Goal: Task Accomplishment & Management: Use online tool/utility

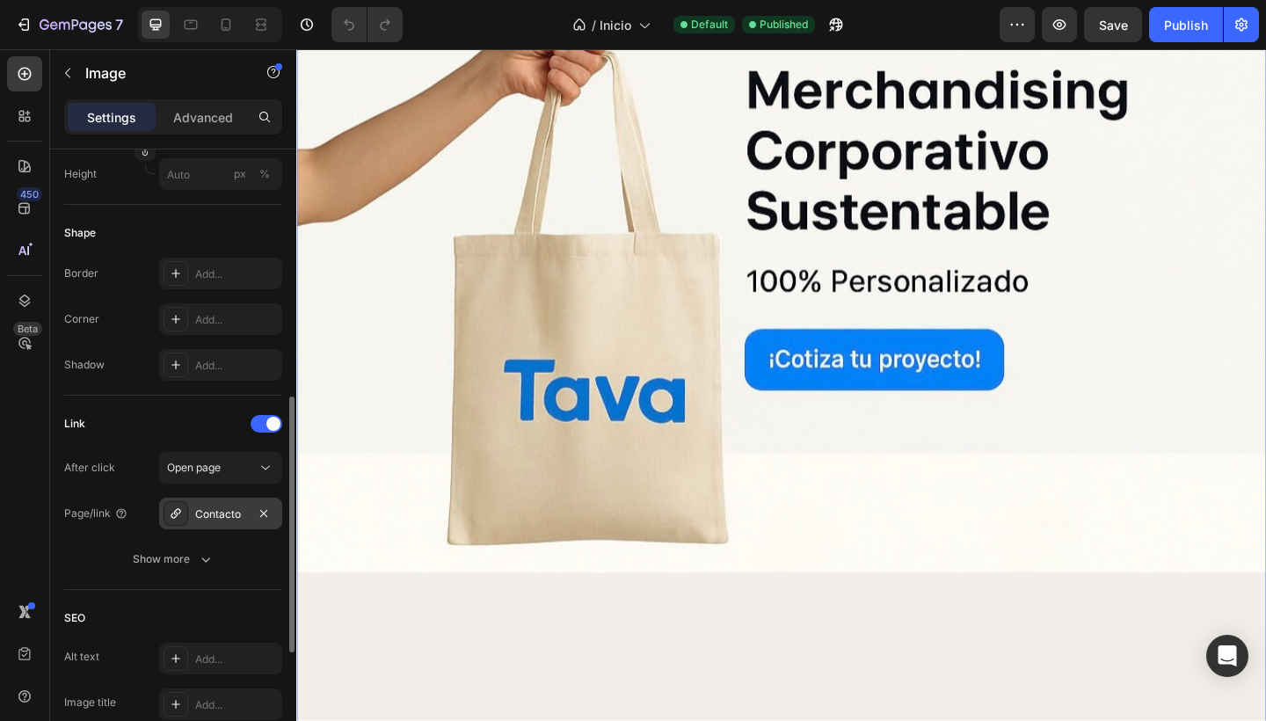
scroll to position [599, 0]
click at [219, 515] on div "Contacto" at bounding box center [220, 514] width 51 height 16
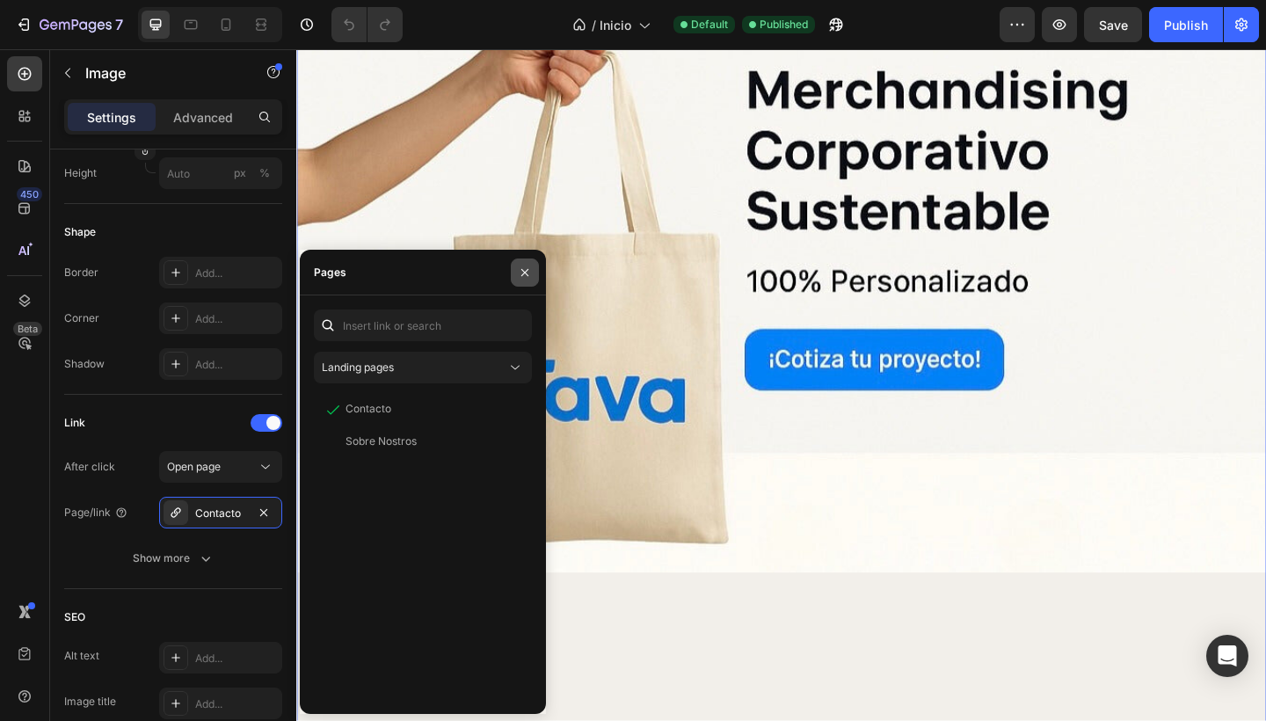
click at [524, 276] on icon "button" at bounding box center [525, 273] width 14 height 14
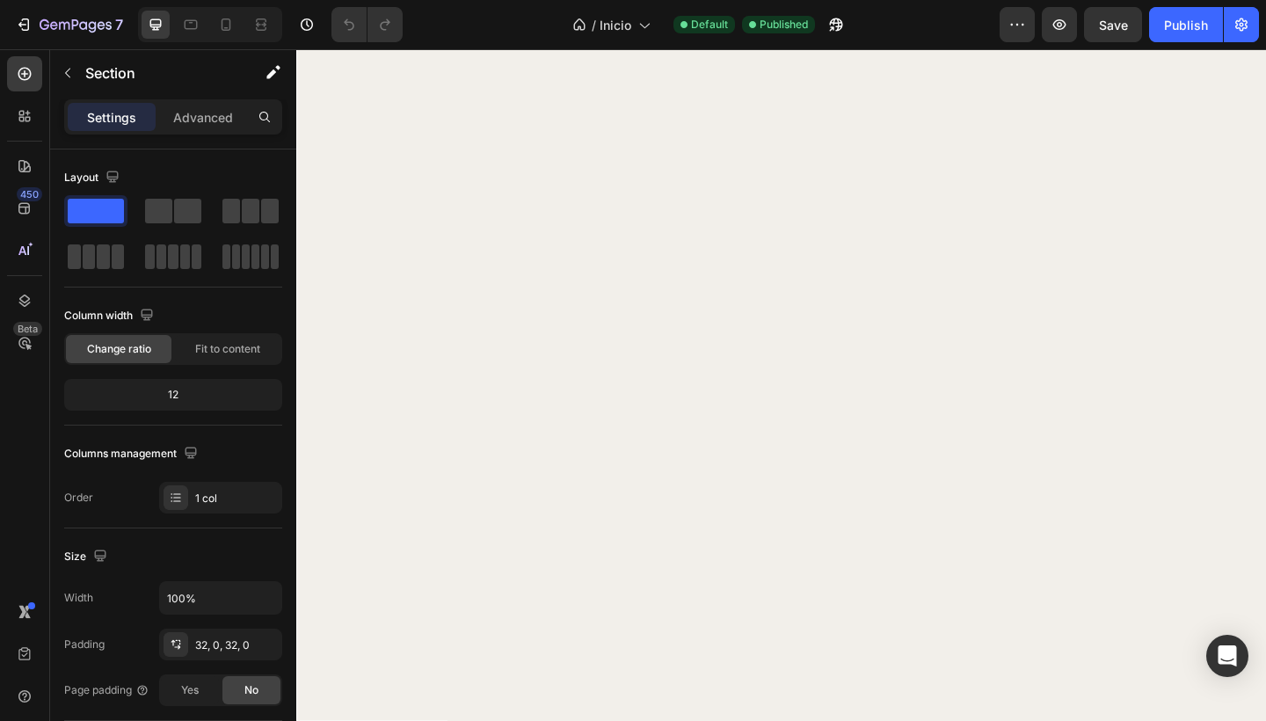
scroll to position [3824, 0]
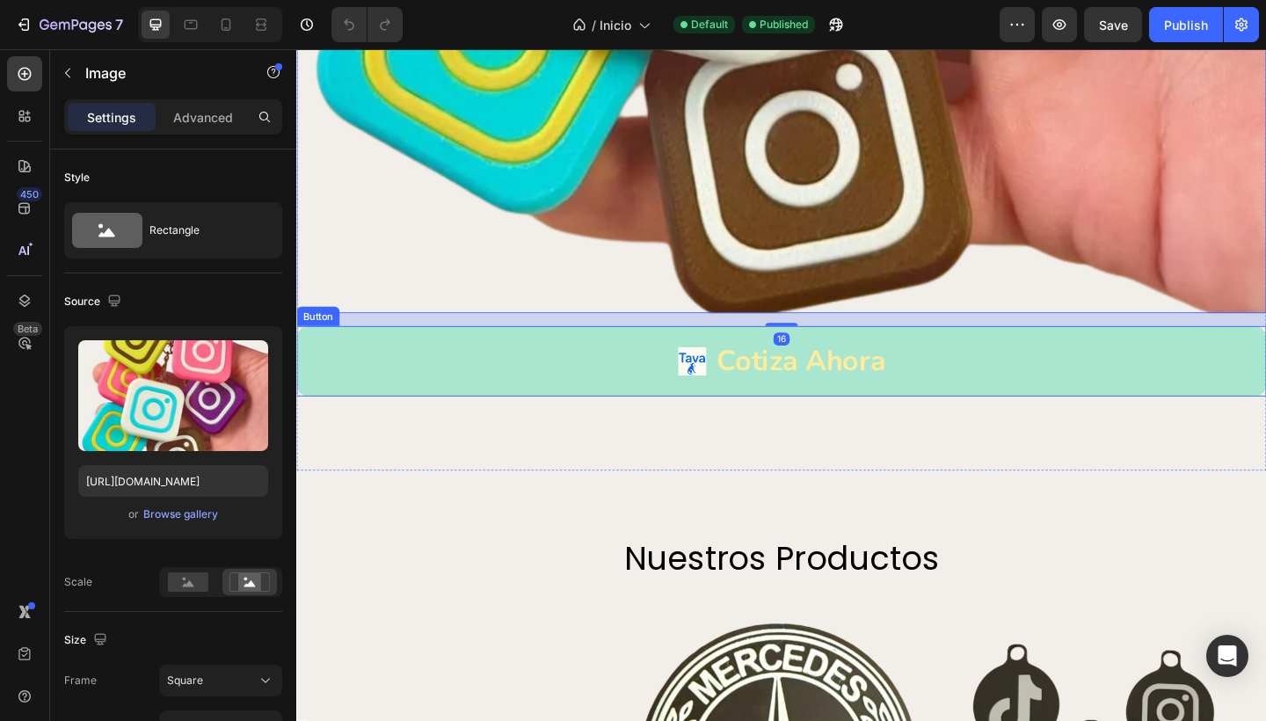
click at [527, 366] on link "Cotiza Ahora" at bounding box center [823, 389] width 1055 height 76
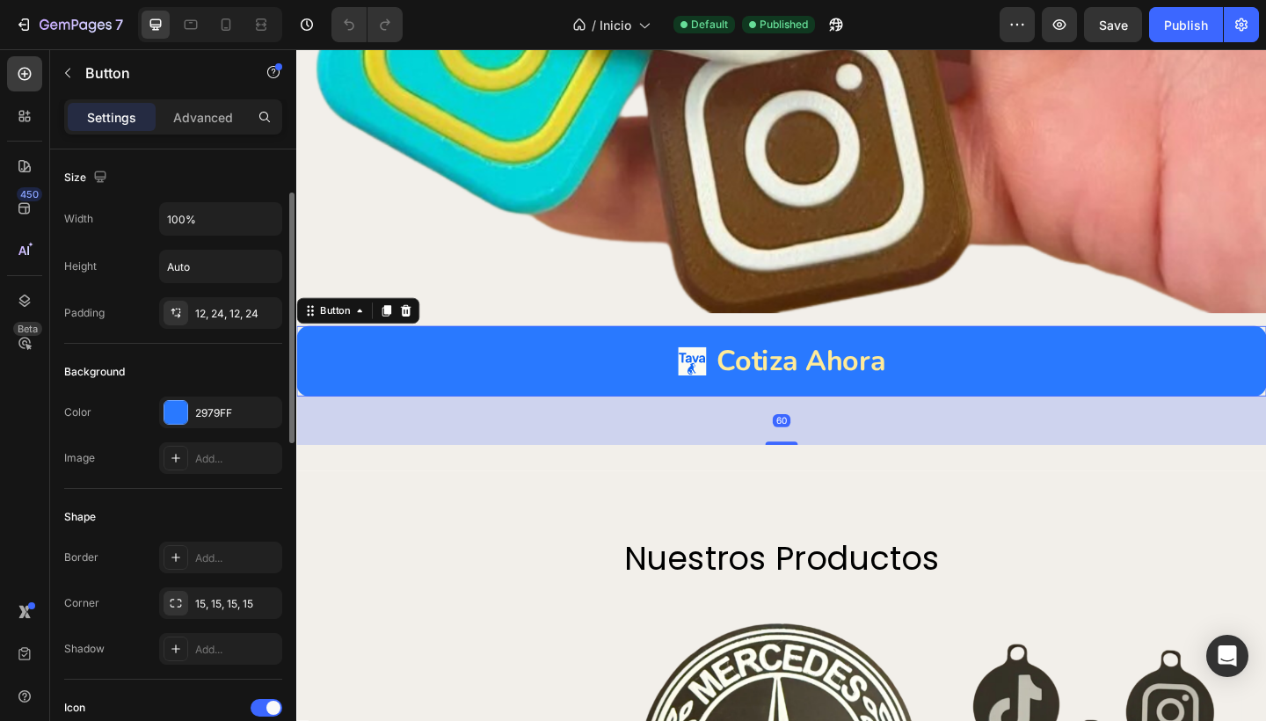
scroll to position [33, 0]
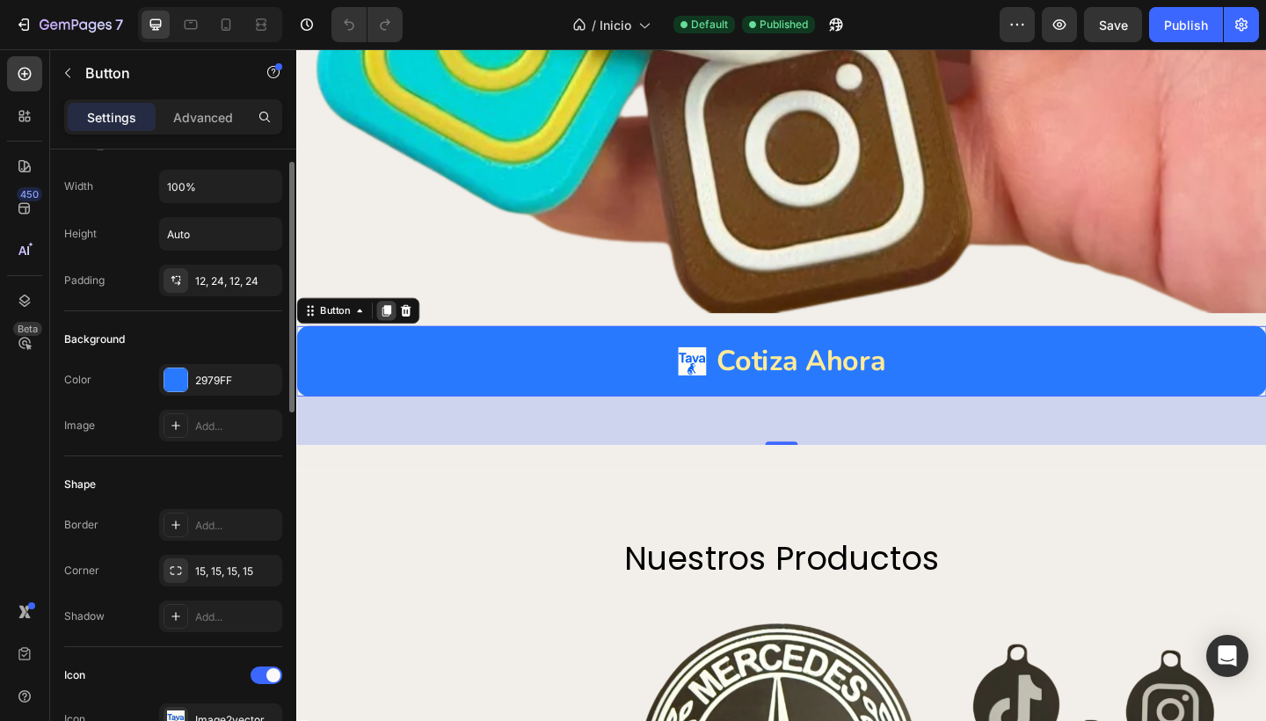
click at [392, 329] on icon at bounding box center [394, 335] width 10 height 12
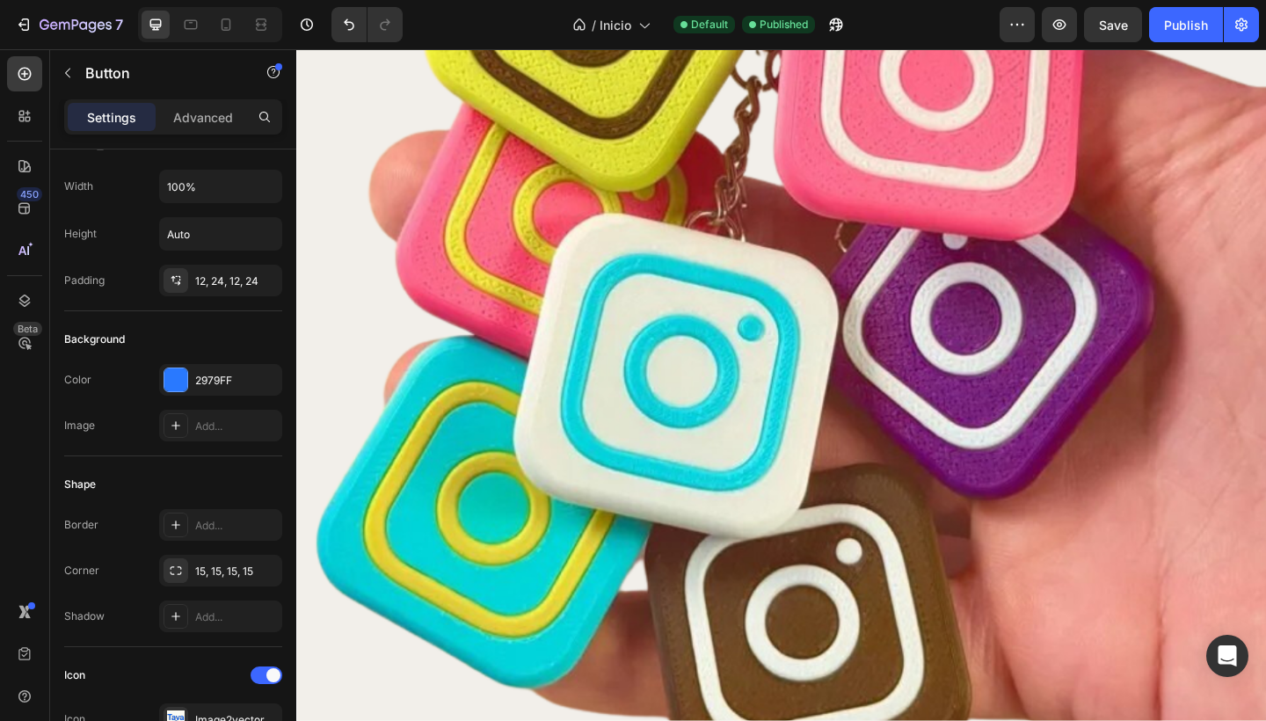
scroll to position [3887, 0]
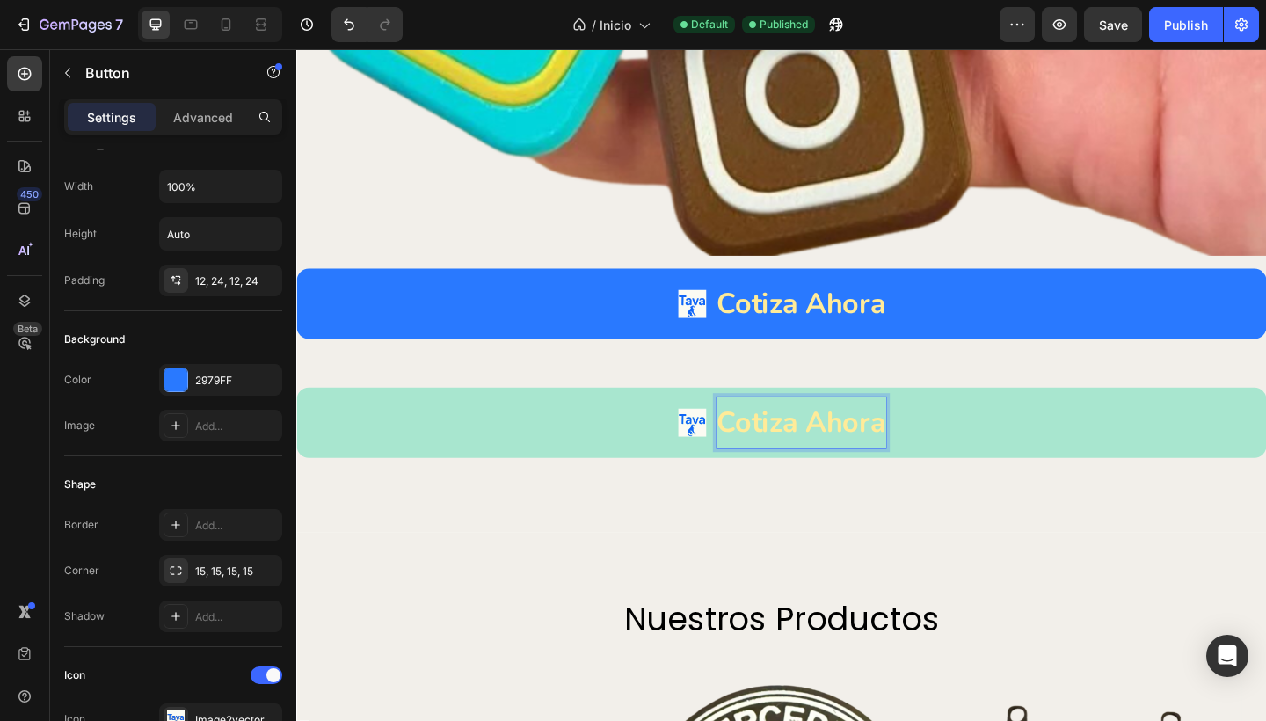
click at [925, 444] on p "Cotiza Ahora" at bounding box center [845, 455] width 184 height 55
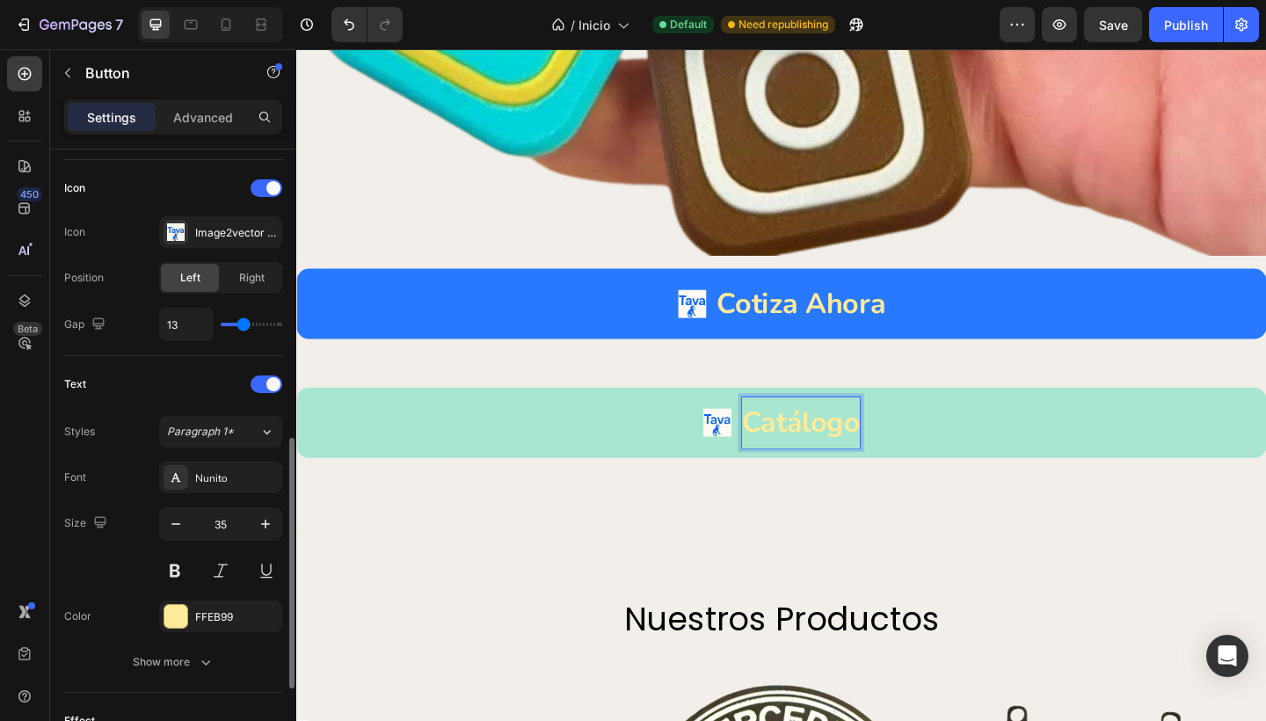
scroll to position [915, 0]
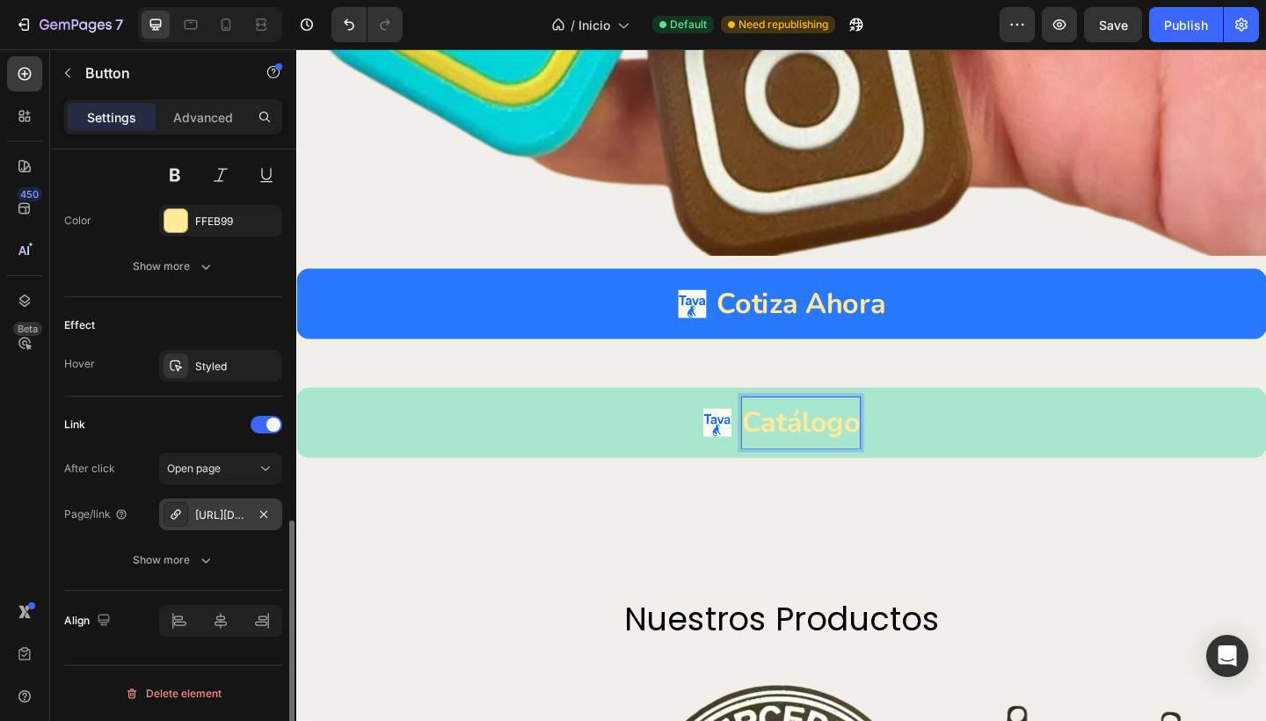
click at [196, 510] on div "[URL][DOMAIN_NAME]" at bounding box center [220, 515] width 51 height 16
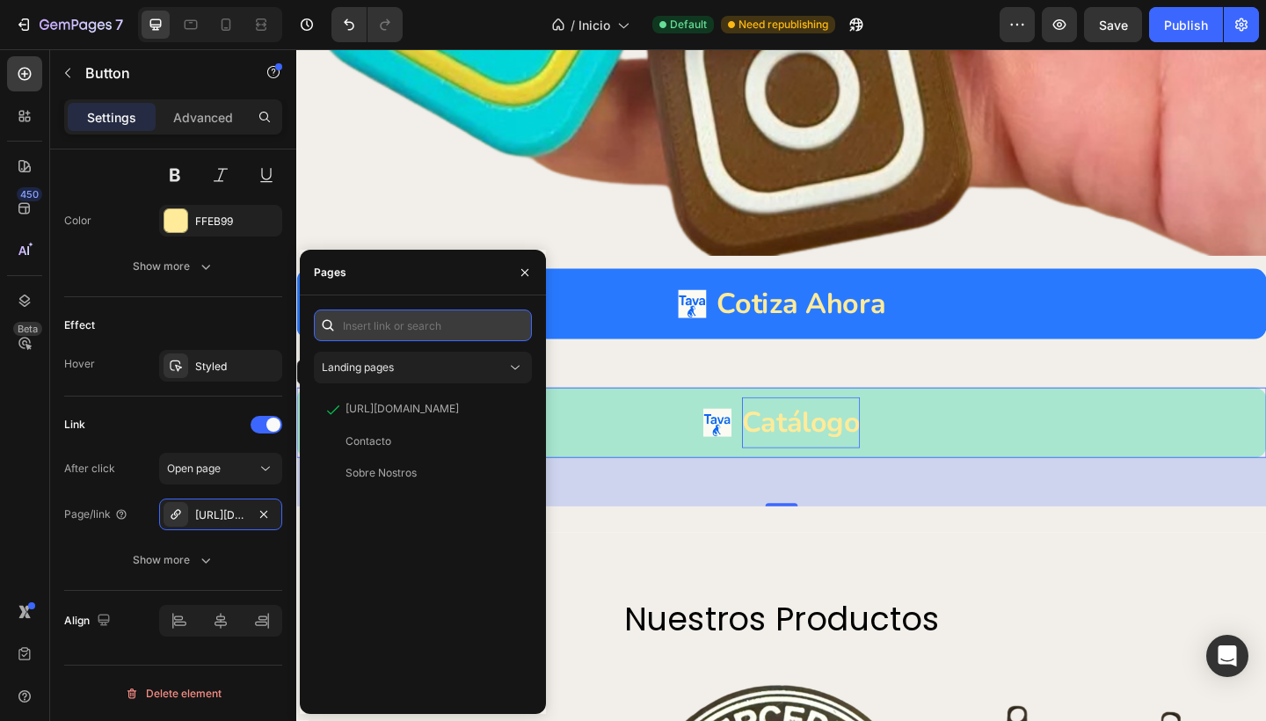
click at [426, 321] on input "text" at bounding box center [423, 325] width 218 height 32
paste input "[URL][DOMAIN_NAME]"
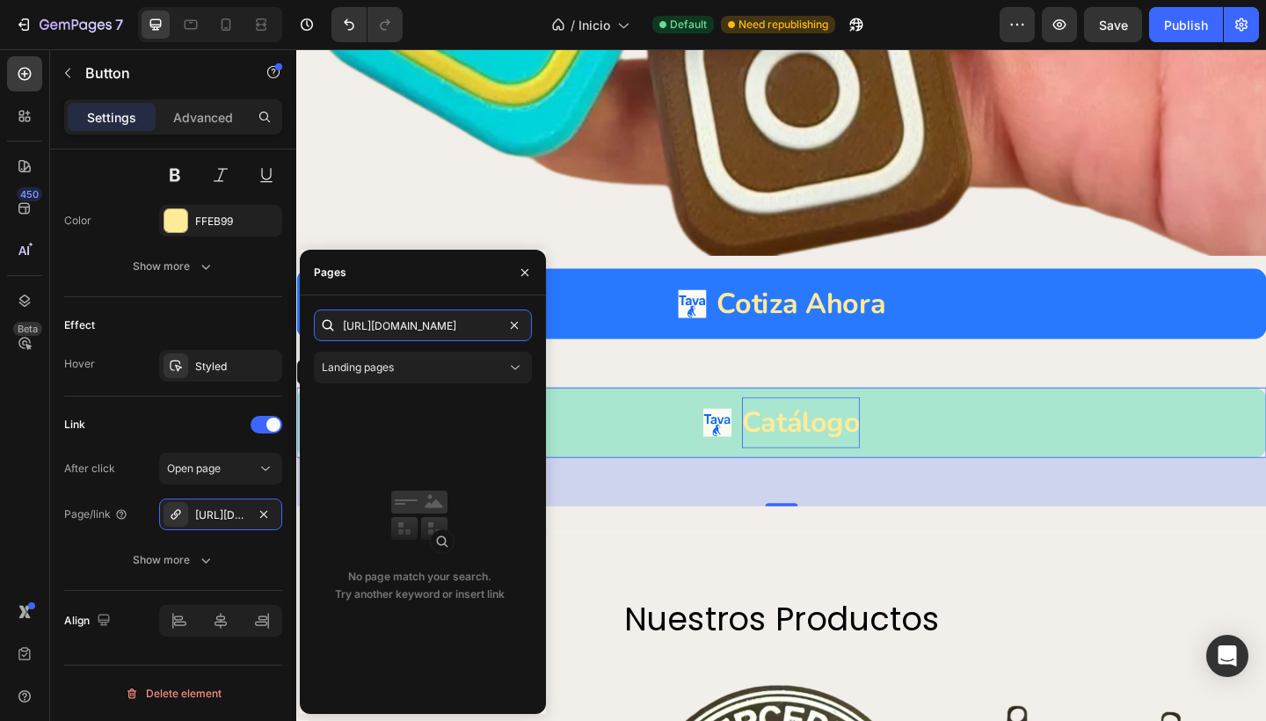
type input "[URL][DOMAIN_NAME]"
click at [432, 288] on div "Pages" at bounding box center [423, 273] width 246 height 46
click at [143, 449] on div "Link After click Open page Page/link [URL][DOMAIN_NAME] Show more" at bounding box center [173, 493] width 218 height 165
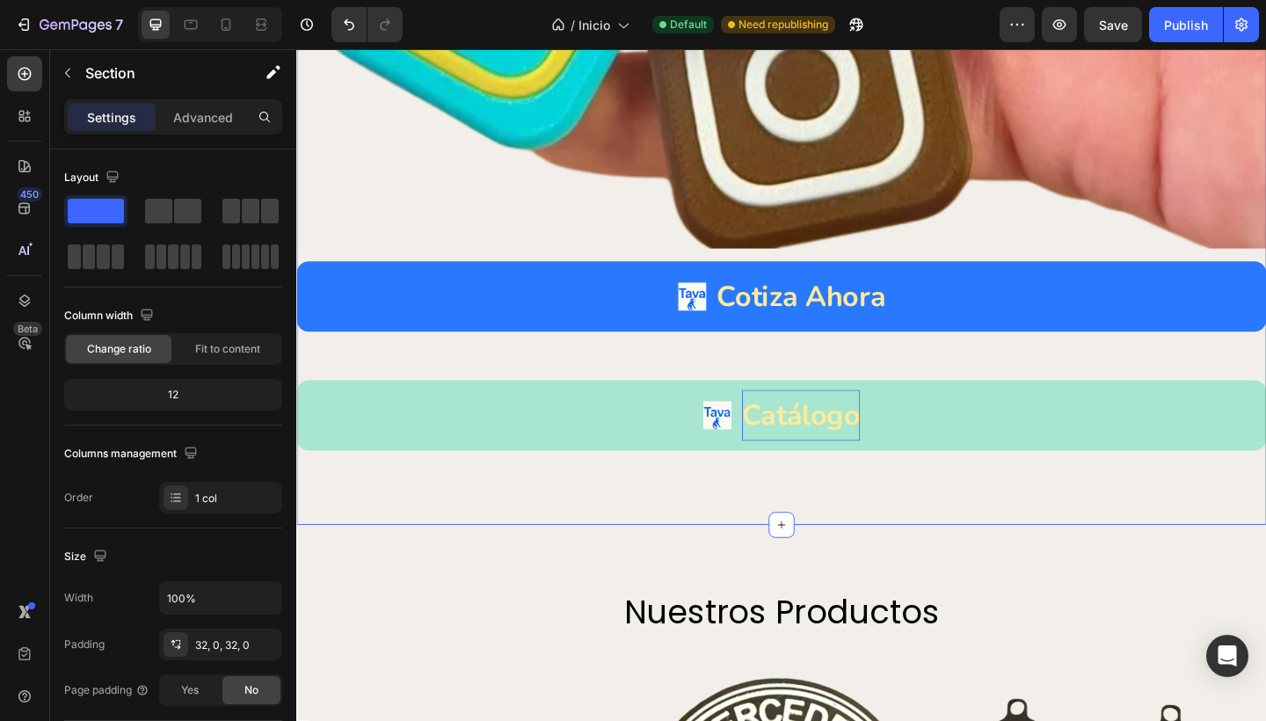
scroll to position [3869, 0]
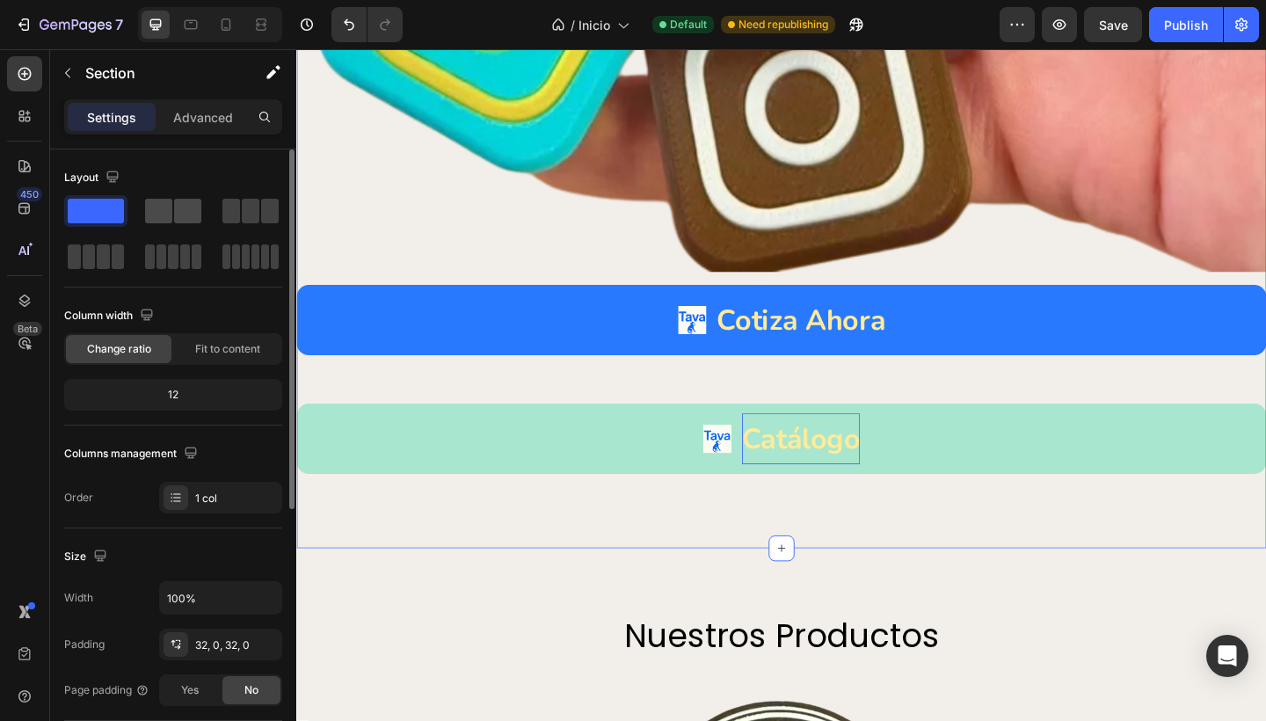
click at [160, 214] on span at bounding box center [158, 211] width 27 height 25
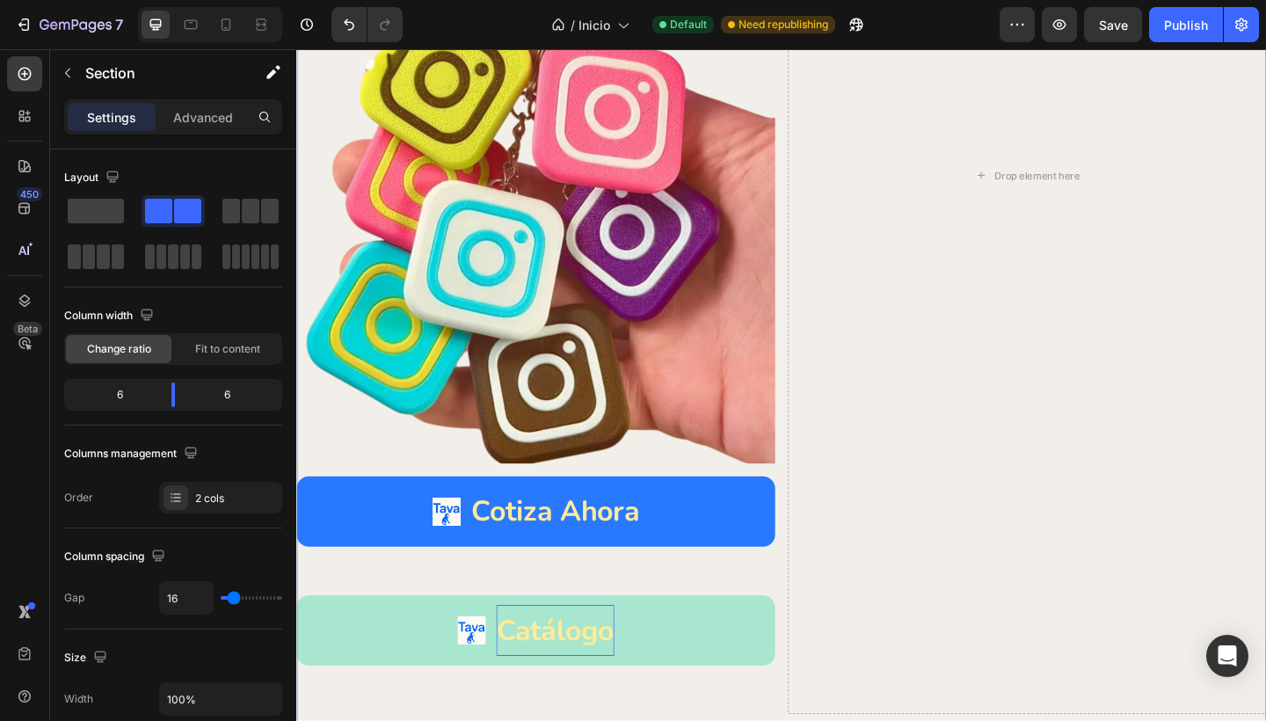
scroll to position [3379, 0]
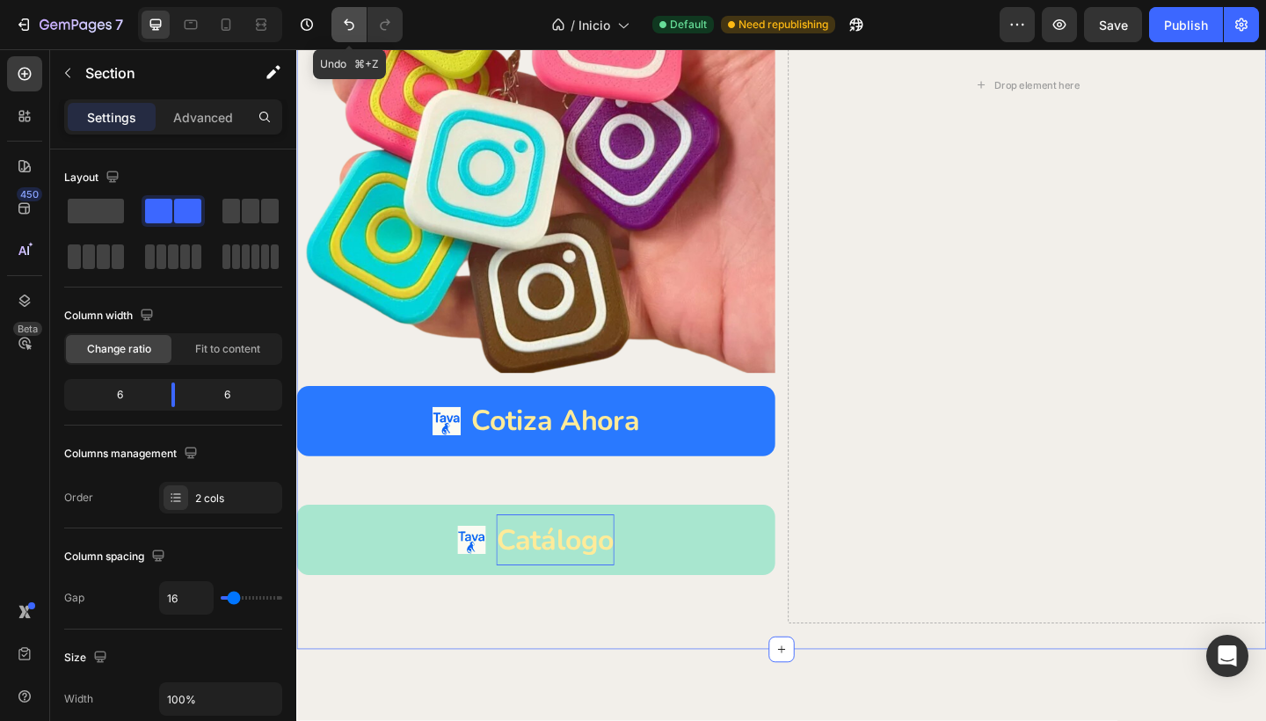
click at [346, 25] on icon "Undo/Redo" at bounding box center [349, 24] width 11 height 11
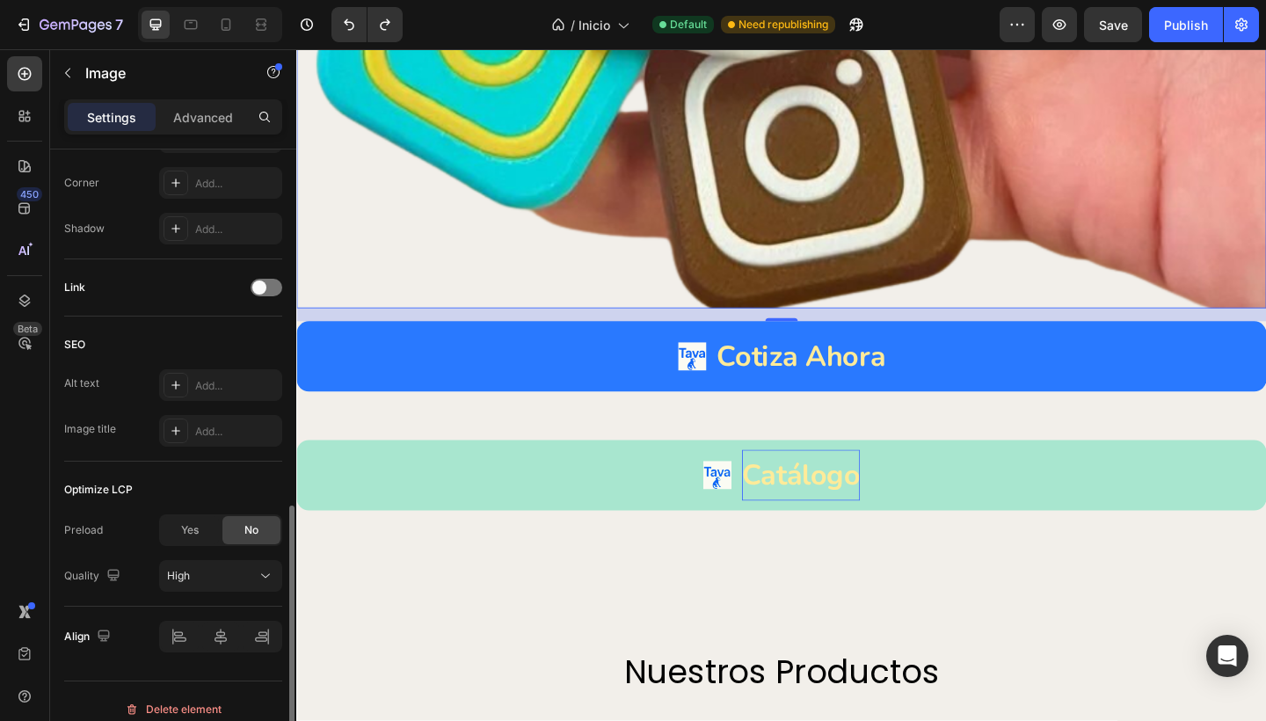
scroll to position [750, 0]
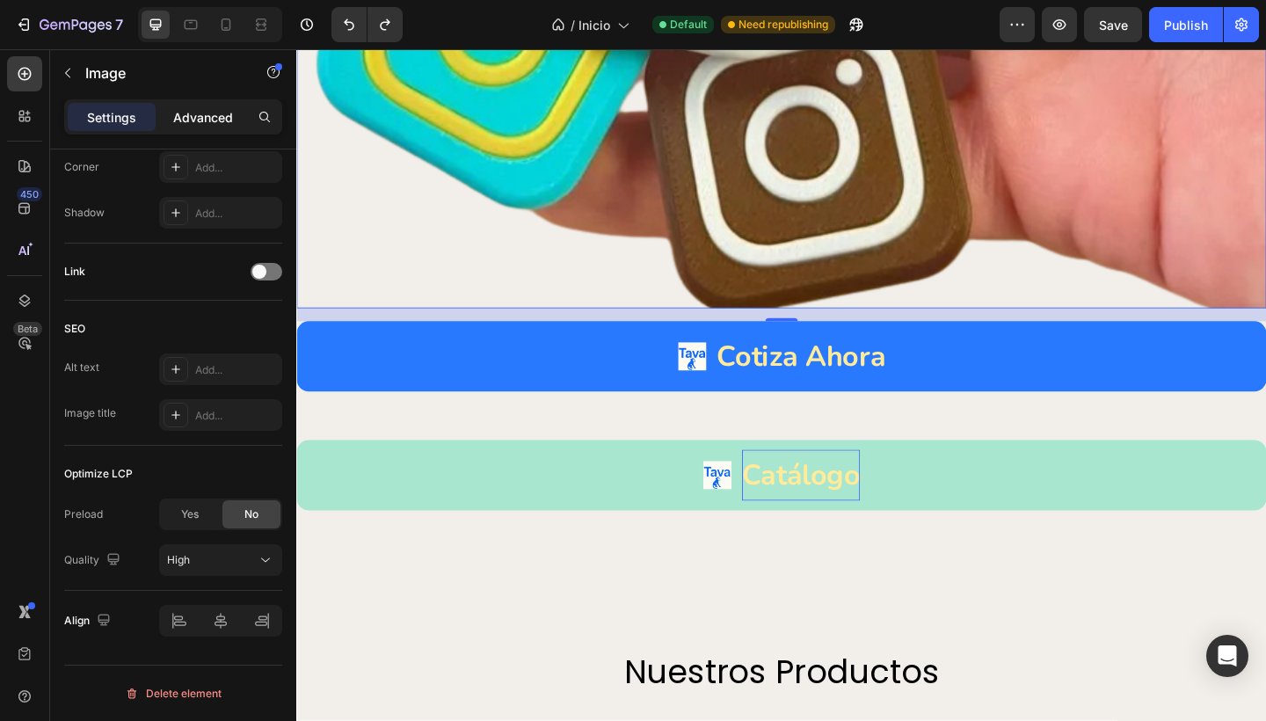
click at [206, 116] on p "Advanced" at bounding box center [203, 117] width 60 height 18
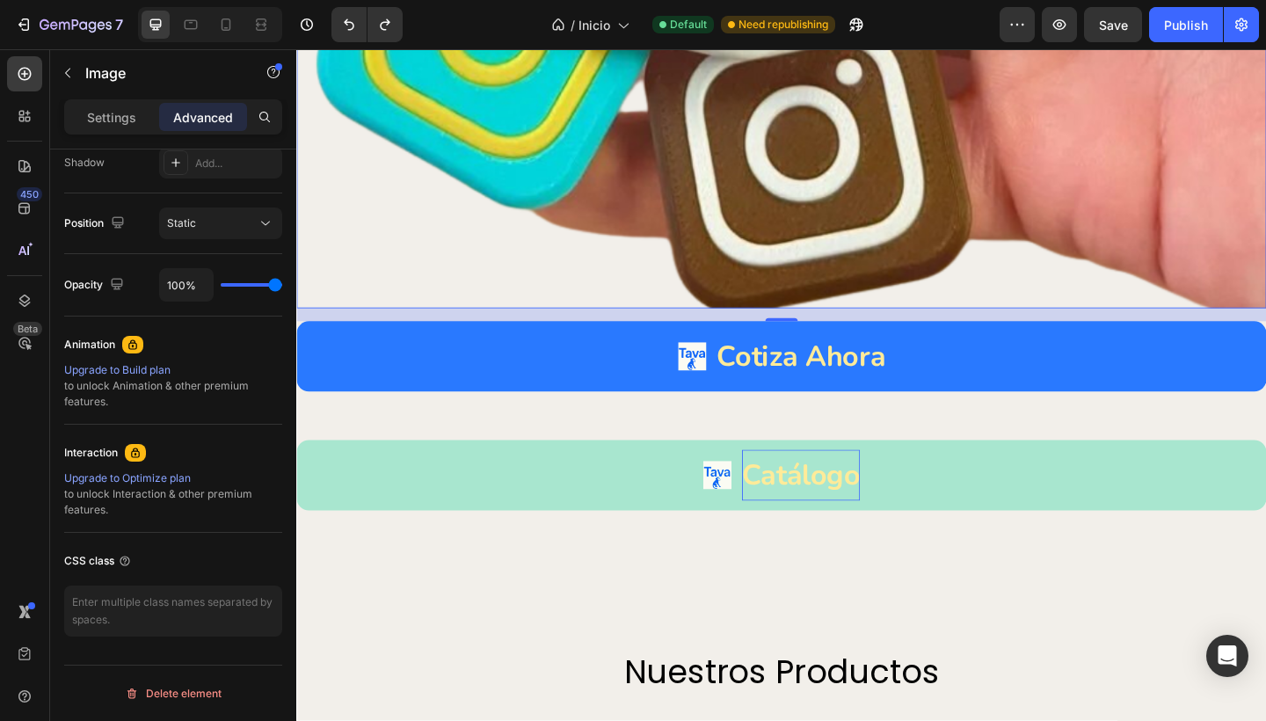
scroll to position [0, 0]
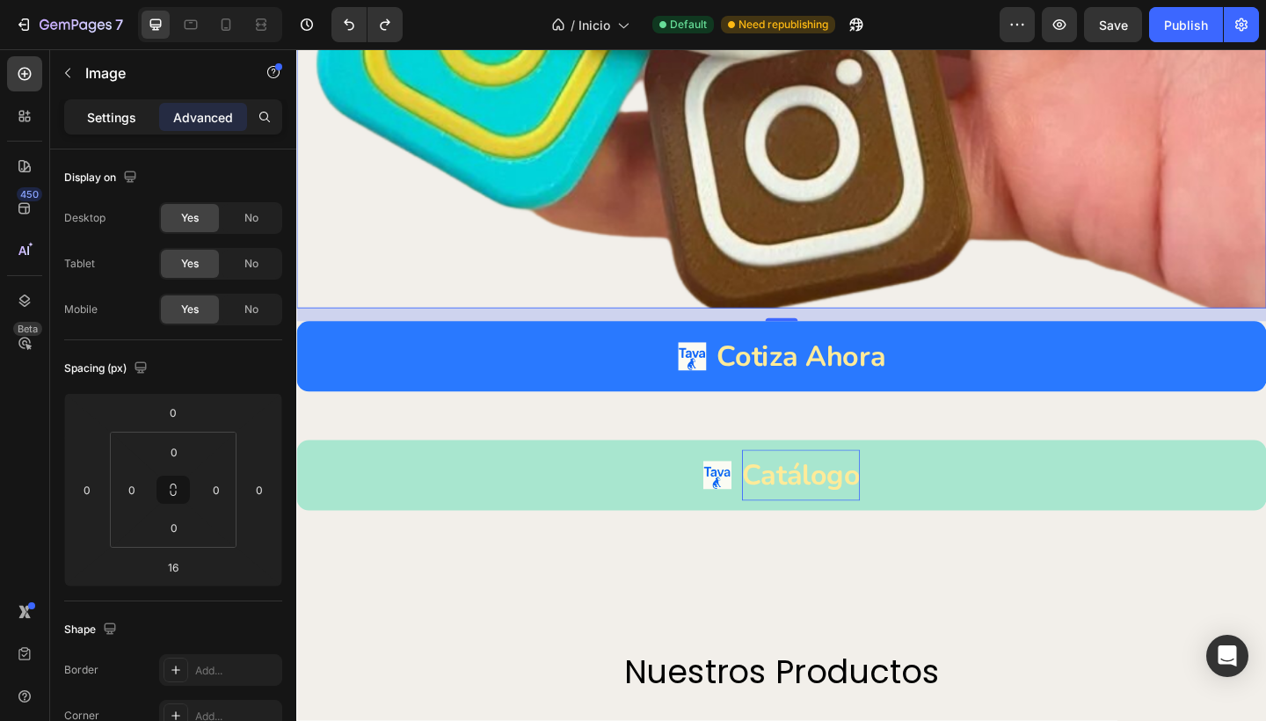
click at [105, 113] on p "Settings" at bounding box center [111, 117] width 49 height 18
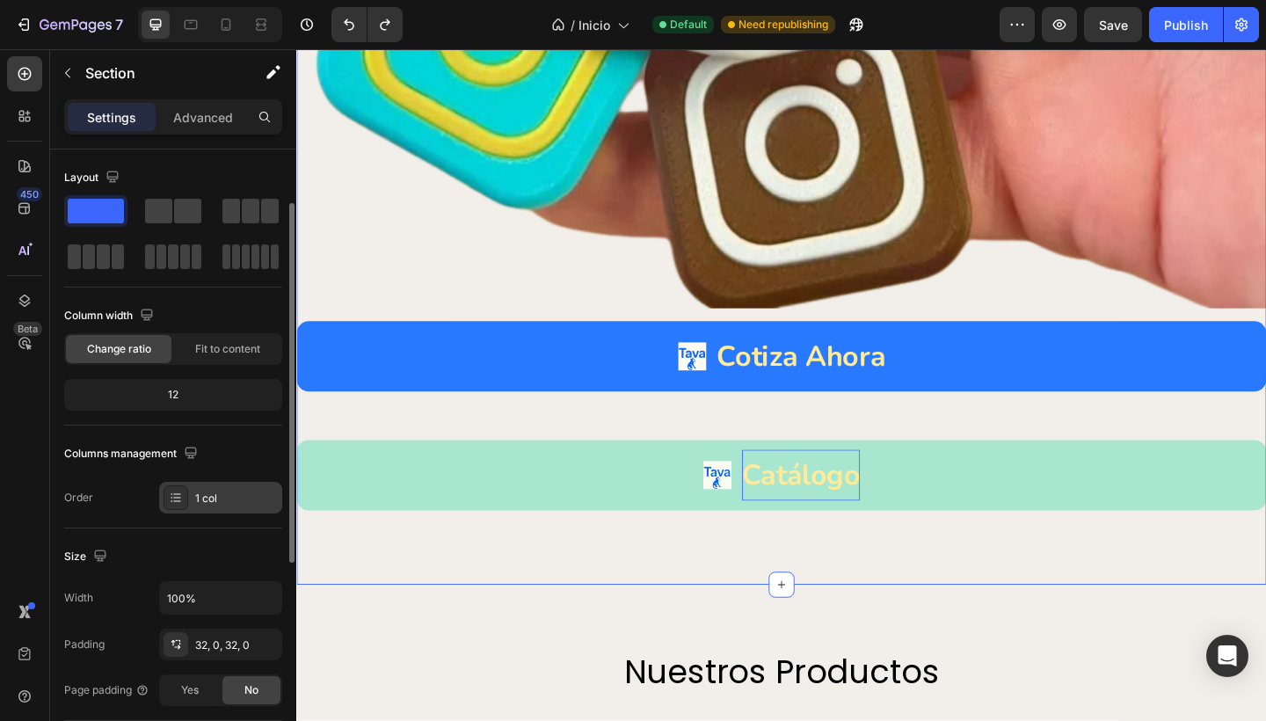
scroll to position [39, 0]
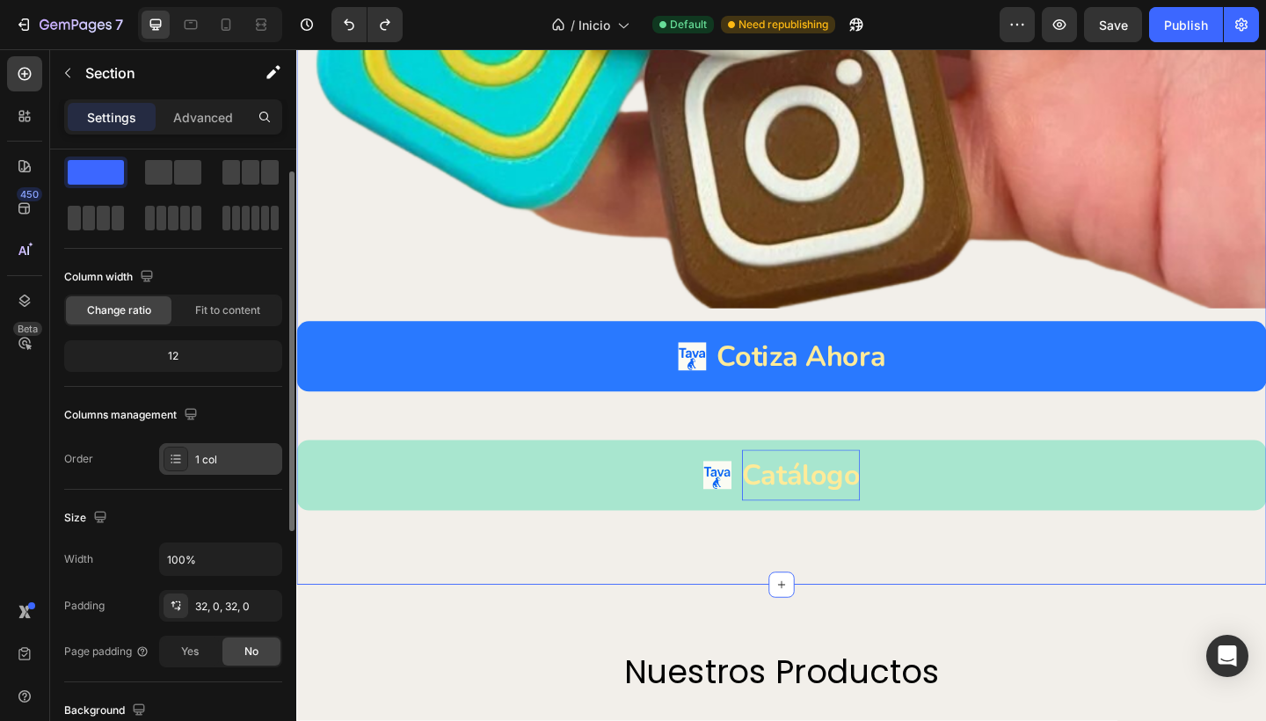
click at [195, 459] on div "1 col" at bounding box center [236, 460] width 83 height 16
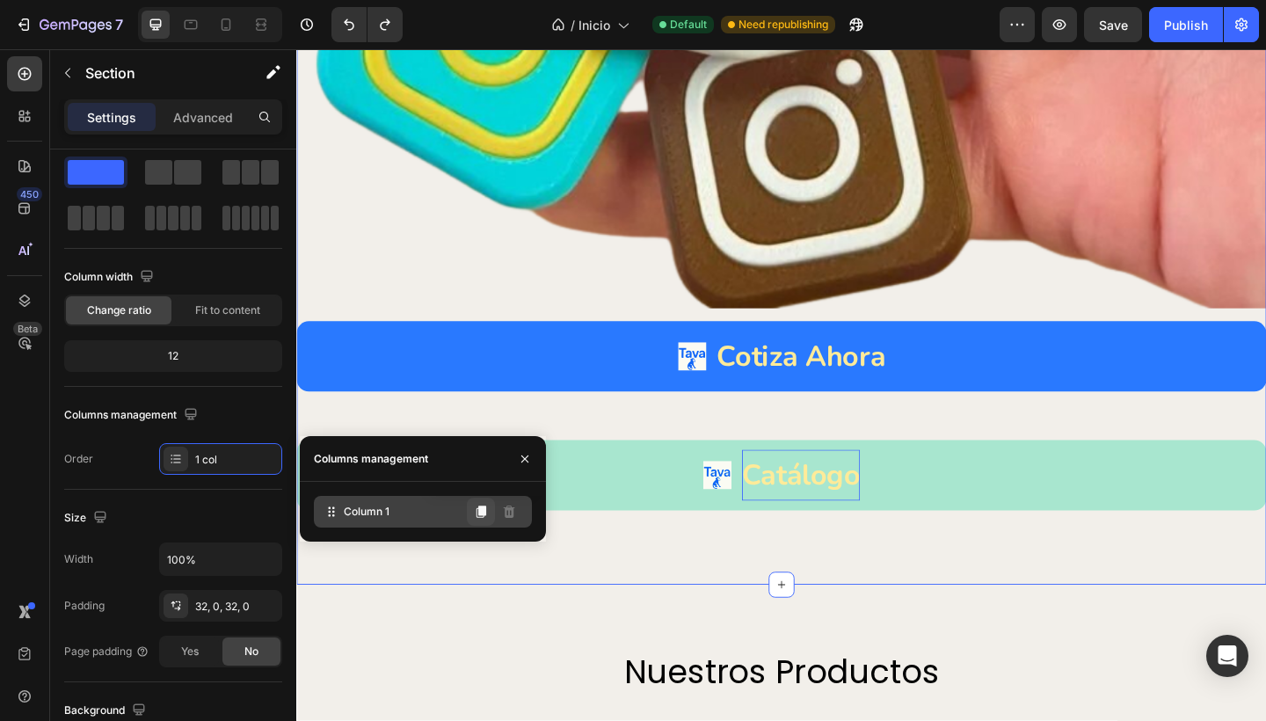
click at [480, 511] on icon at bounding box center [481, 512] width 10 height 12
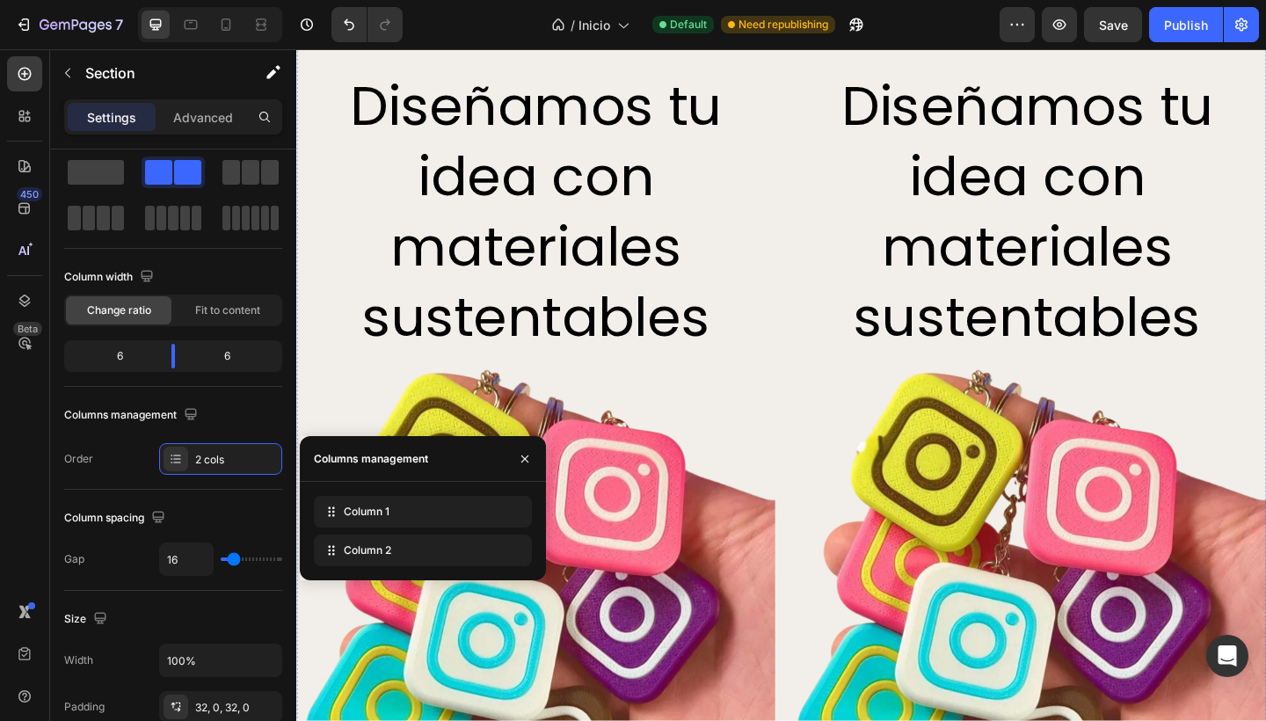
scroll to position [3242, 0]
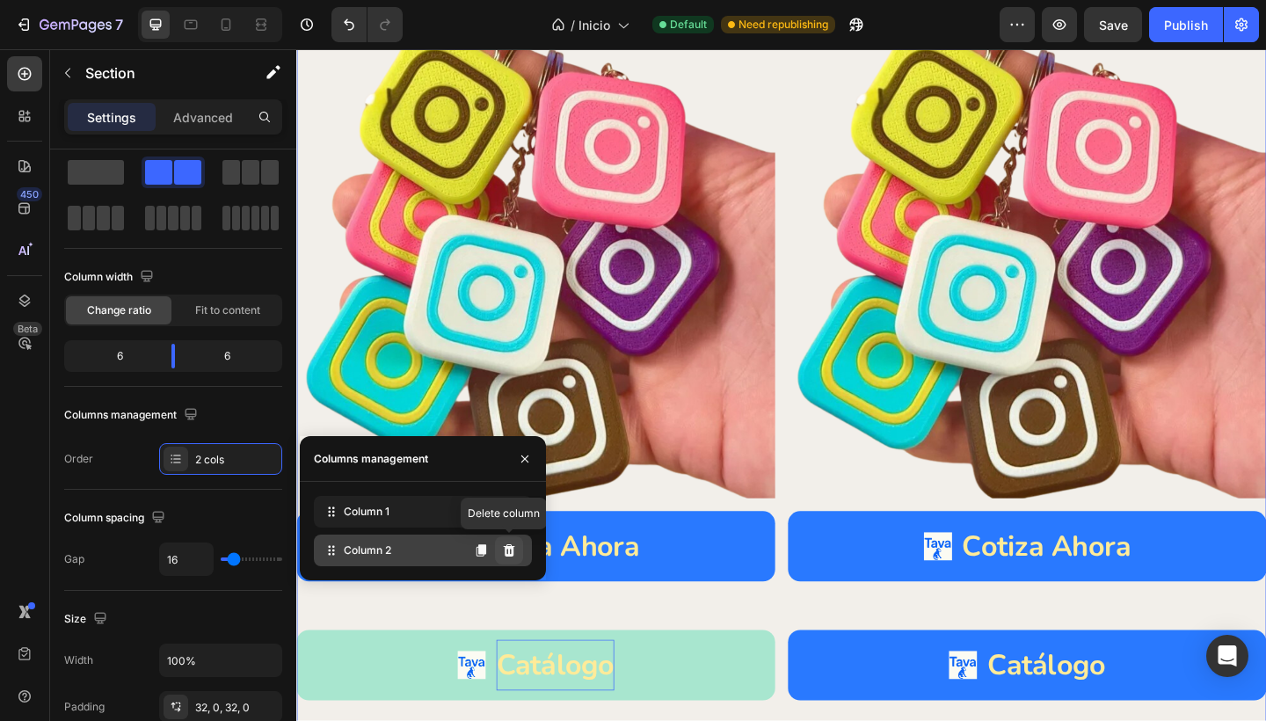
click at [507, 546] on icon at bounding box center [509, 550] width 11 height 12
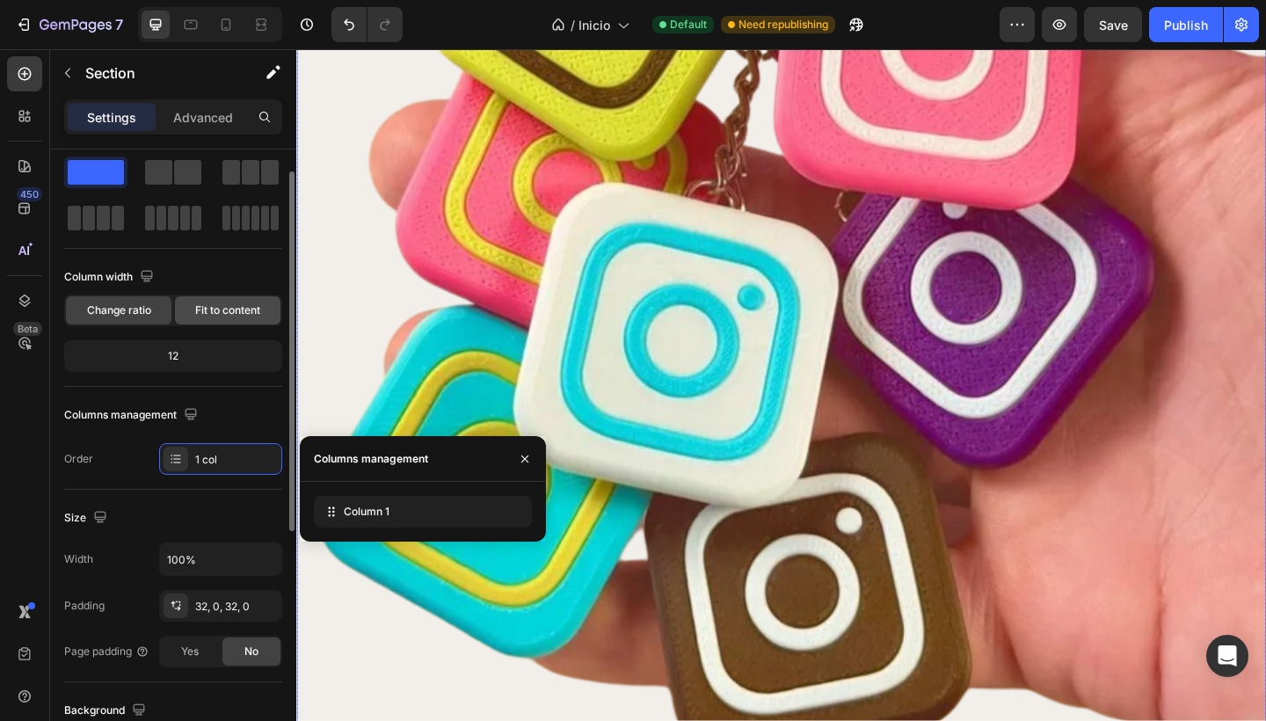
scroll to position [3964, 0]
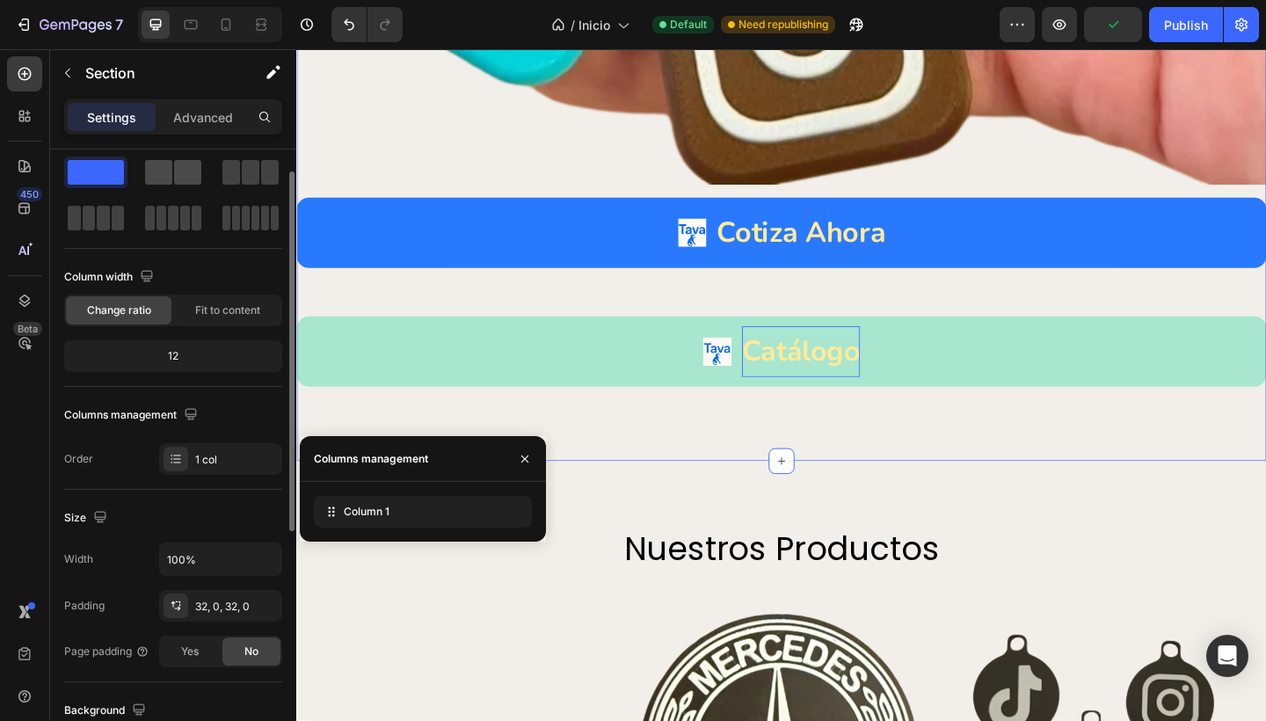
click at [171, 171] on span at bounding box center [158, 172] width 27 height 25
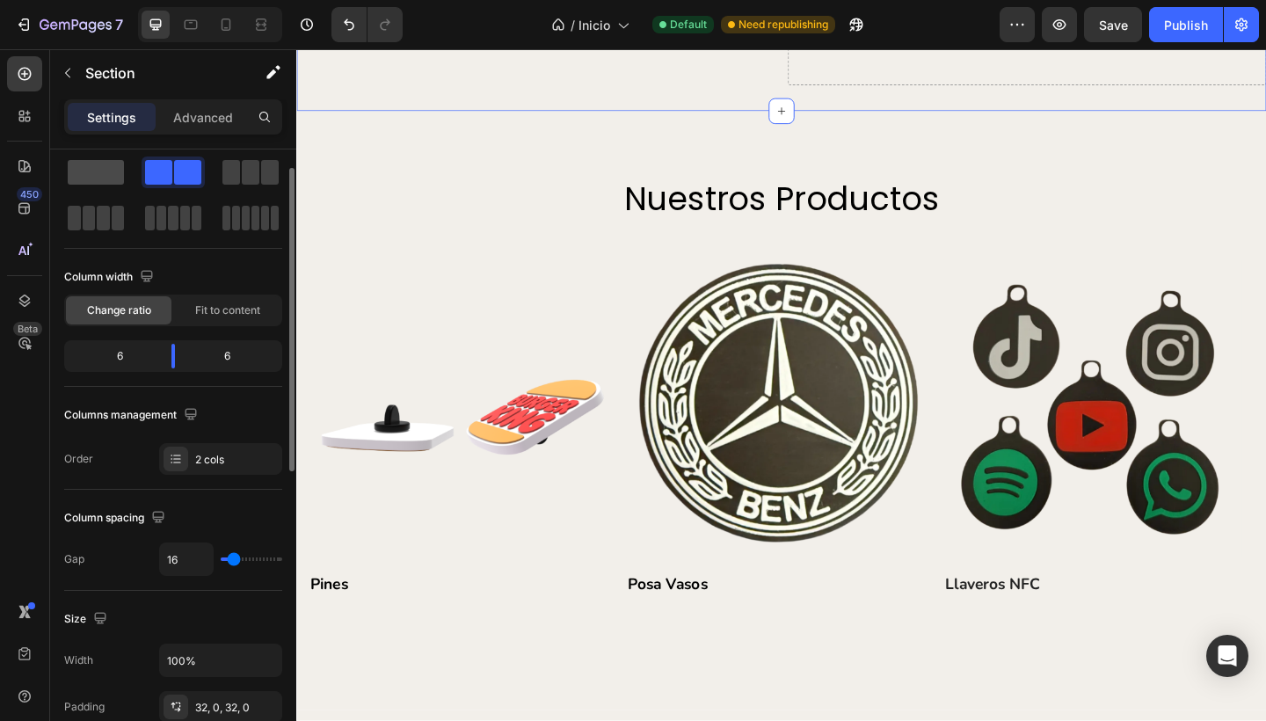
click at [116, 172] on span at bounding box center [96, 172] width 56 height 25
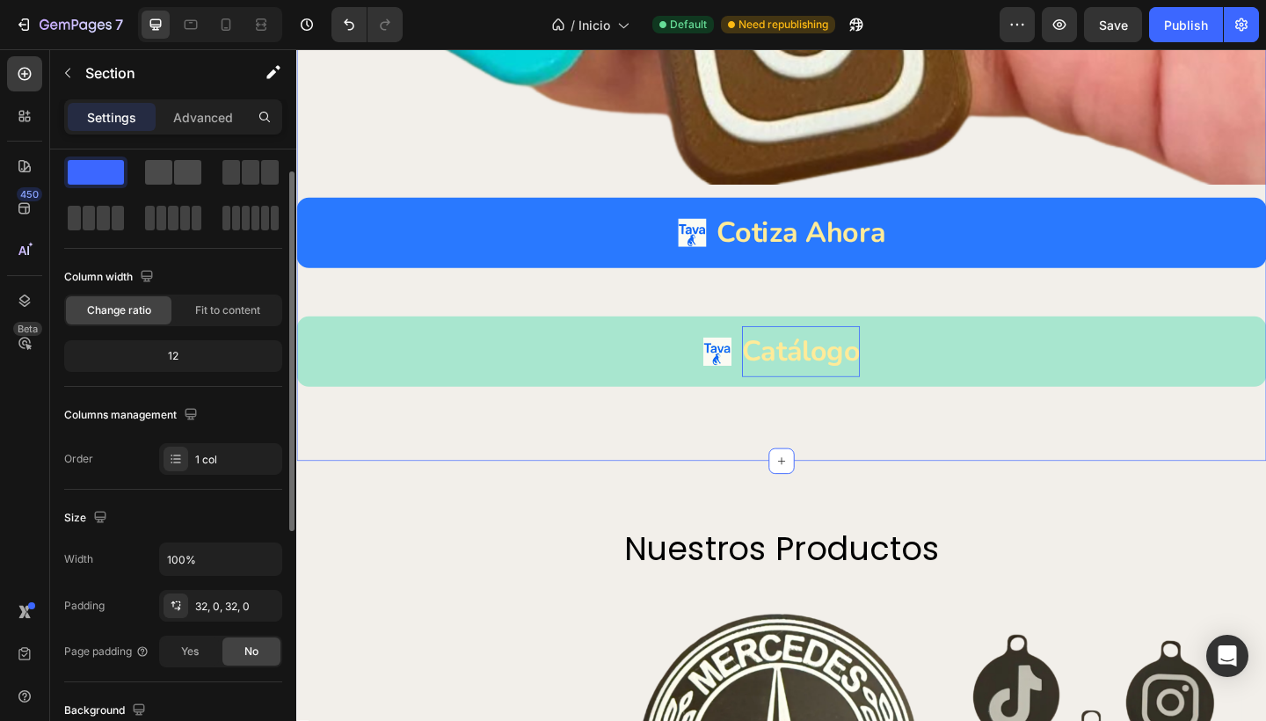
click at [159, 180] on span at bounding box center [158, 172] width 27 height 25
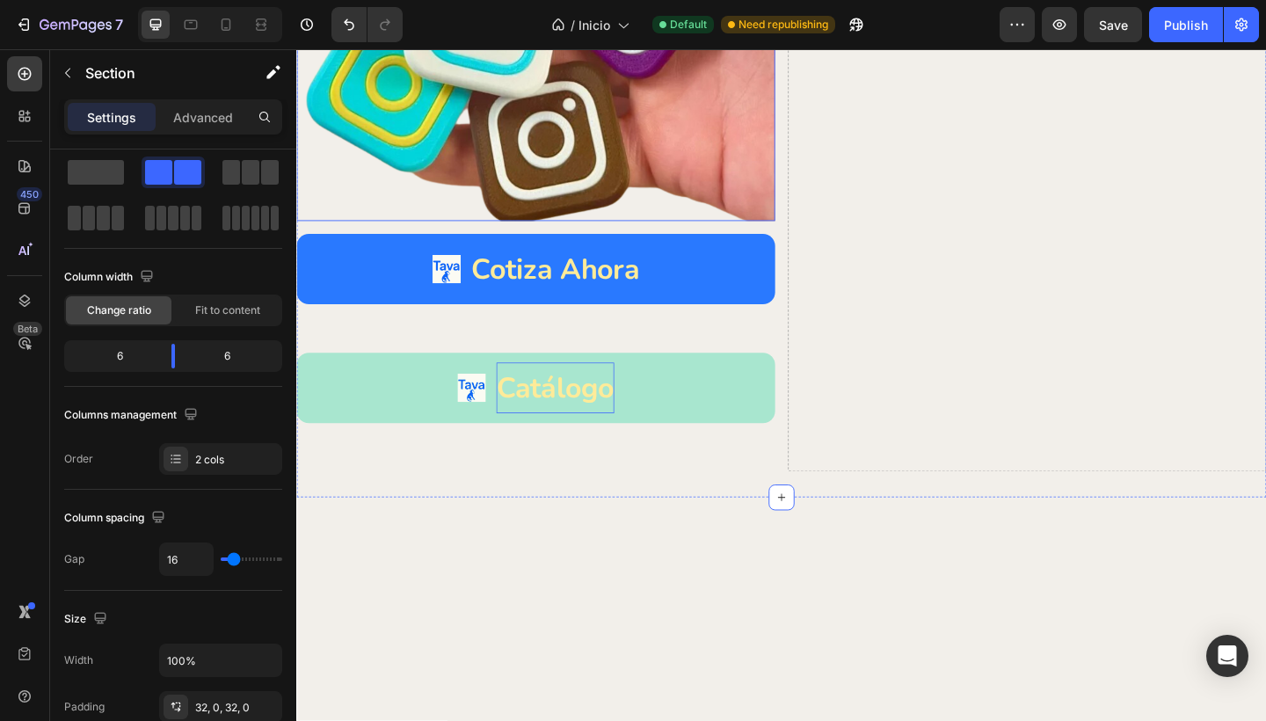
scroll to position [3021, 0]
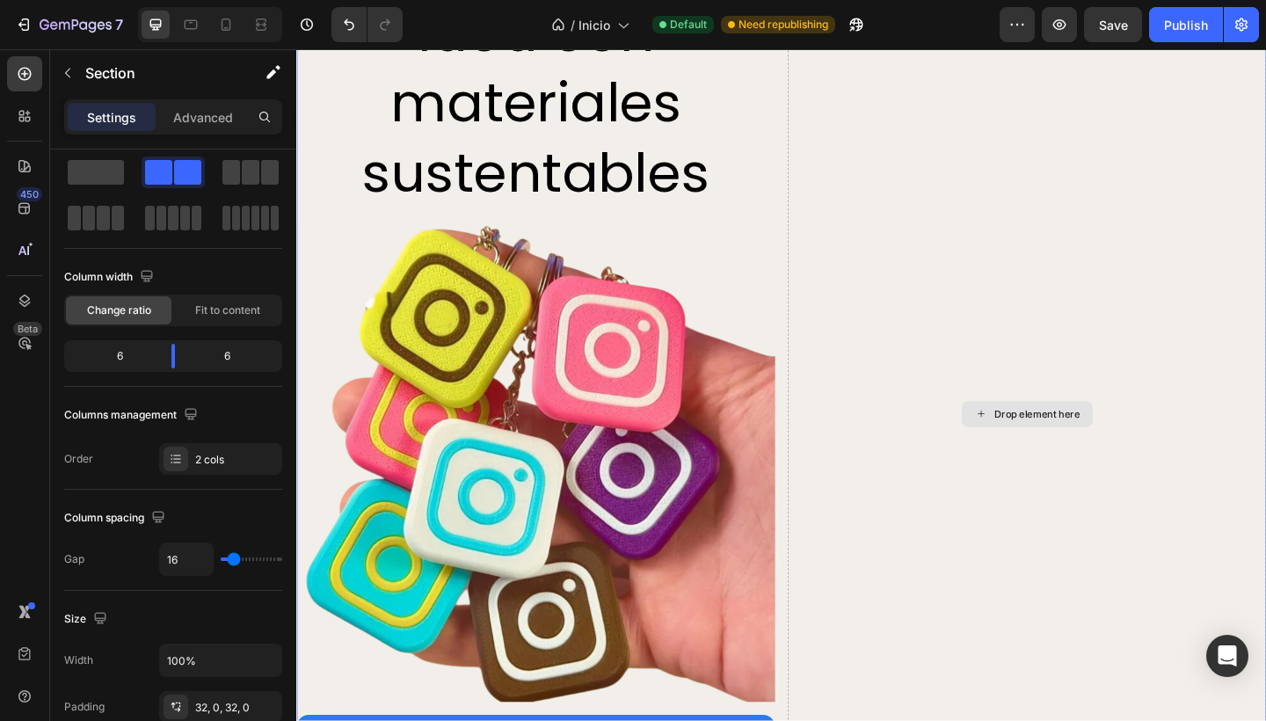
click at [1038, 373] on div "Drop element here" at bounding box center [1091, 446] width 520 height 1171
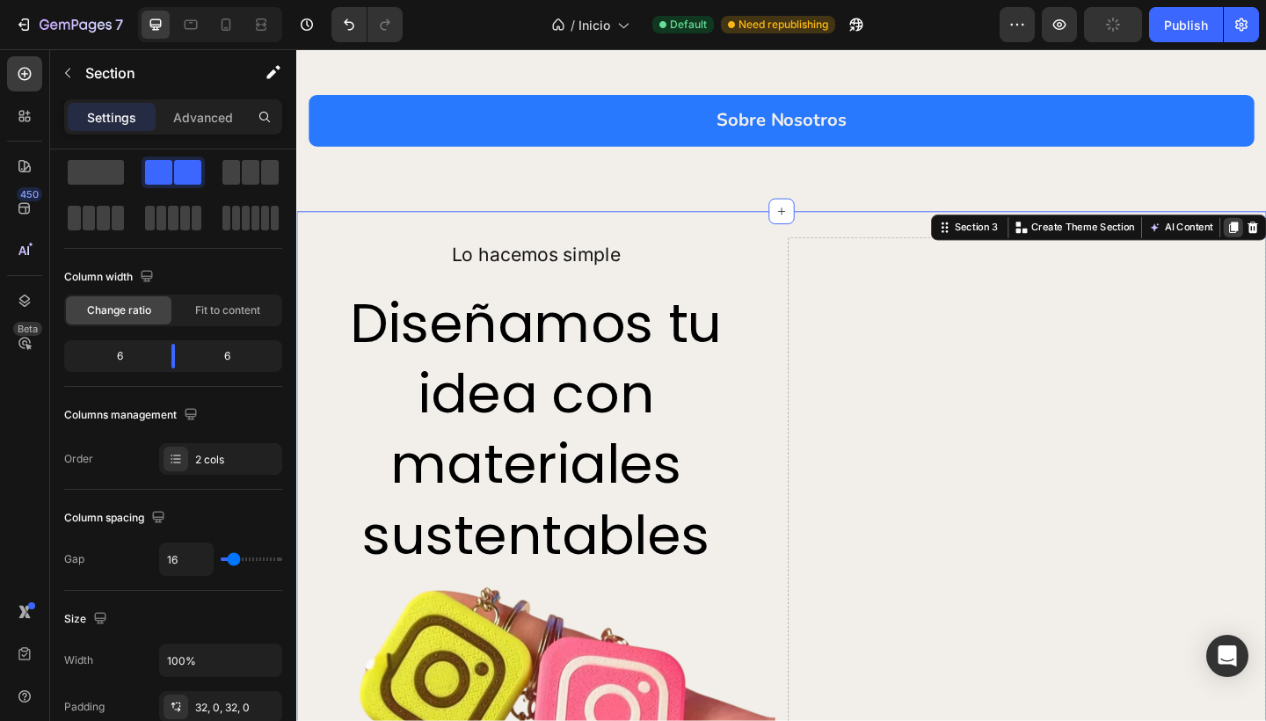
scroll to position [2631, 0]
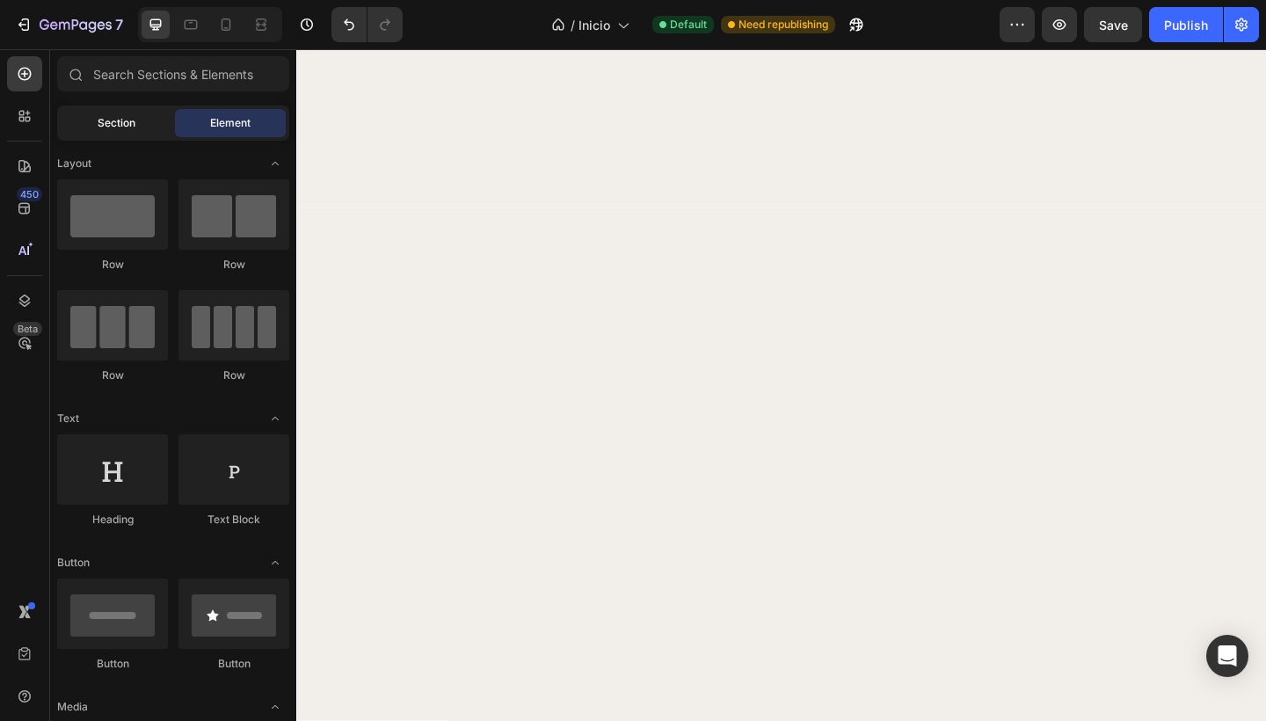
scroll to position [3597, 0]
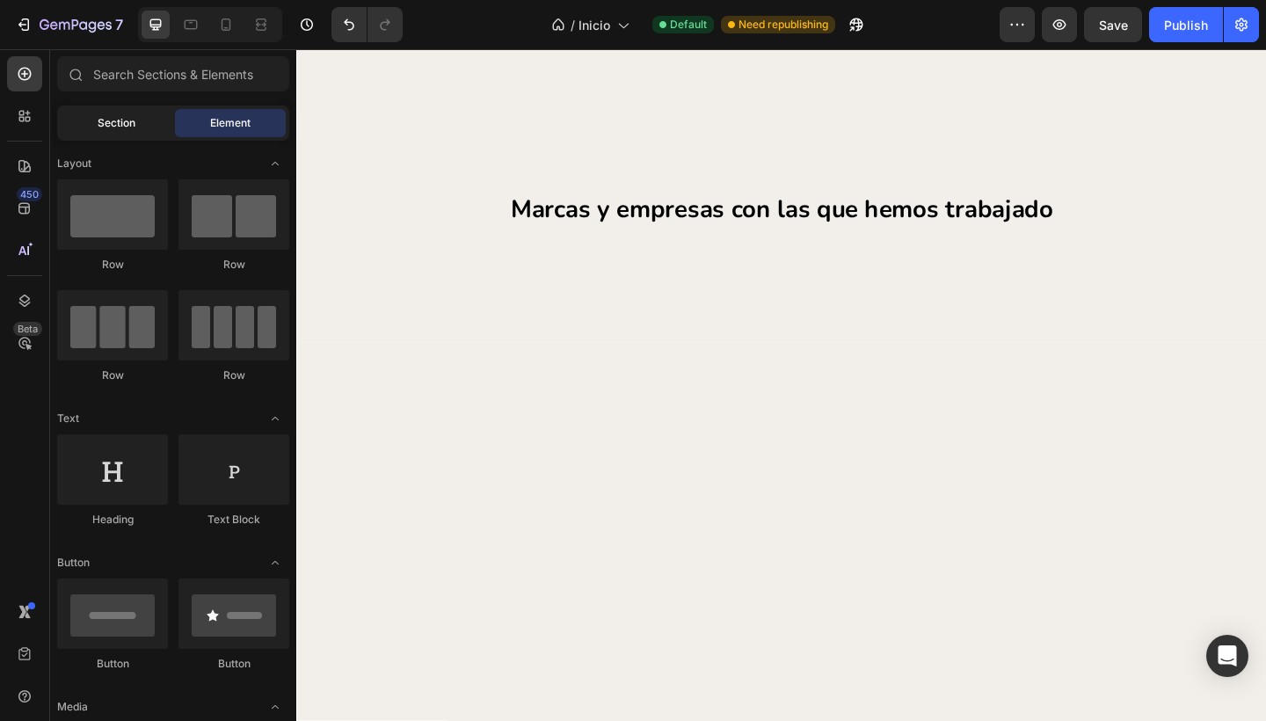
click at [98, 127] on span "Section" at bounding box center [117, 123] width 38 height 16
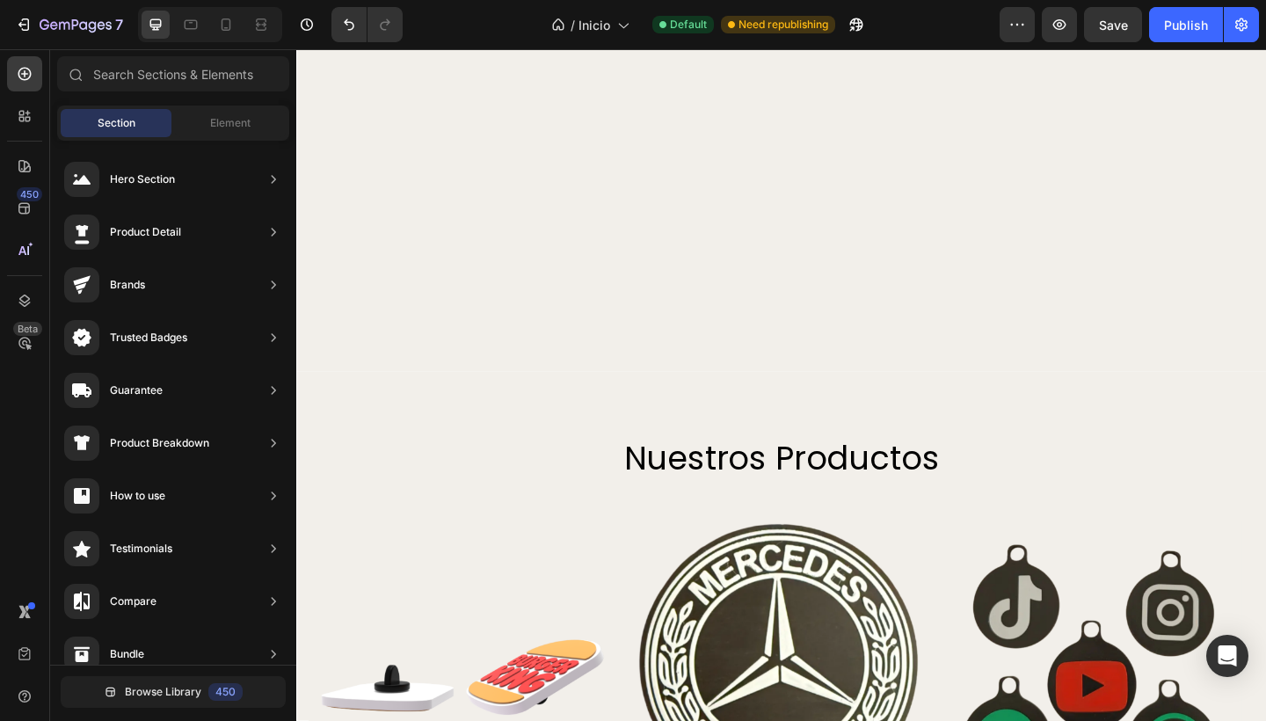
scroll to position [3011, 0]
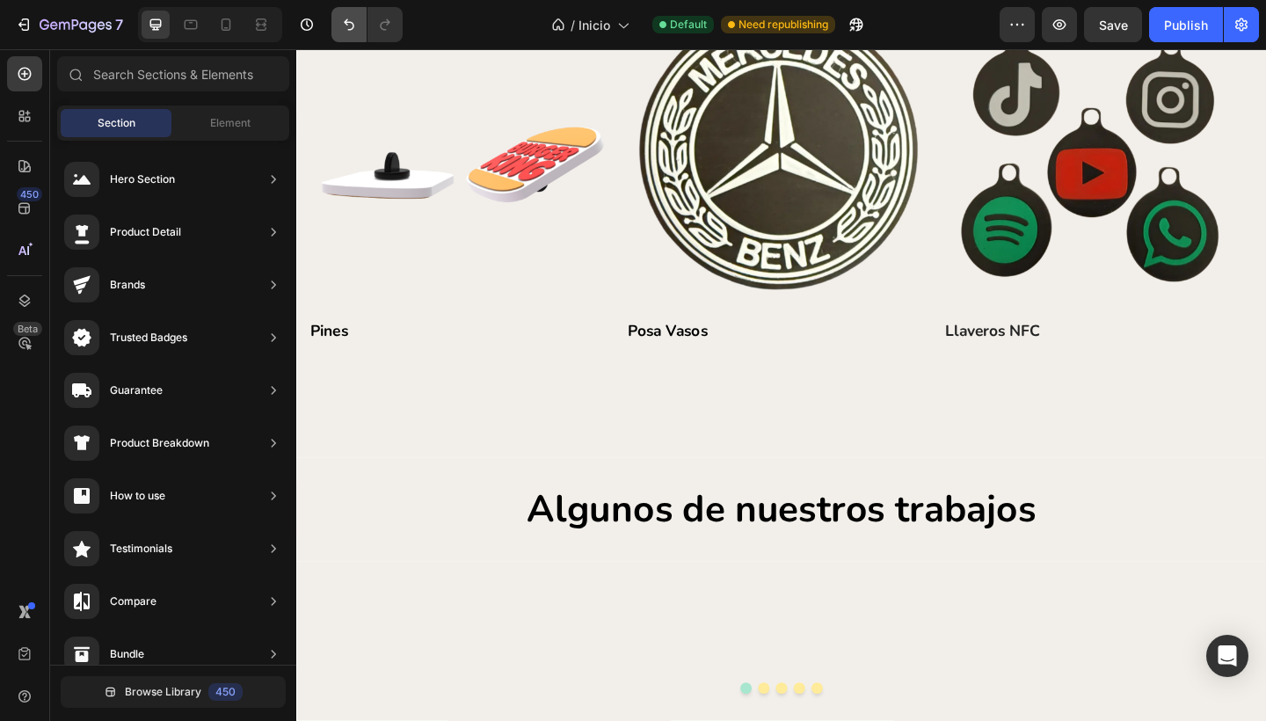
click at [346, 28] on icon "Undo/Redo" at bounding box center [349, 25] width 18 height 18
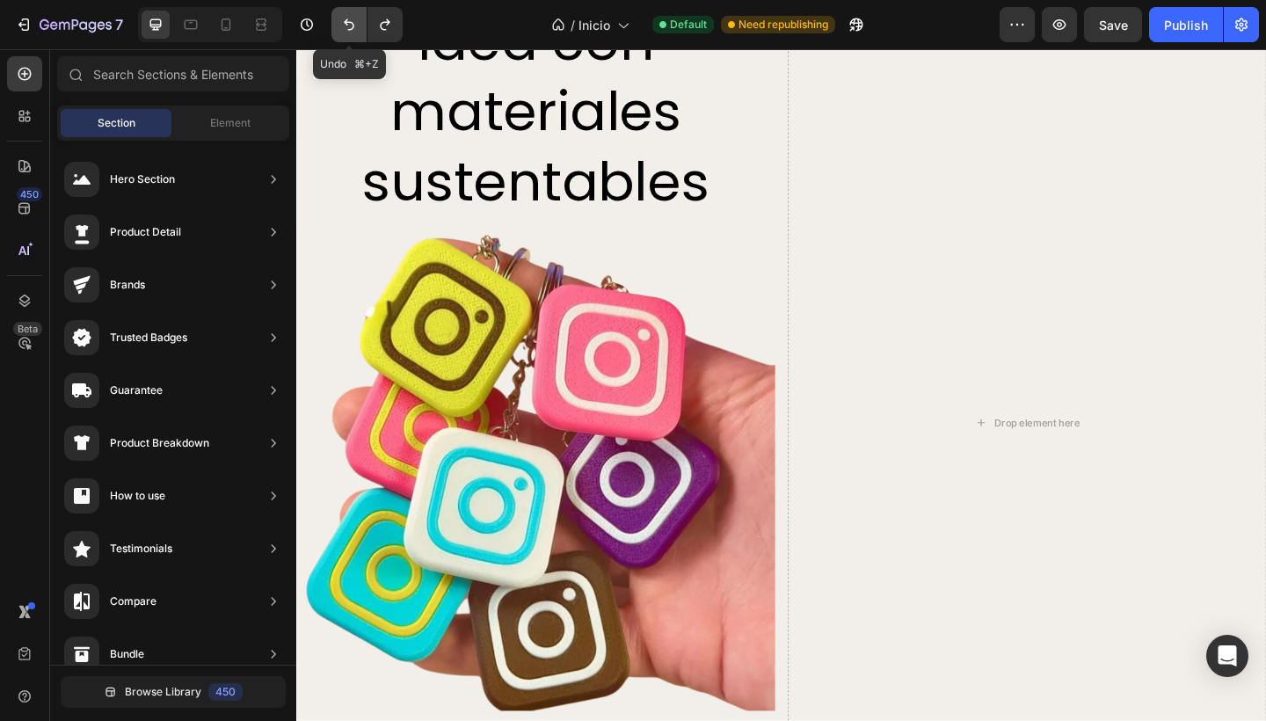
click at [348, 33] on icon "Undo/Redo" at bounding box center [349, 25] width 18 height 18
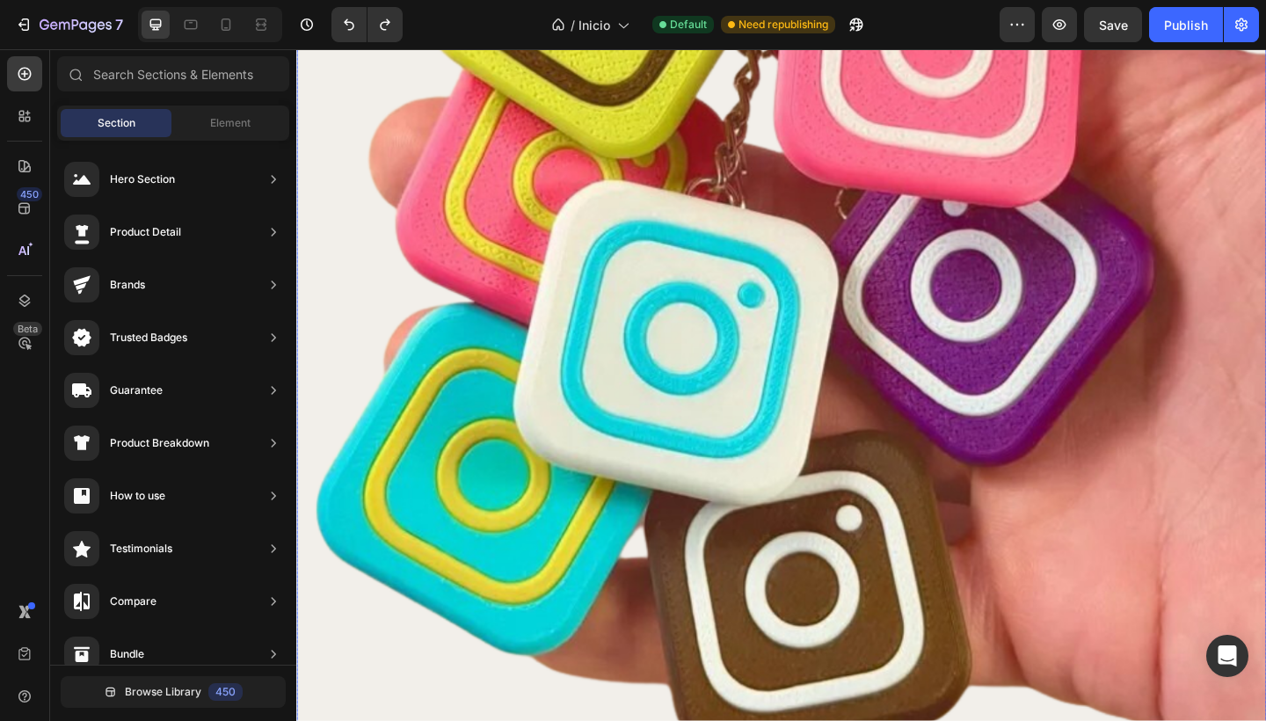
scroll to position [3874, 0]
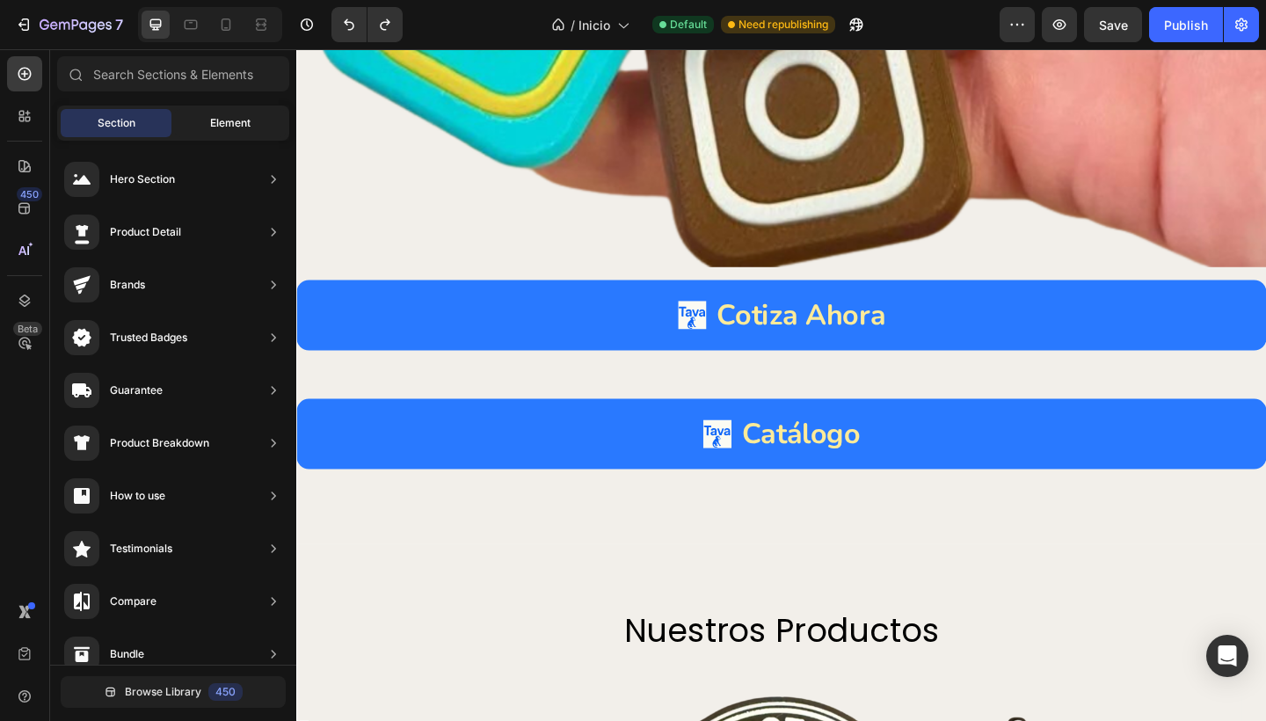
click at [226, 129] on span "Element" at bounding box center [230, 123] width 40 height 16
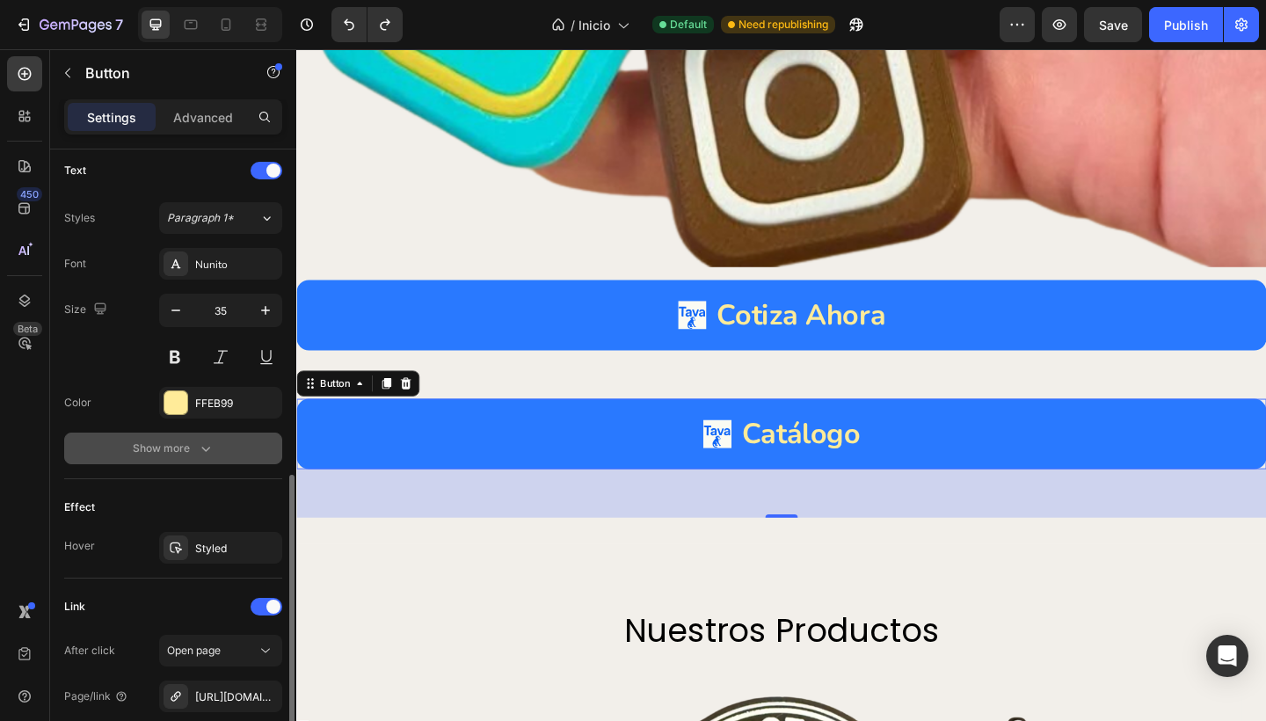
scroll to position [782, 0]
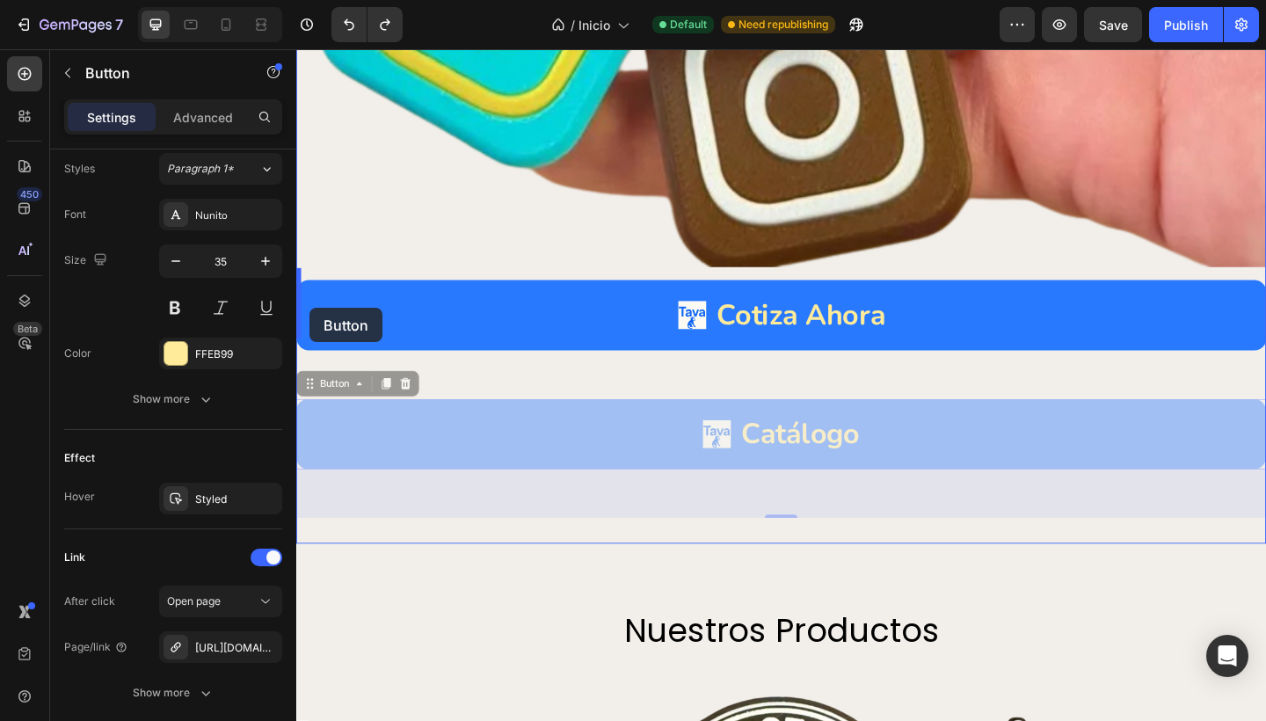
drag, startPoint x: 311, startPoint y: 406, endPoint x: 310, endPoint y: 331, distance: 75.6
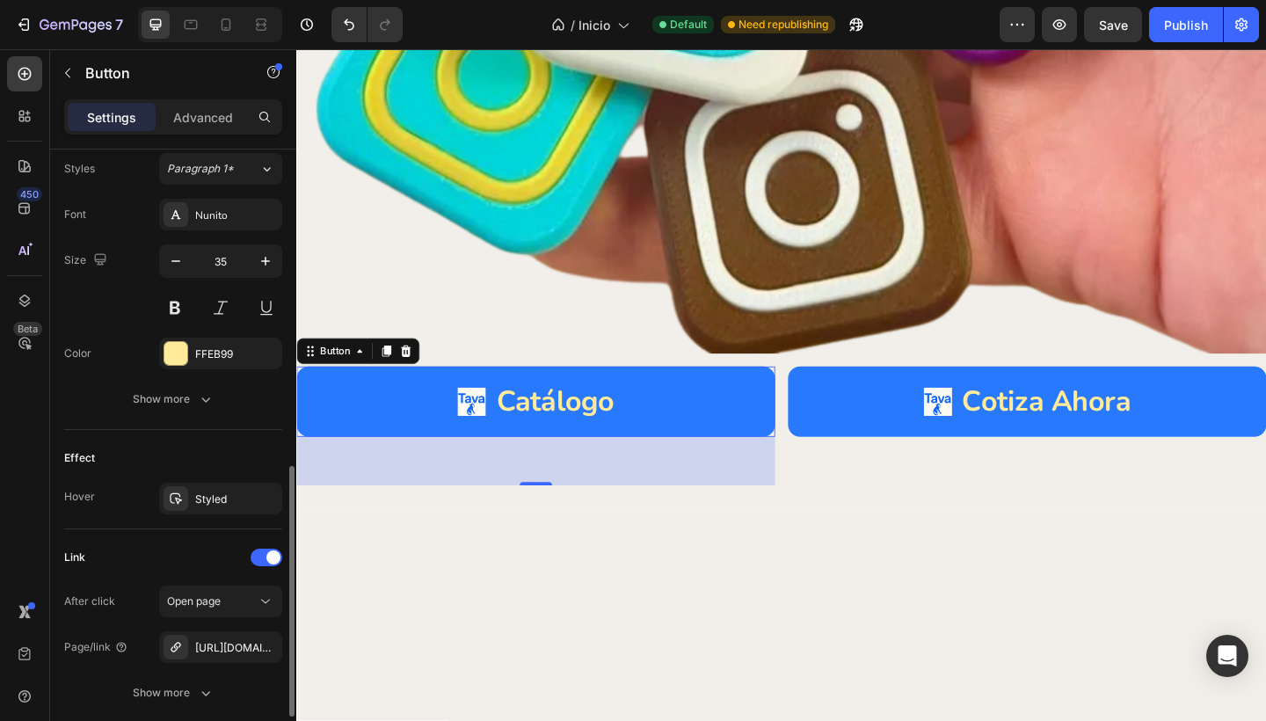
scroll to position [3032, 0]
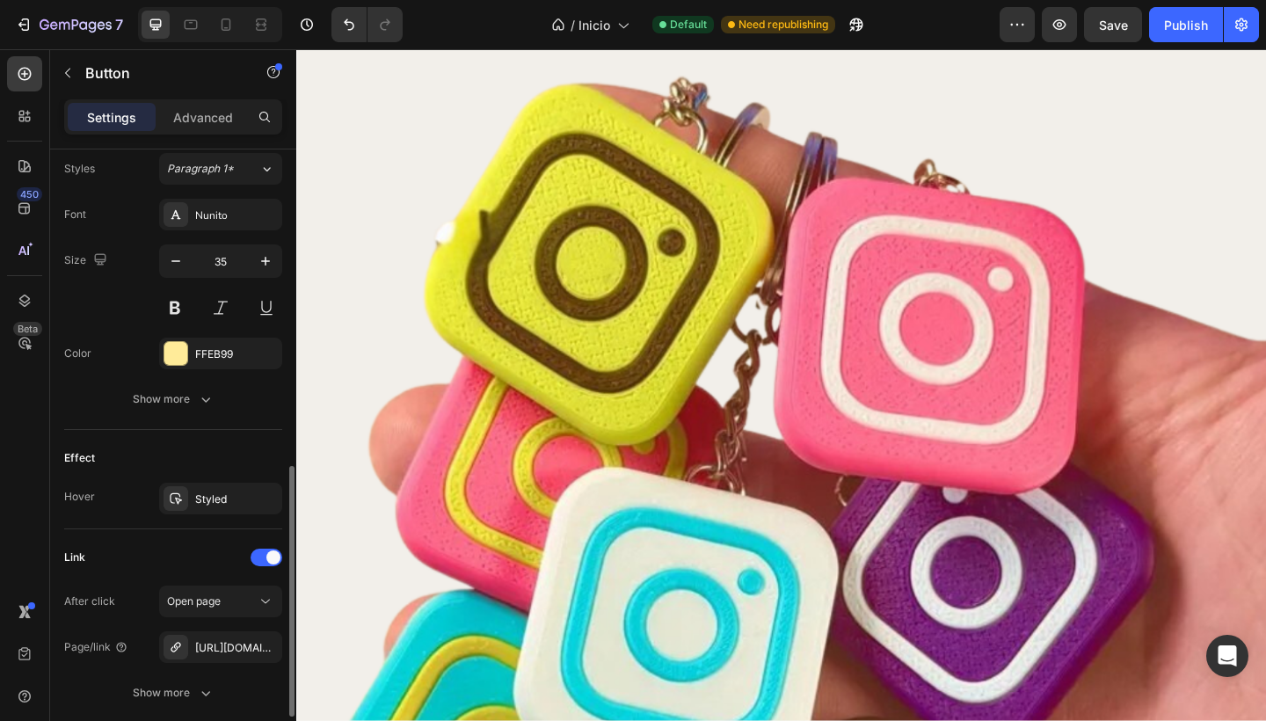
click at [213, 461] on div "Effect" at bounding box center [173, 458] width 218 height 28
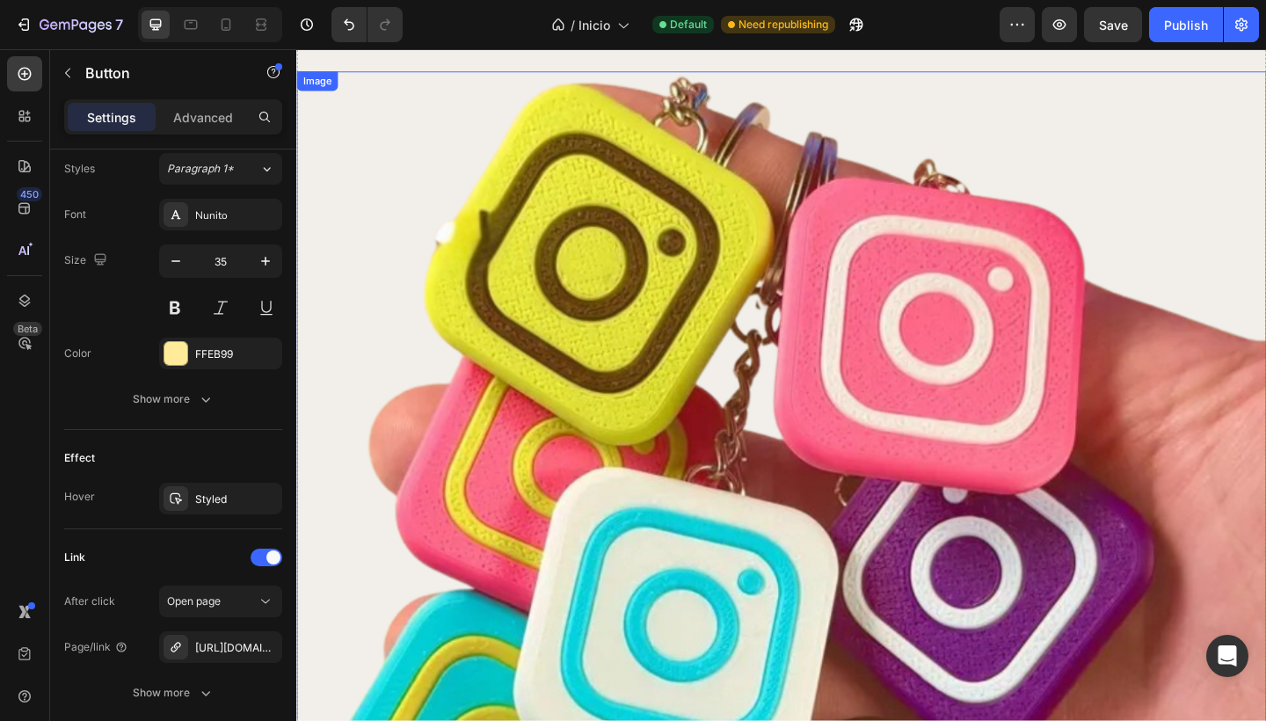
scroll to position [3841, 0]
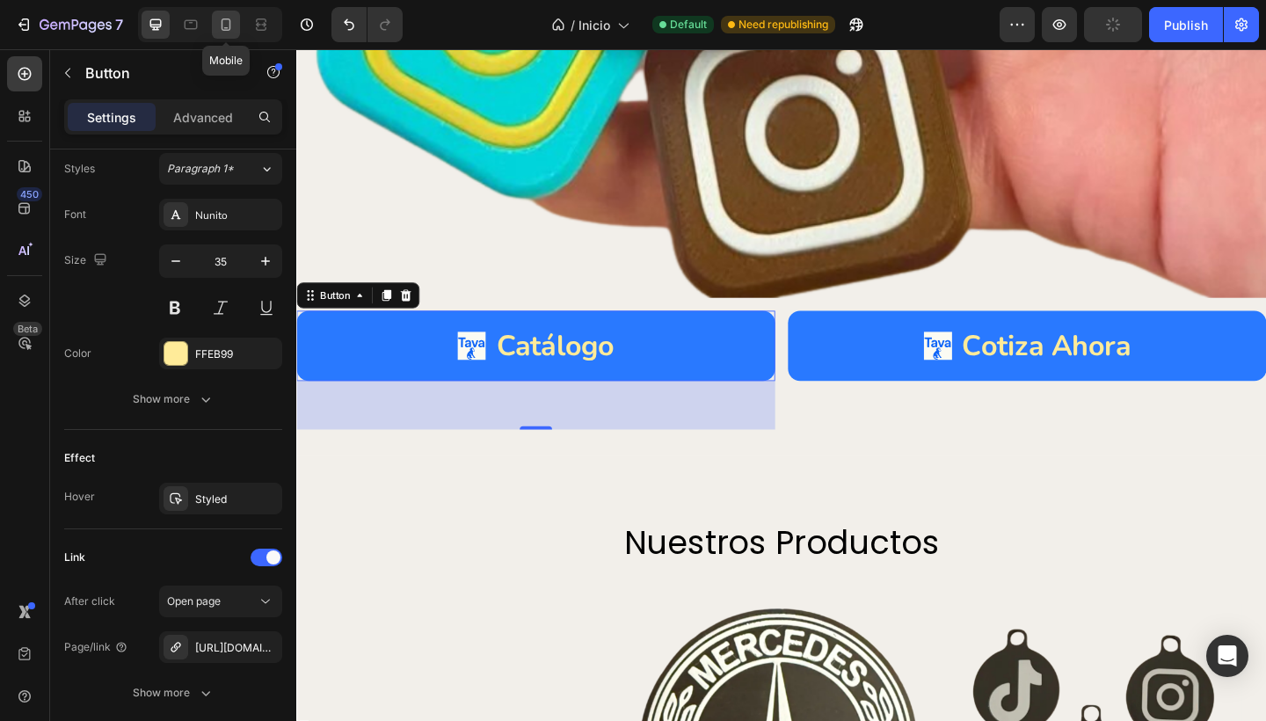
click at [230, 37] on div at bounding box center [226, 25] width 28 height 28
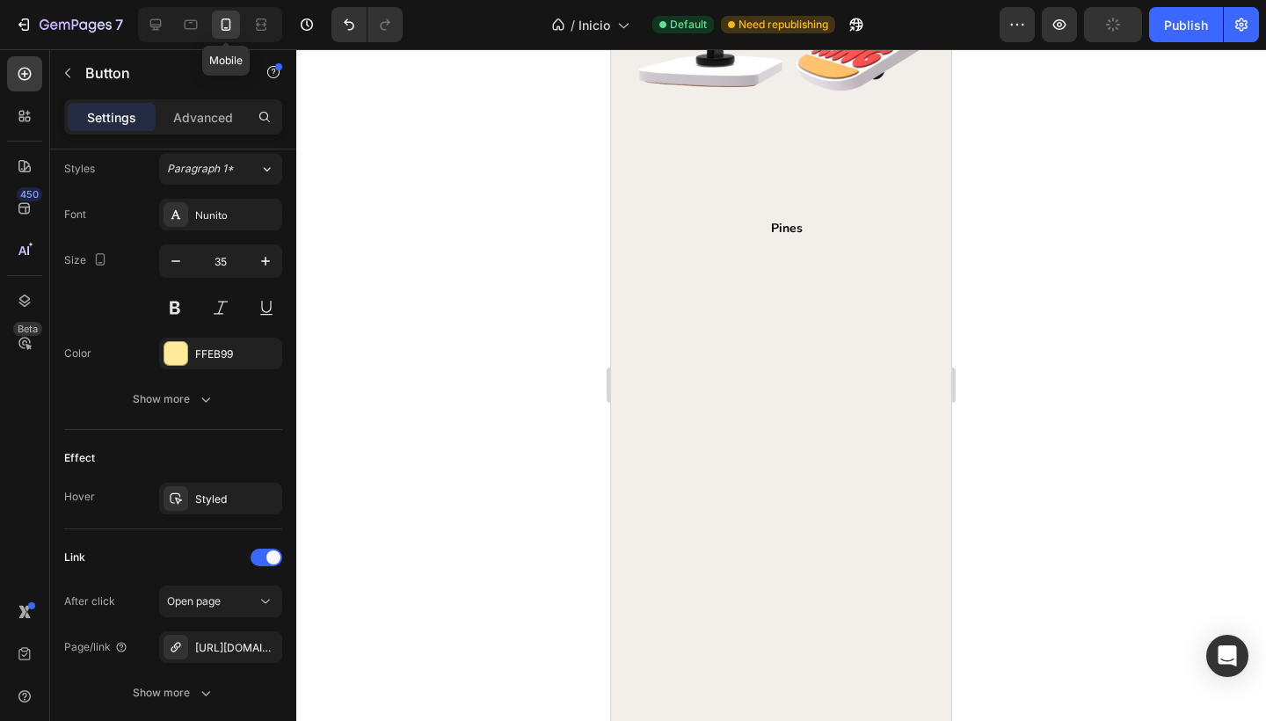
type input "14"
type input "8"
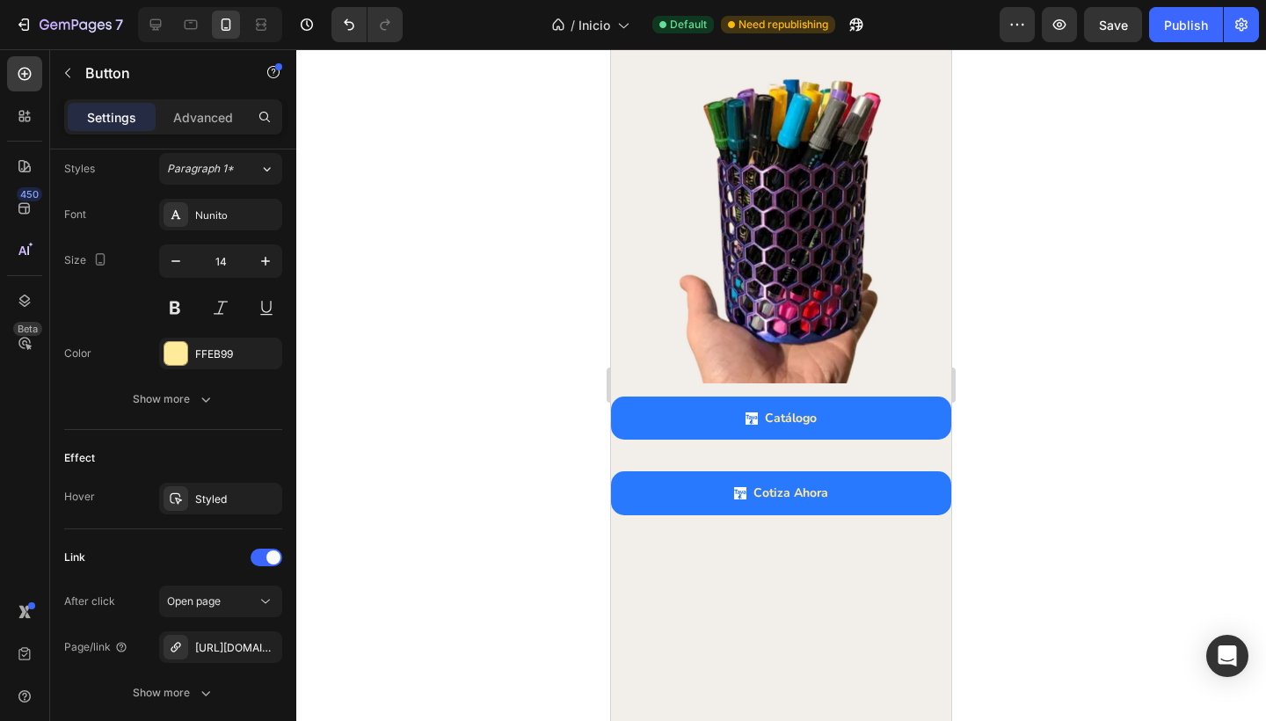
scroll to position [1992, 0]
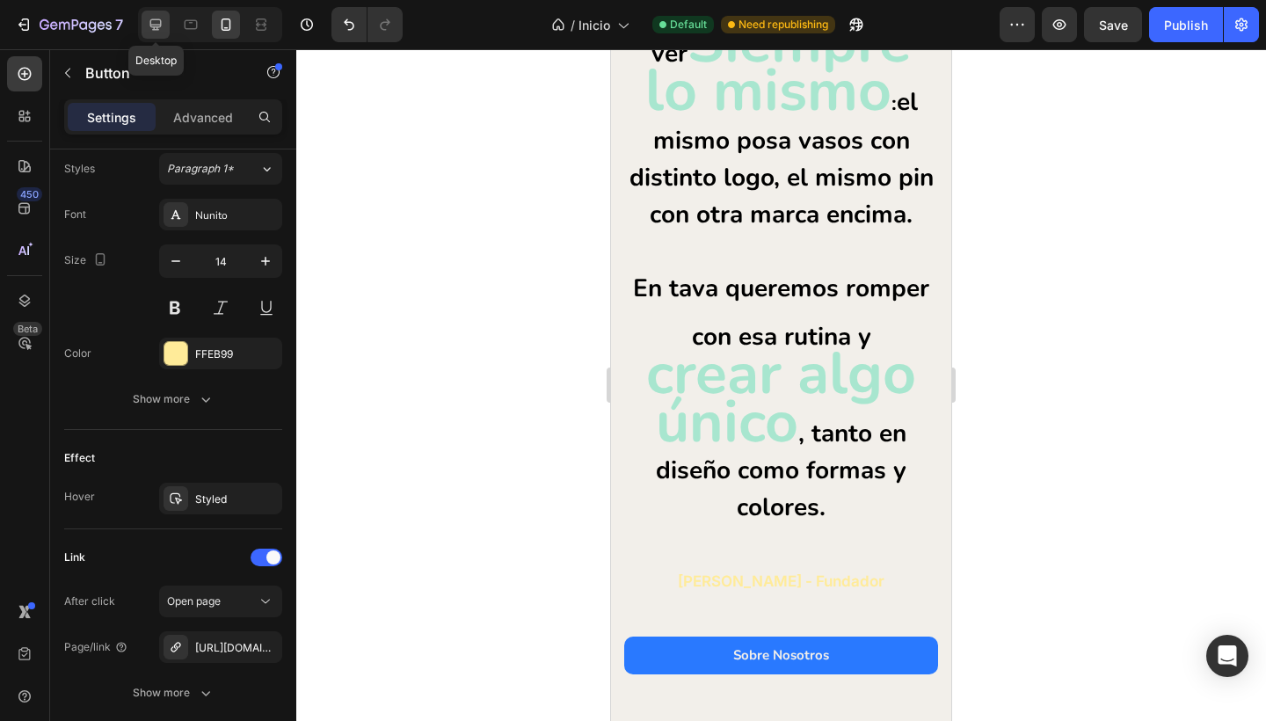
click at [149, 20] on icon at bounding box center [156, 25] width 18 height 18
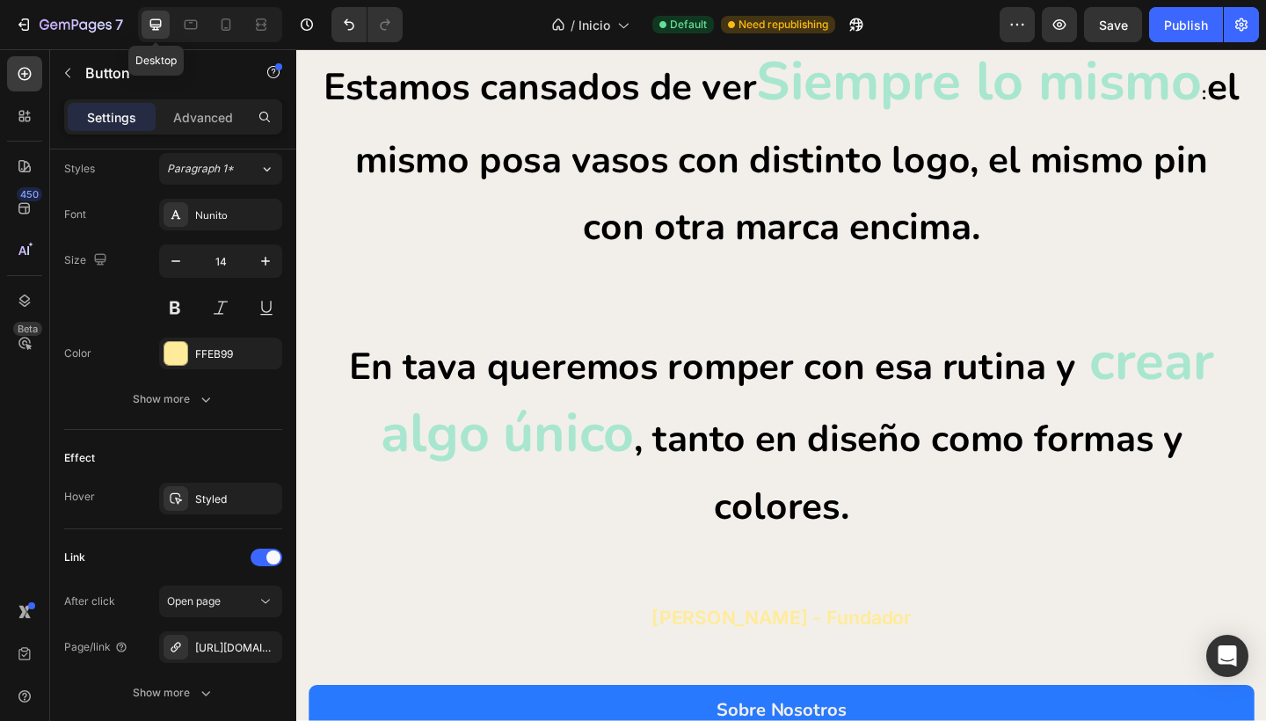
type input "35"
type input "13"
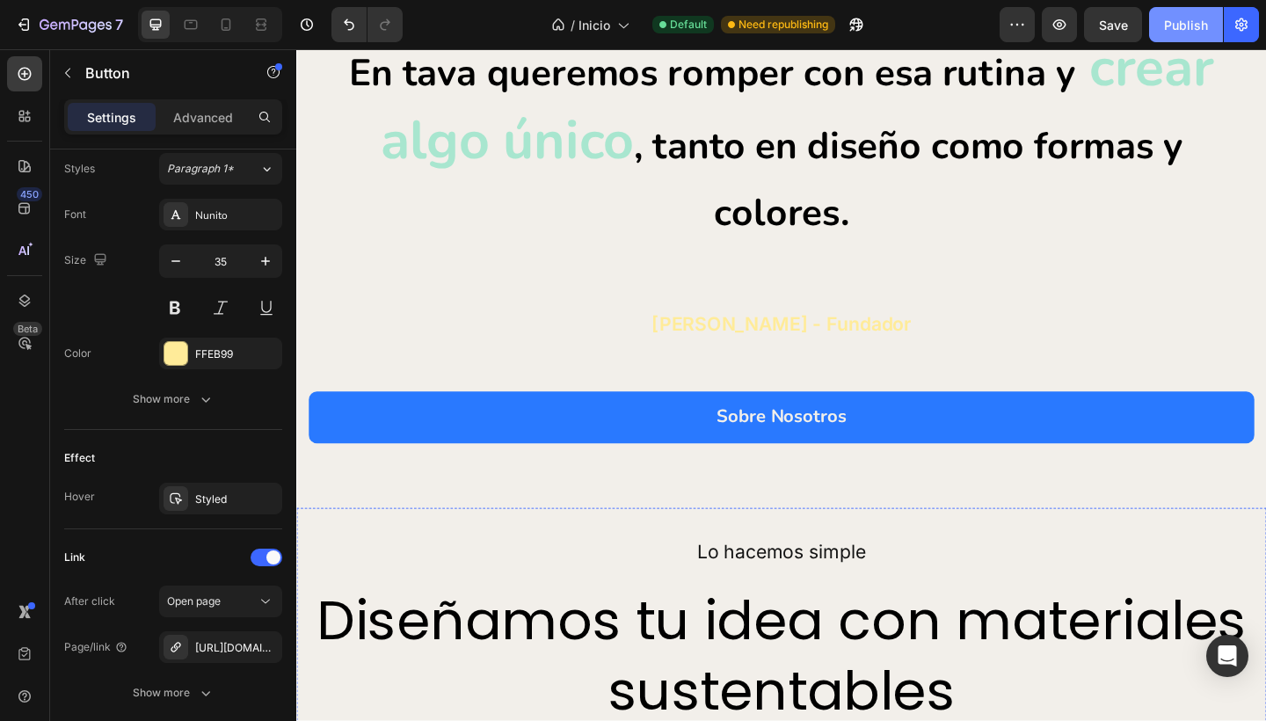
scroll to position [2991, 0]
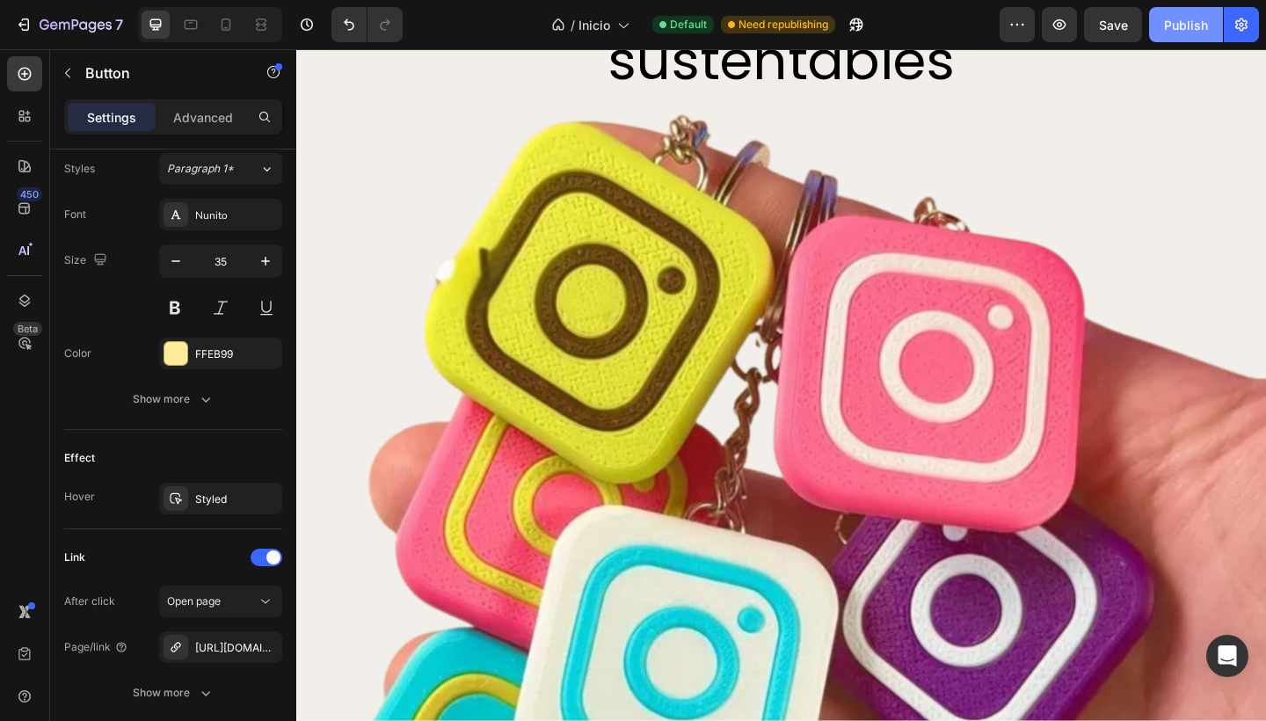
click at [1169, 27] on div "Publish" at bounding box center [1186, 25] width 44 height 18
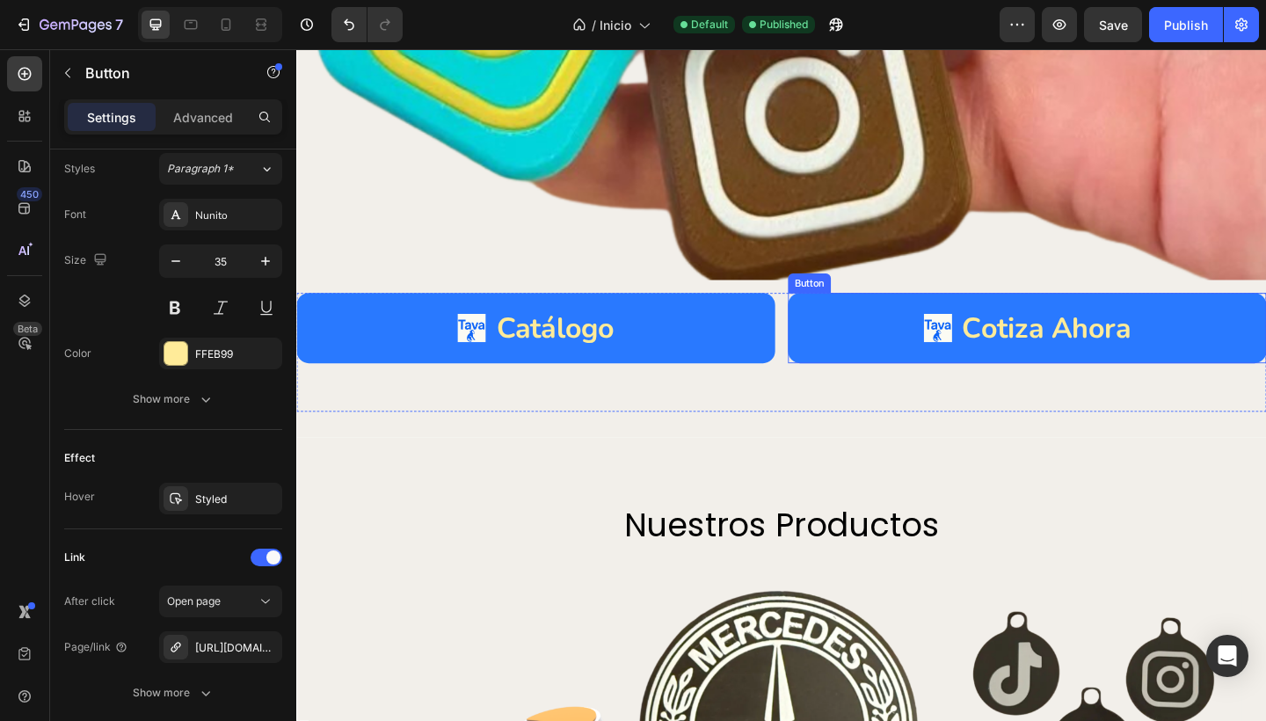
scroll to position [3839, 0]
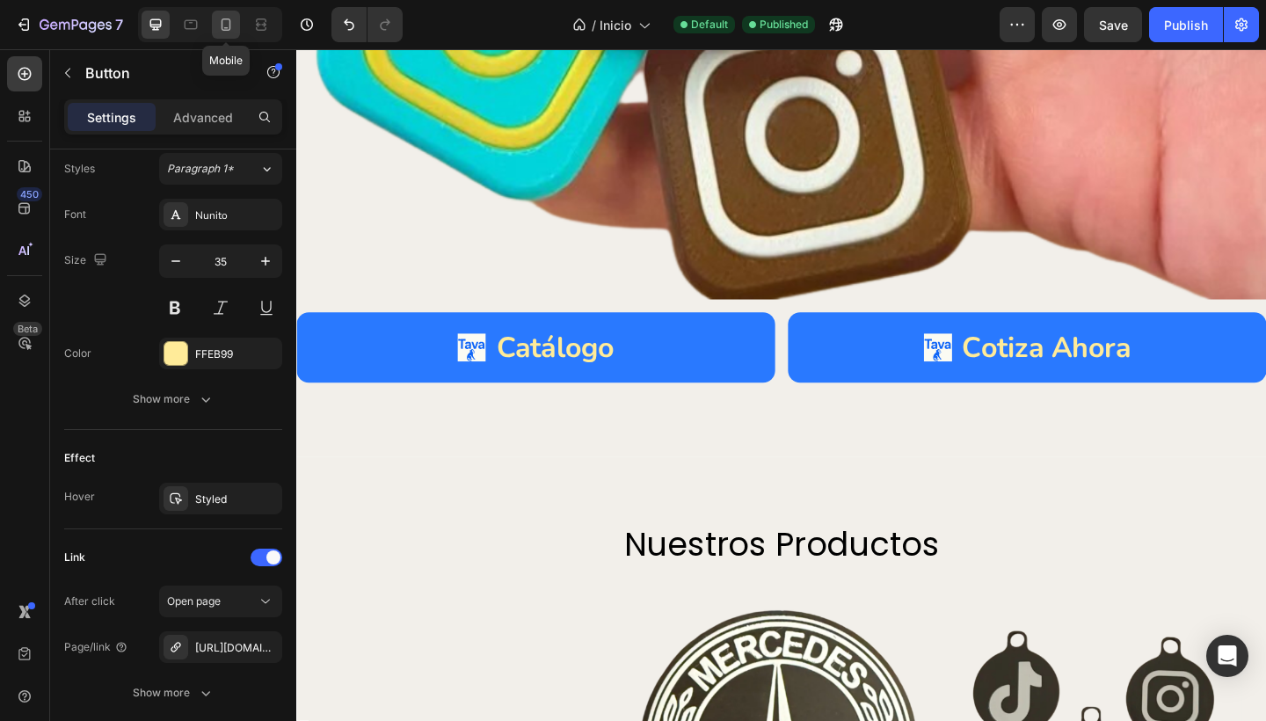
click at [222, 29] on icon at bounding box center [226, 25] width 18 height 18
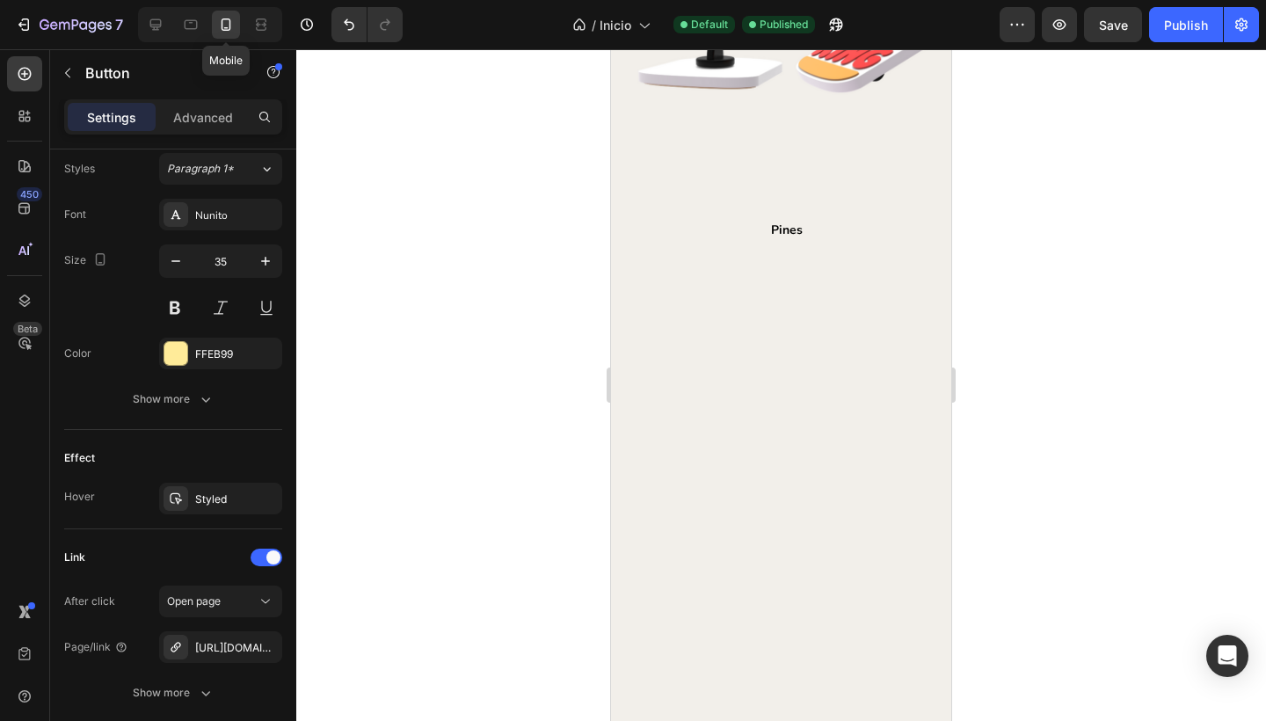
type input "14"
type input "8"
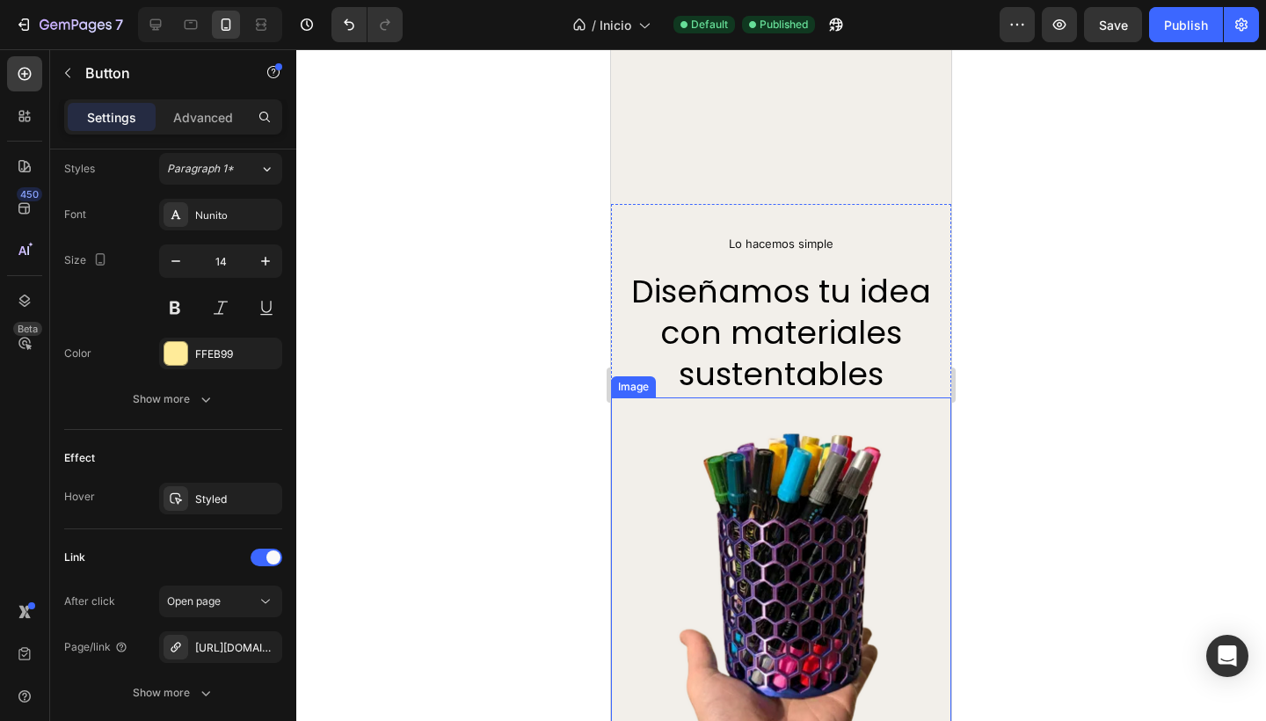
scroll to position [2936, 0]
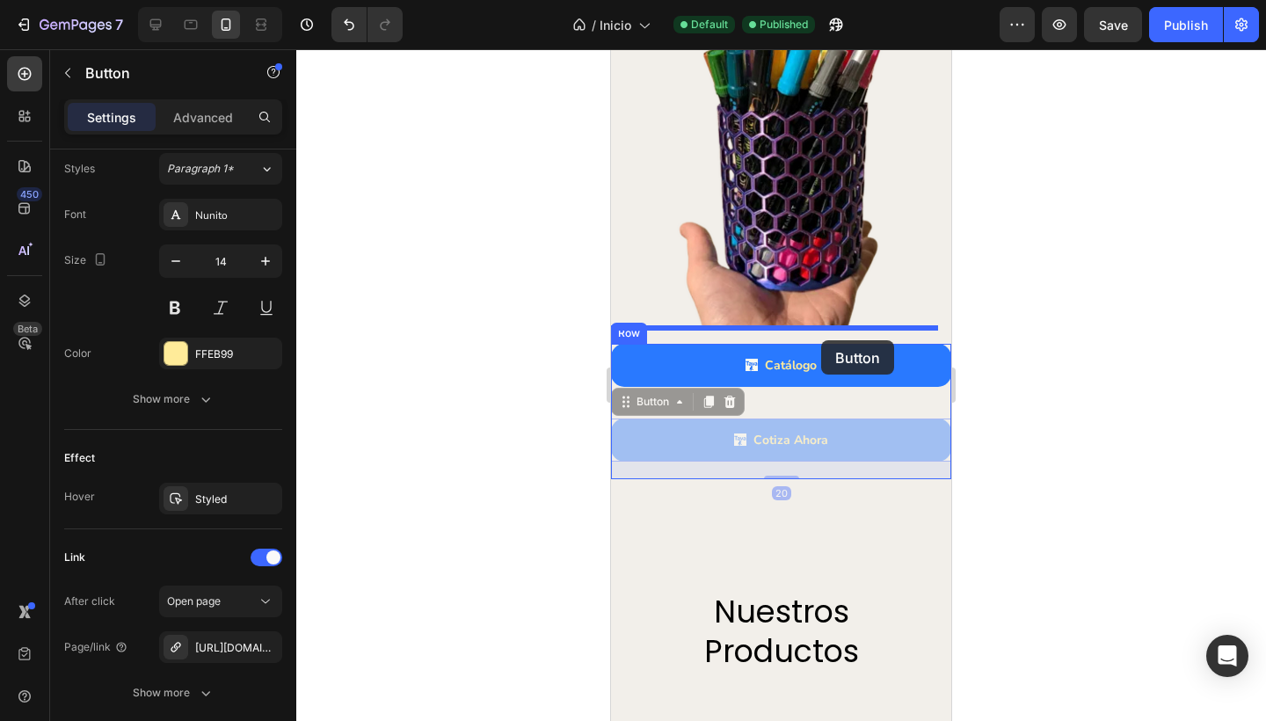
drag, startPoint x: 622, startPoint y: 386, endPoint x: 821, endPoint y: 341, distance: 204.5
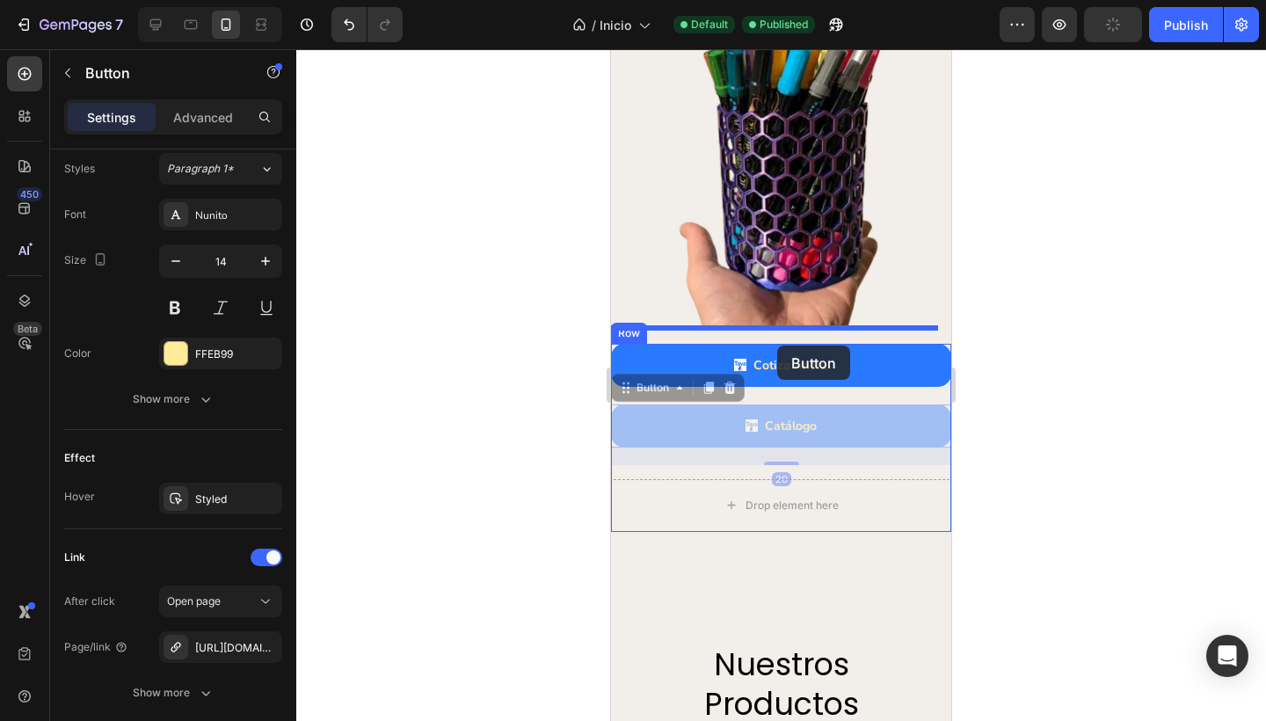
drag, startPoint x: 619, startPoint y: 372, endPoint x: 777, endPoint y: 346, distance: 160.4
click at [777, 346] on div "Mobile ( 387 px) iPhone 13 Mini iPhone 13 Pro iPhone 11 Pro Max iPhone 15 Pro M…" at bounding box center [781, 373] width 340 height 6521
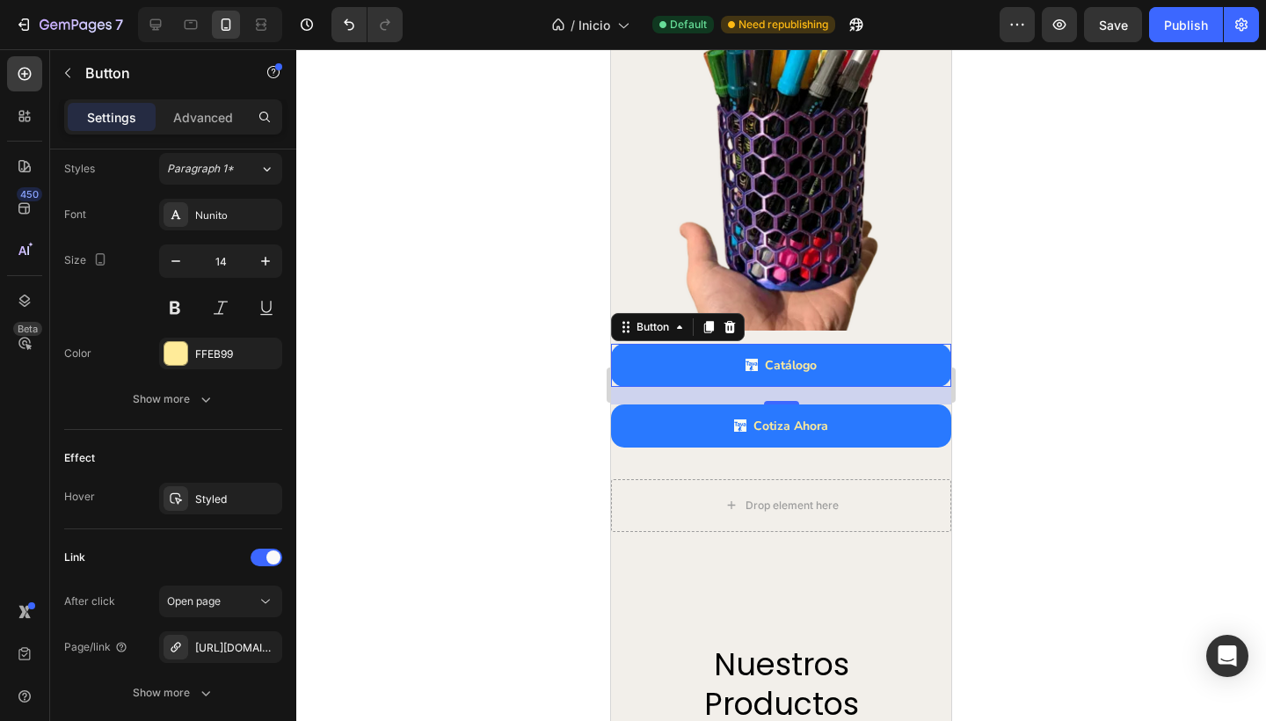
click at [442, 346] on div at bounding box center [781, 385] width 970 height 672
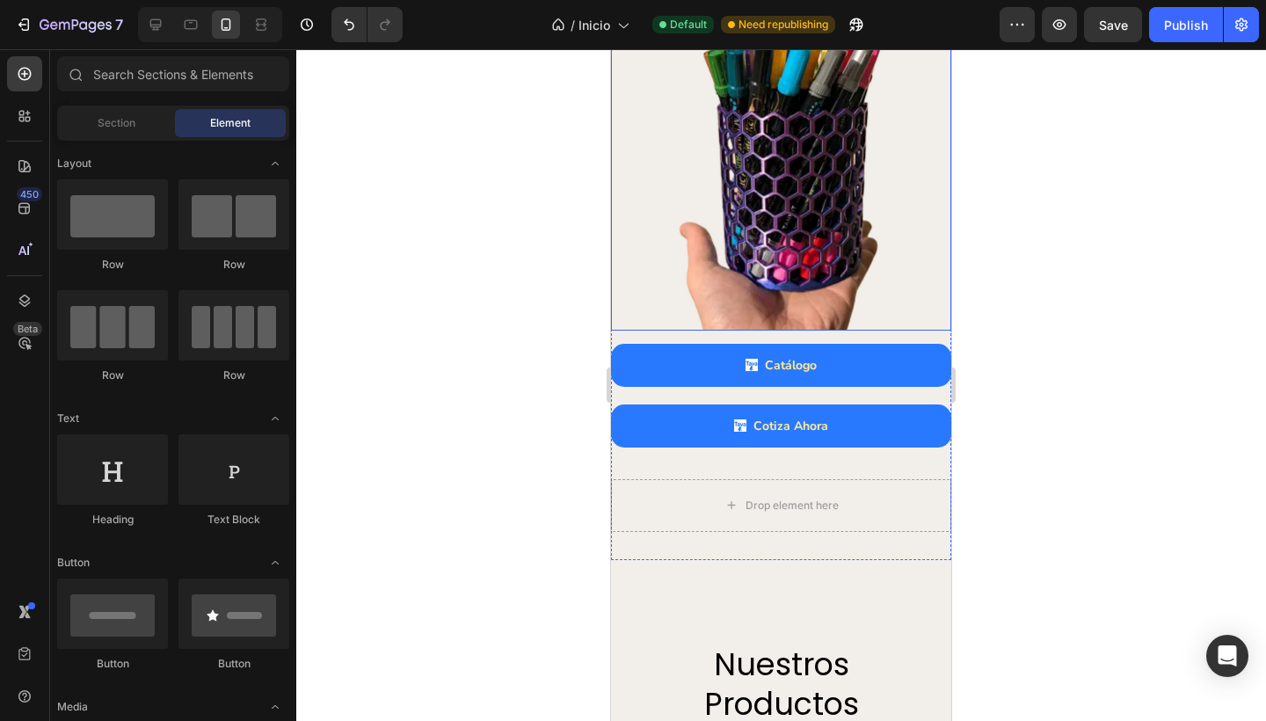
scroll to position [2910, 0]
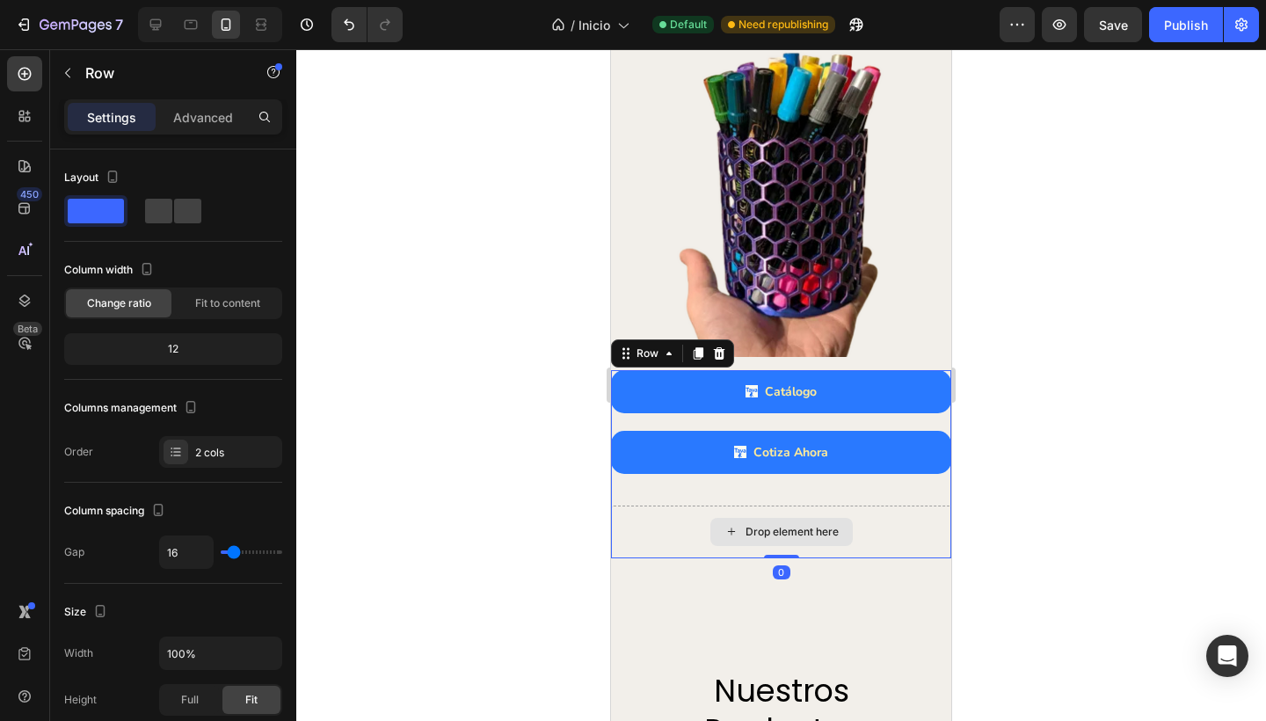
click at [664, 506] on div "Drop element here" at bounding box center [781, 532] width 340 height 53
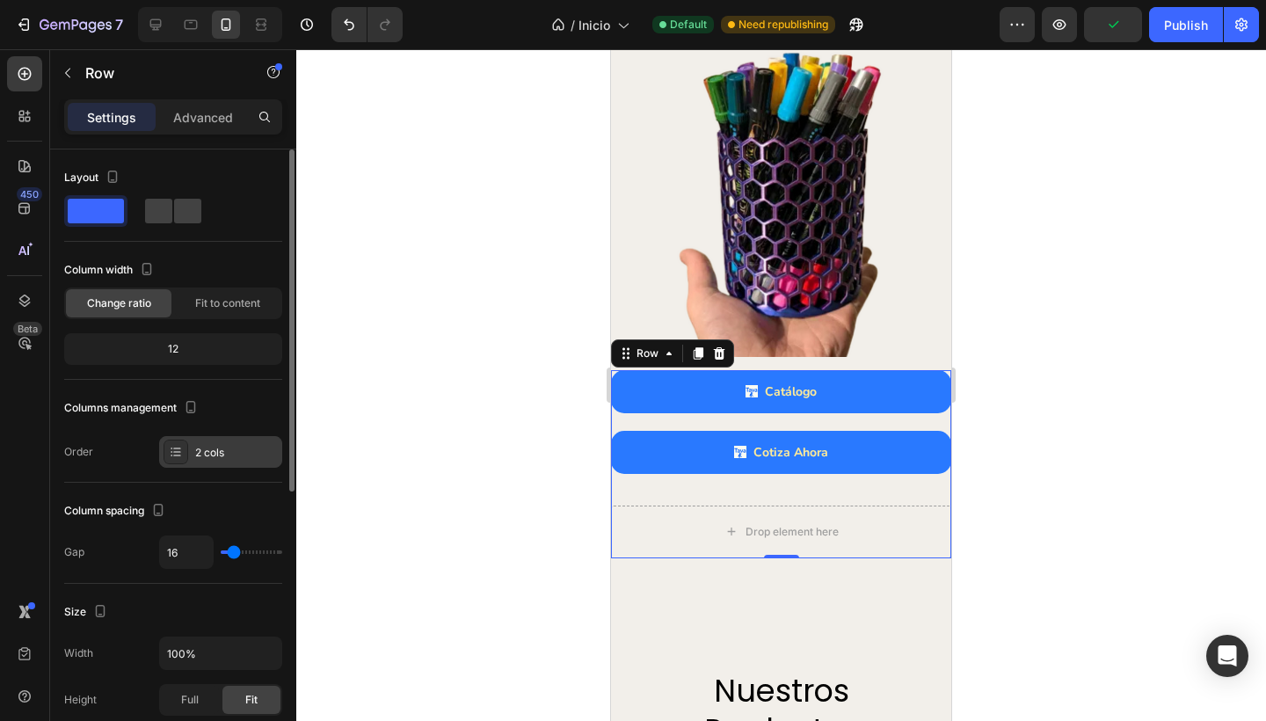
click at [211, 458] on div "2 cols" at bounding box center [236, 453] width 83 height 16
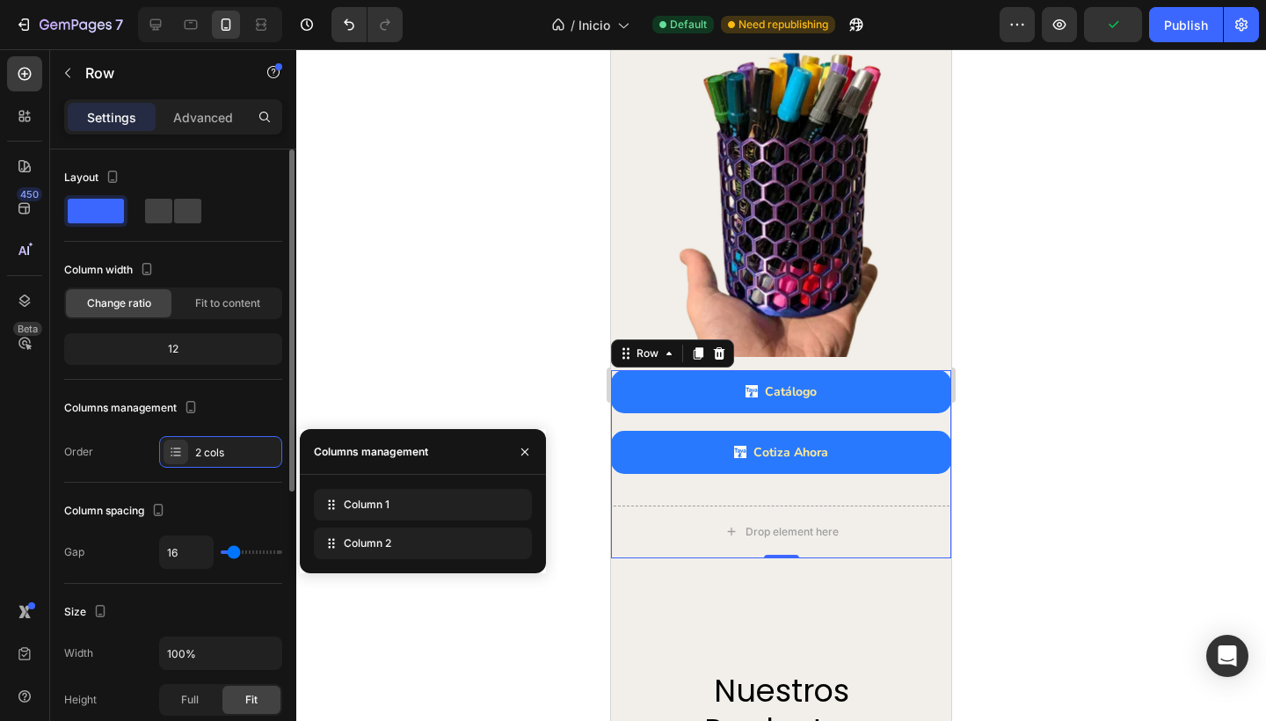
click at [117, 449] on div "Order 2 cols" at bounding box center [173, 452] width 218 height 32
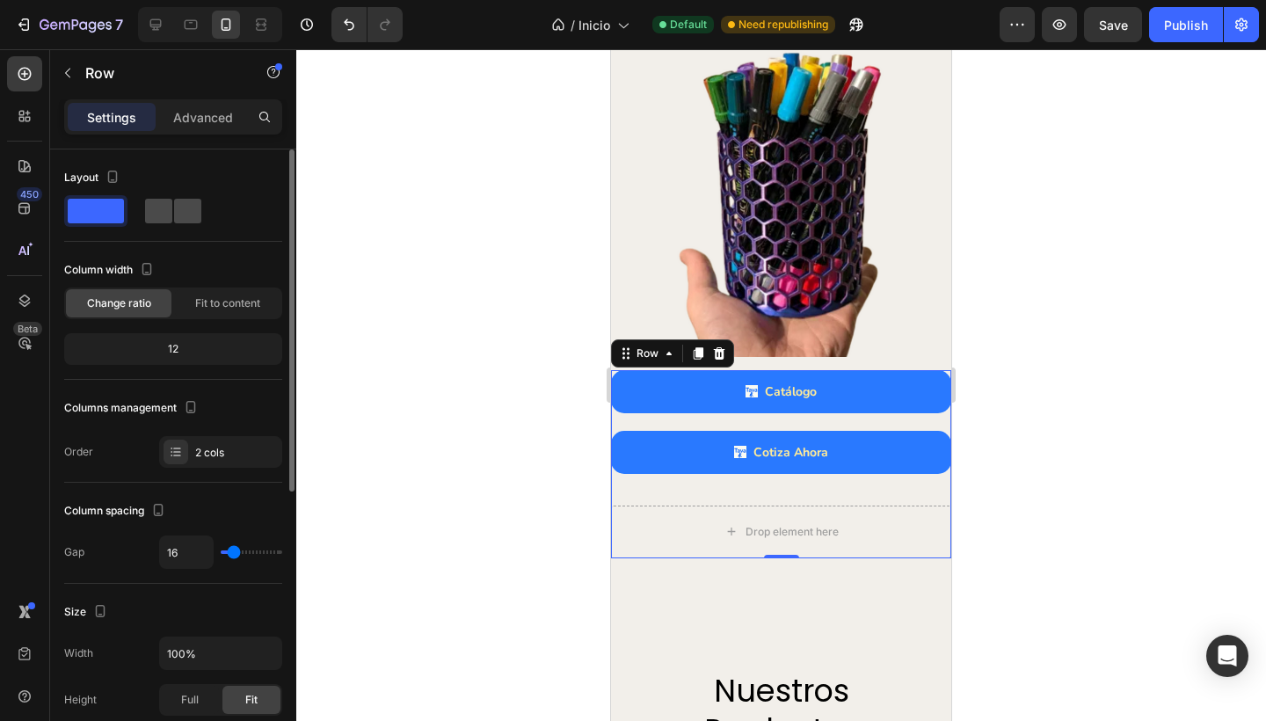
click at [174, 199] on span at bounding box center [187, 211] width 27 height 25
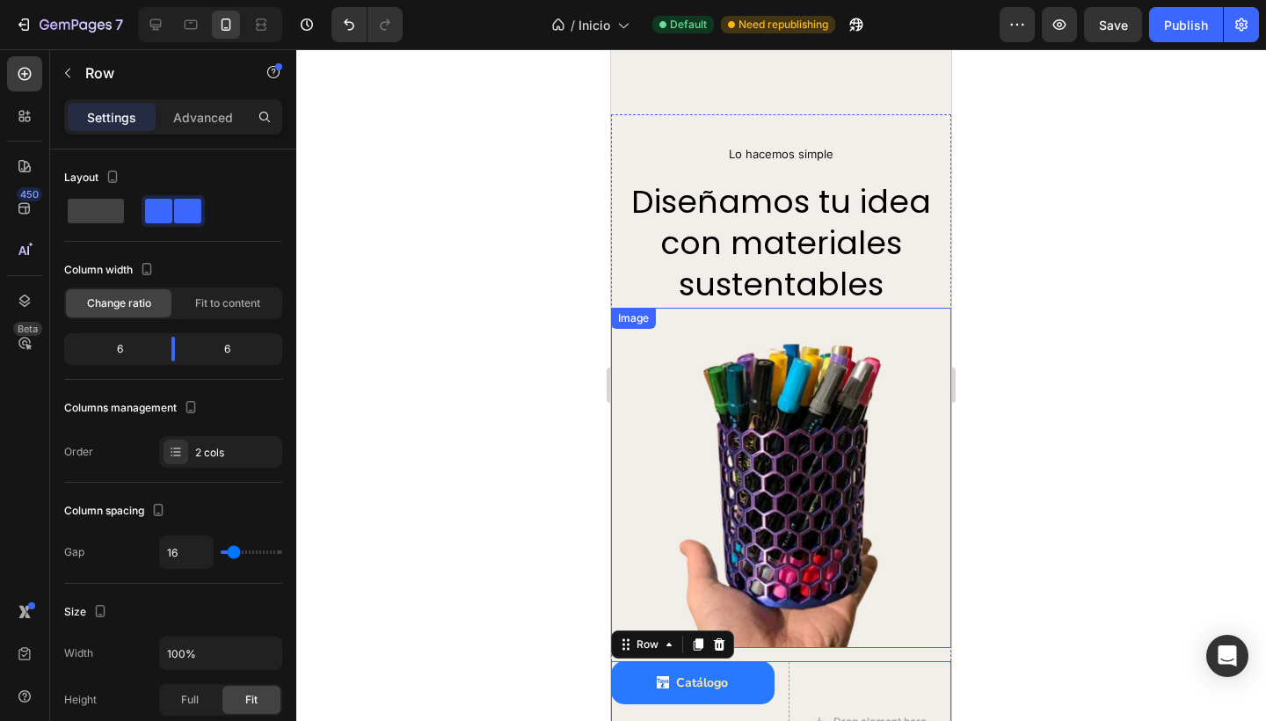
scroll to position [2869, 0]
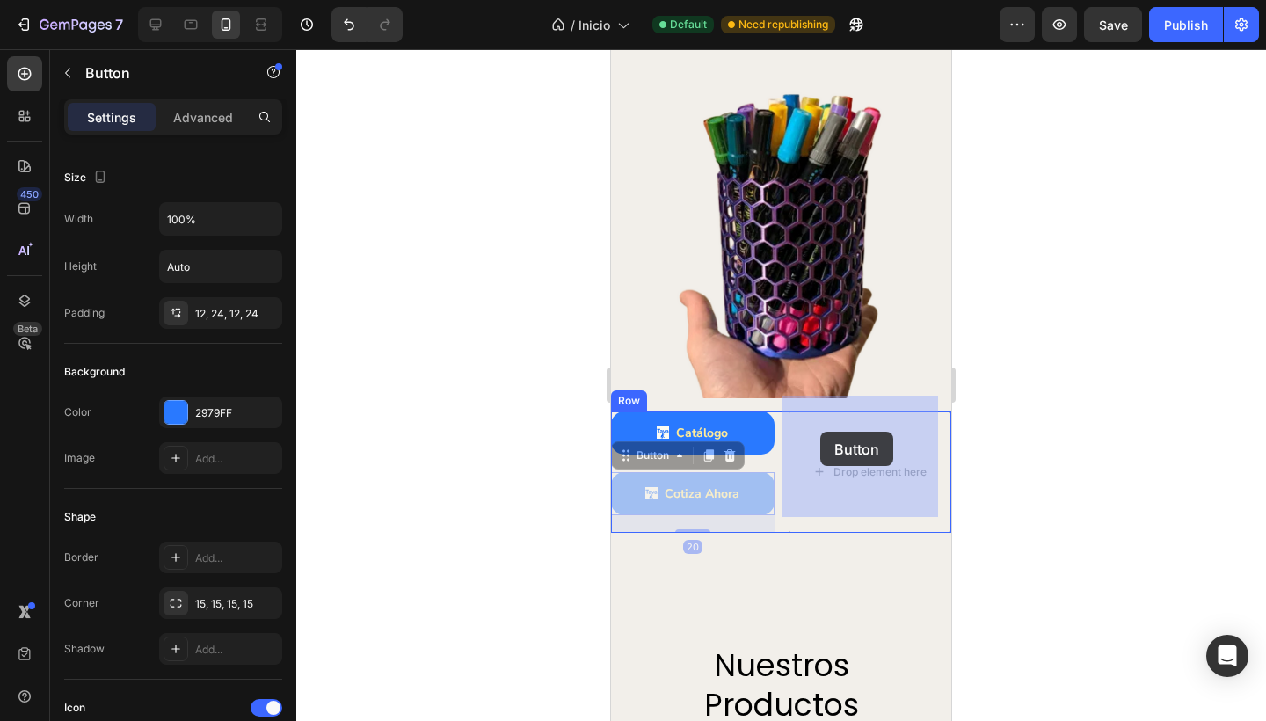
drag, startPoint x: 623, startPoint y: 440, endPoint x: 820, endPoint y: 432, distance: 197.1
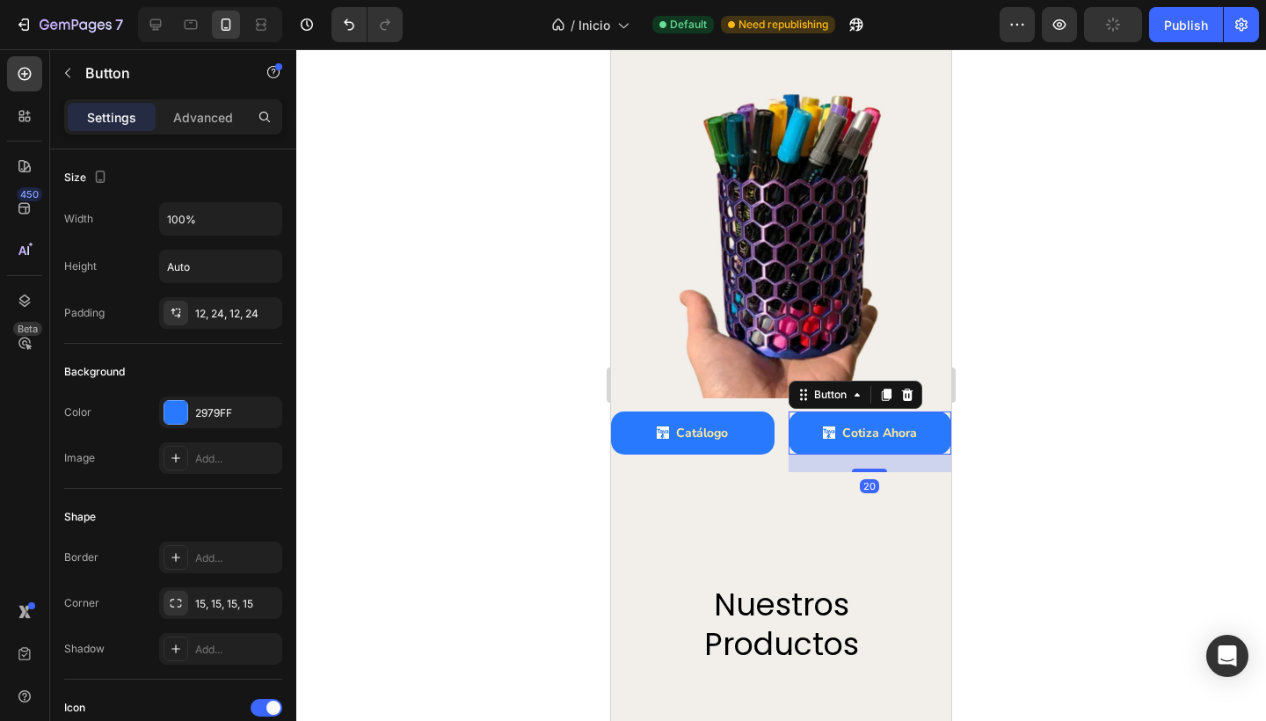
click at [1051, 419] on div at bounding box center [781, 385] width 970 height 672
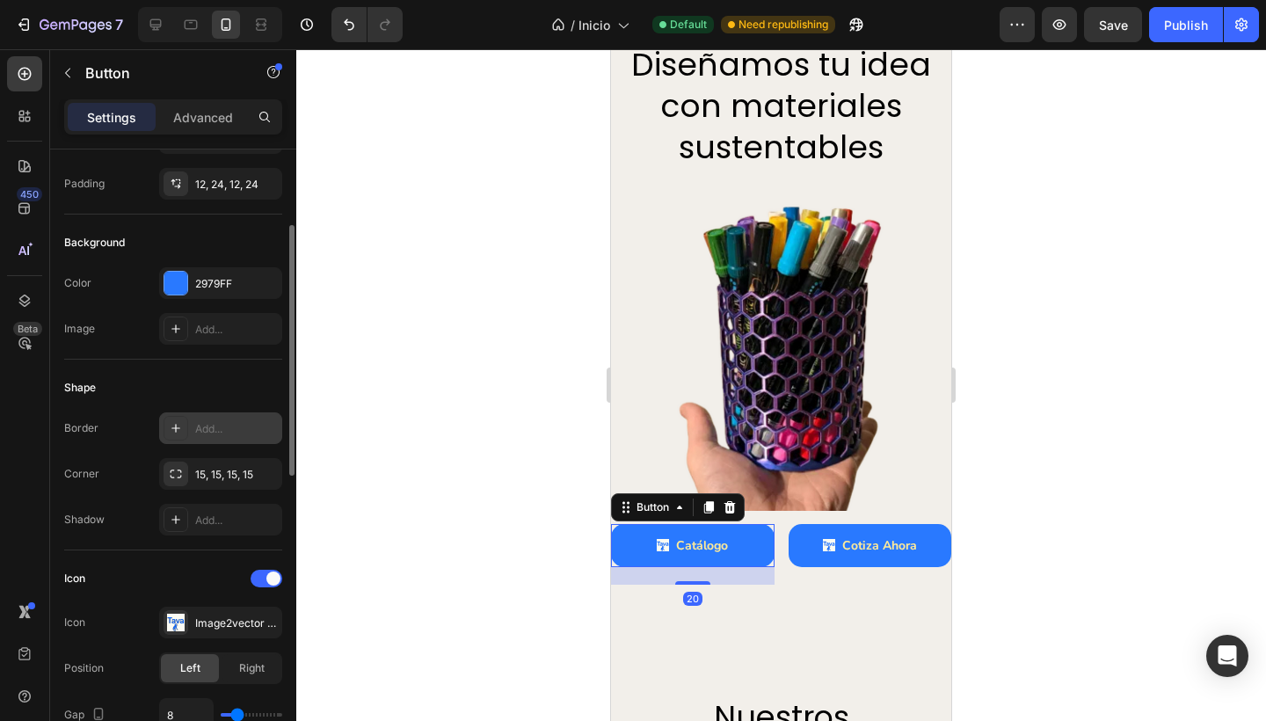
scroll to position [146, 0]
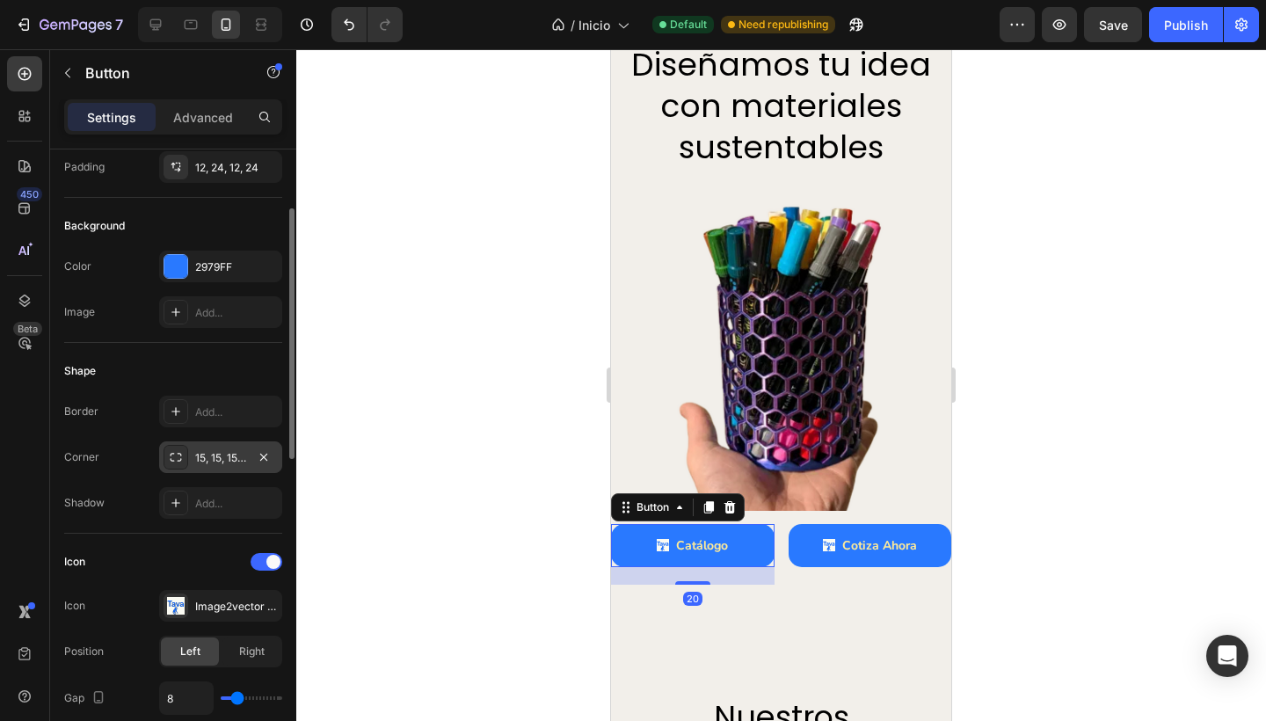
click at [218, 451] on div "15, 15, 15, 15" at bounding box center [220, 458] width 51 height 16
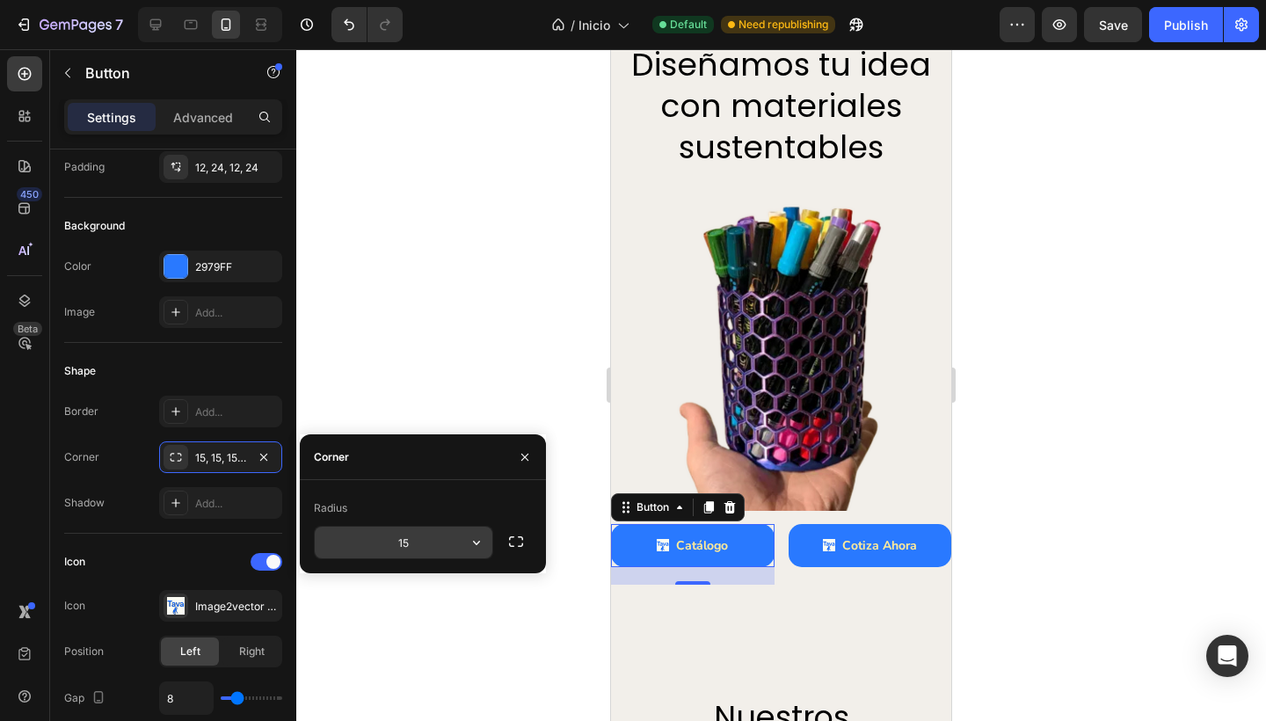
click at [418, 535] on input "15" at bounding box center [404, 543] width 178 height 32
click at [479, 549] on icon "button" at bounding box center [477, 543] width 18 height 18
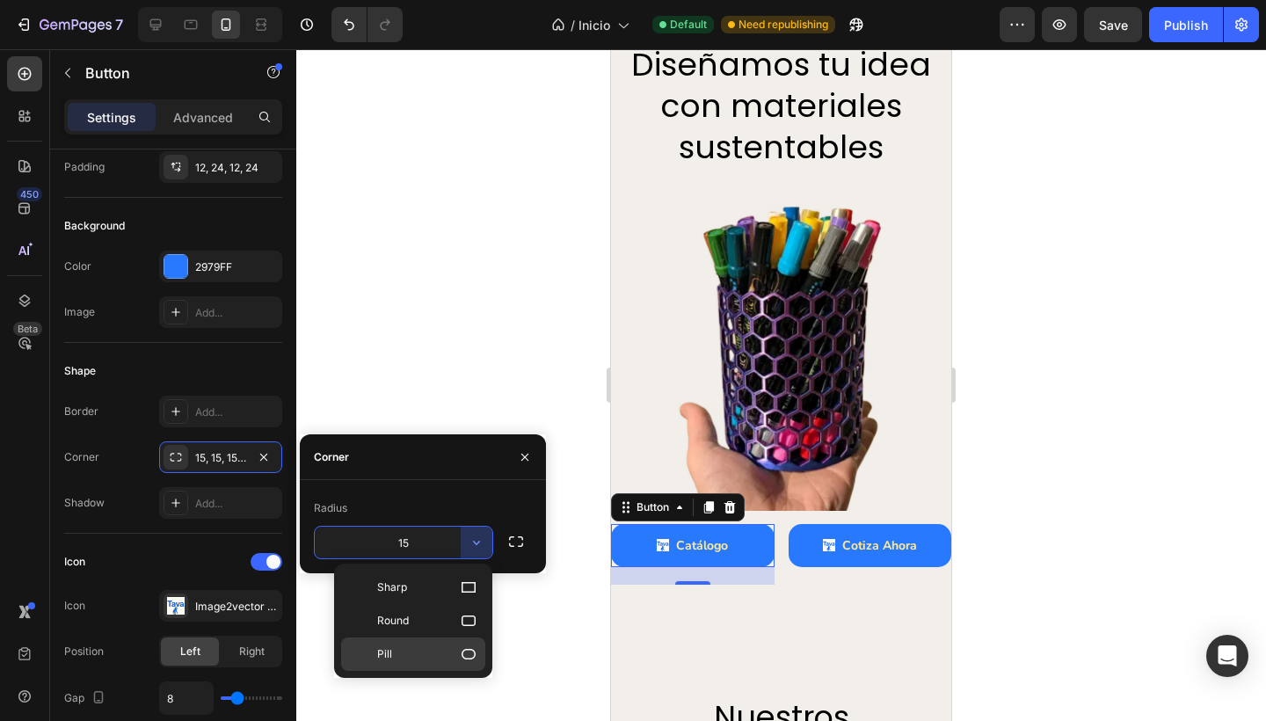
click at [410, 644] on div "Pill" at bounding box center [413, 653] width 144 height 33
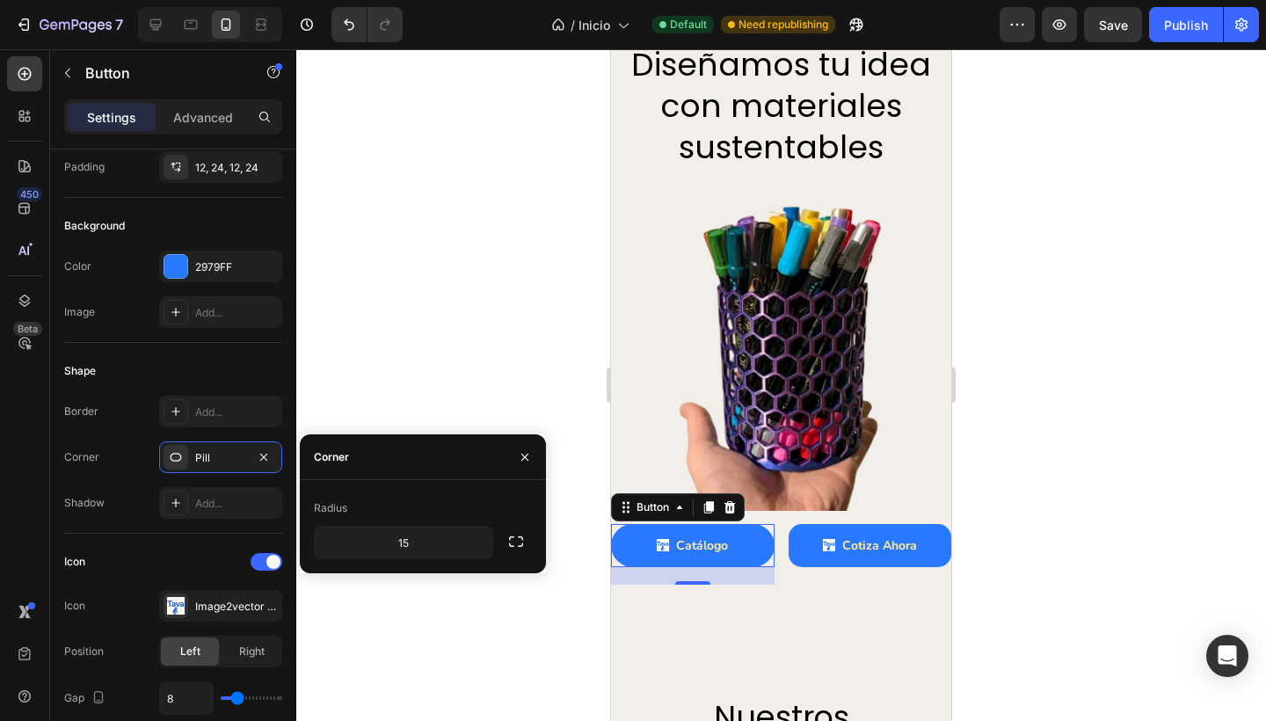
type input "9999"
click at [468, 634] on div at bounding box center [781, 385] width 970 height 672
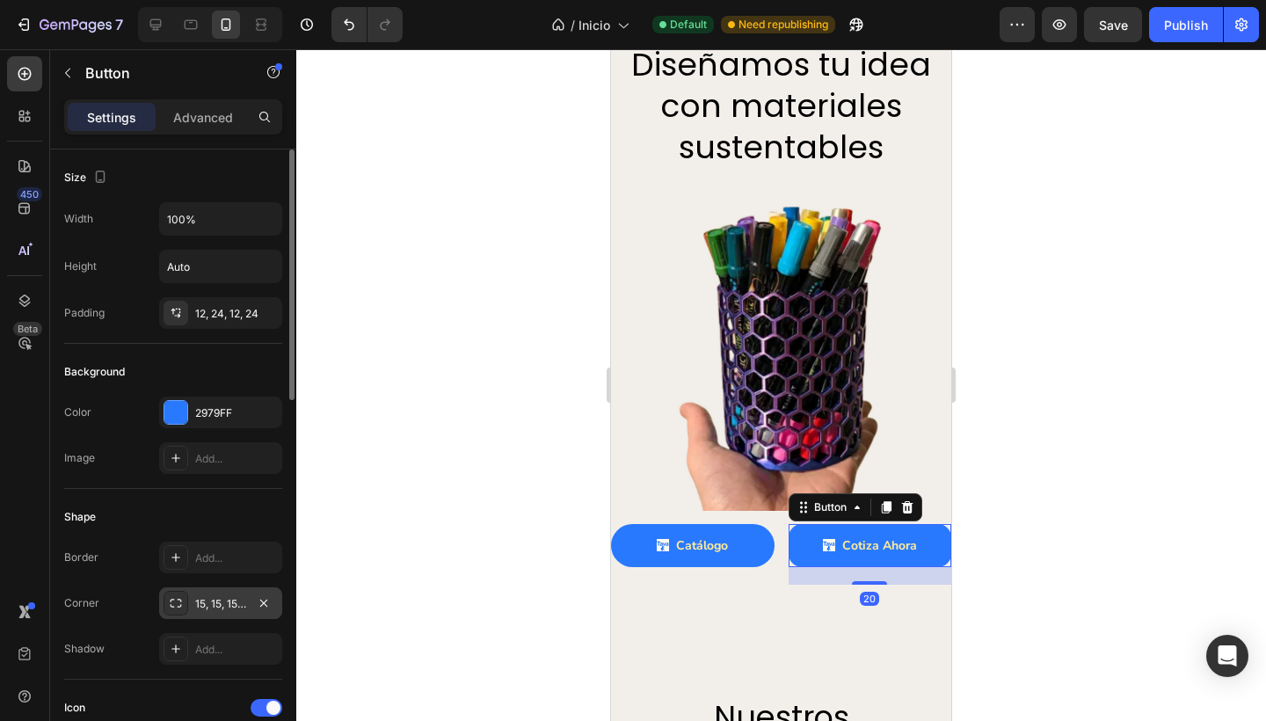
click at [232, 602] on div "15, 15, 15, 15" at bounding box center [220, 604] width 51 height 16
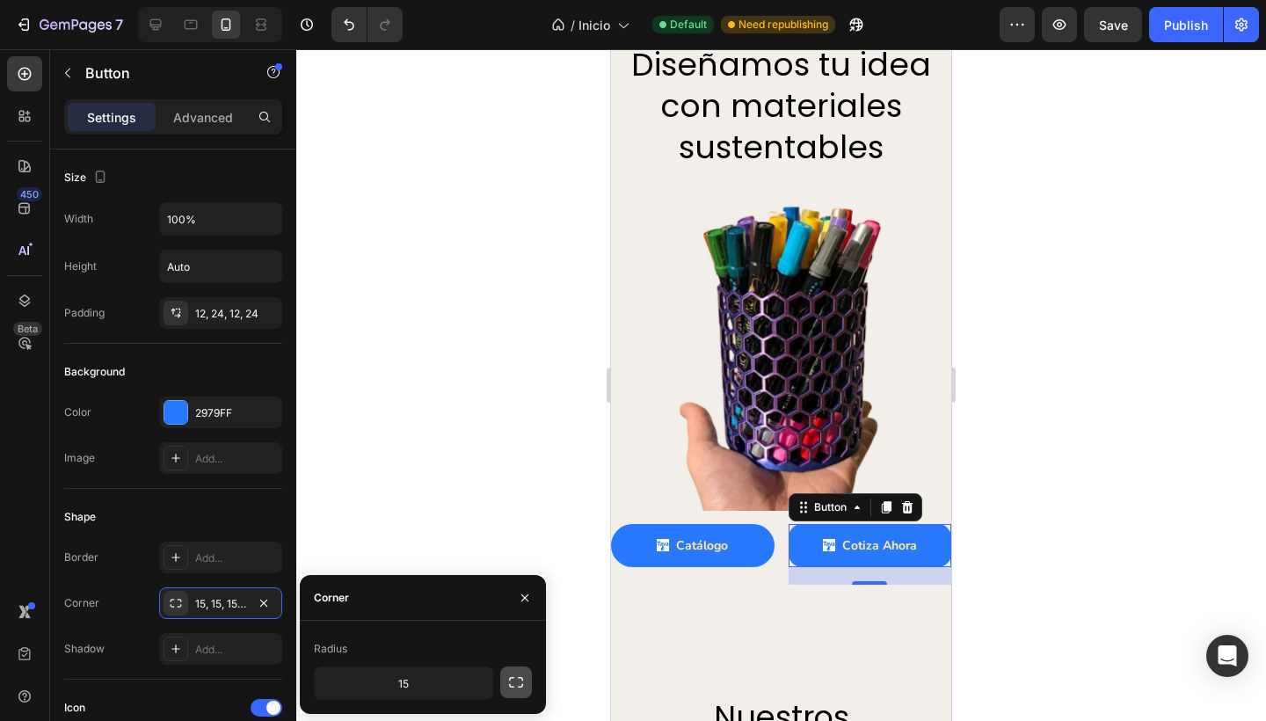
click at [504, 674] on button "button" at bounding box center [516, 682] width 32 height 32
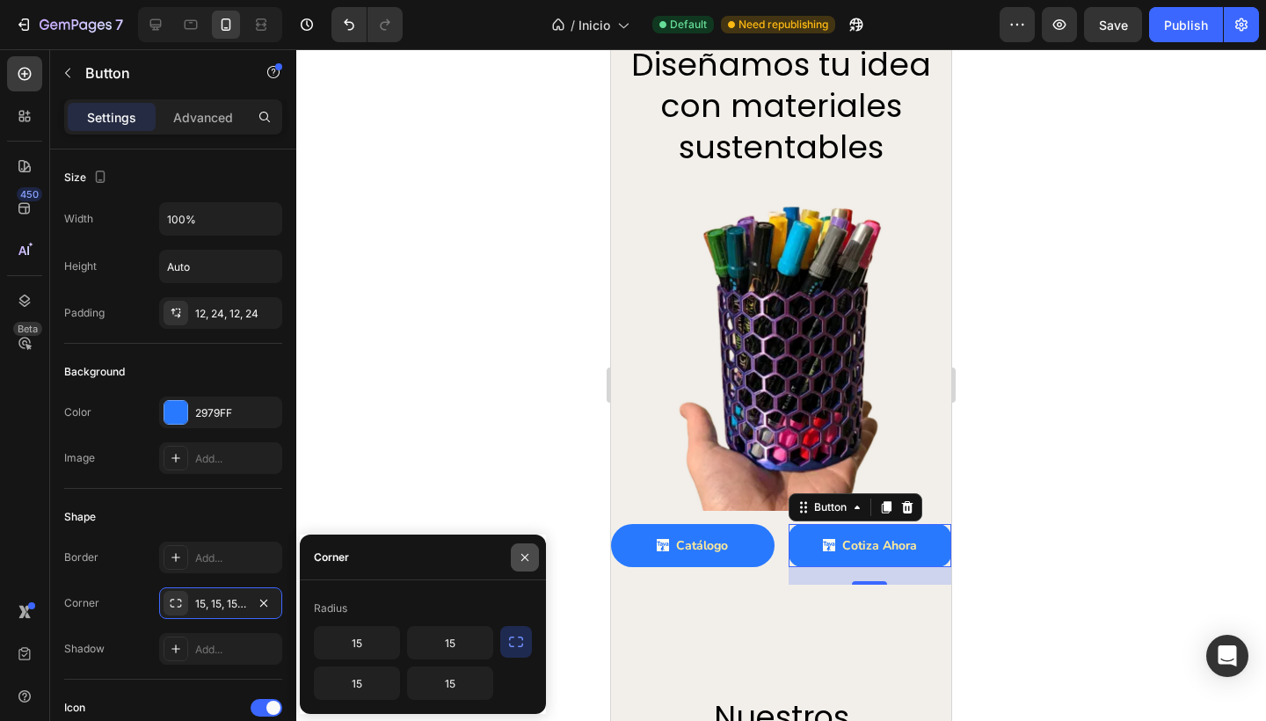
click at [517, 566] on button "button" at bounding box center [525, 557] width 28 height 28
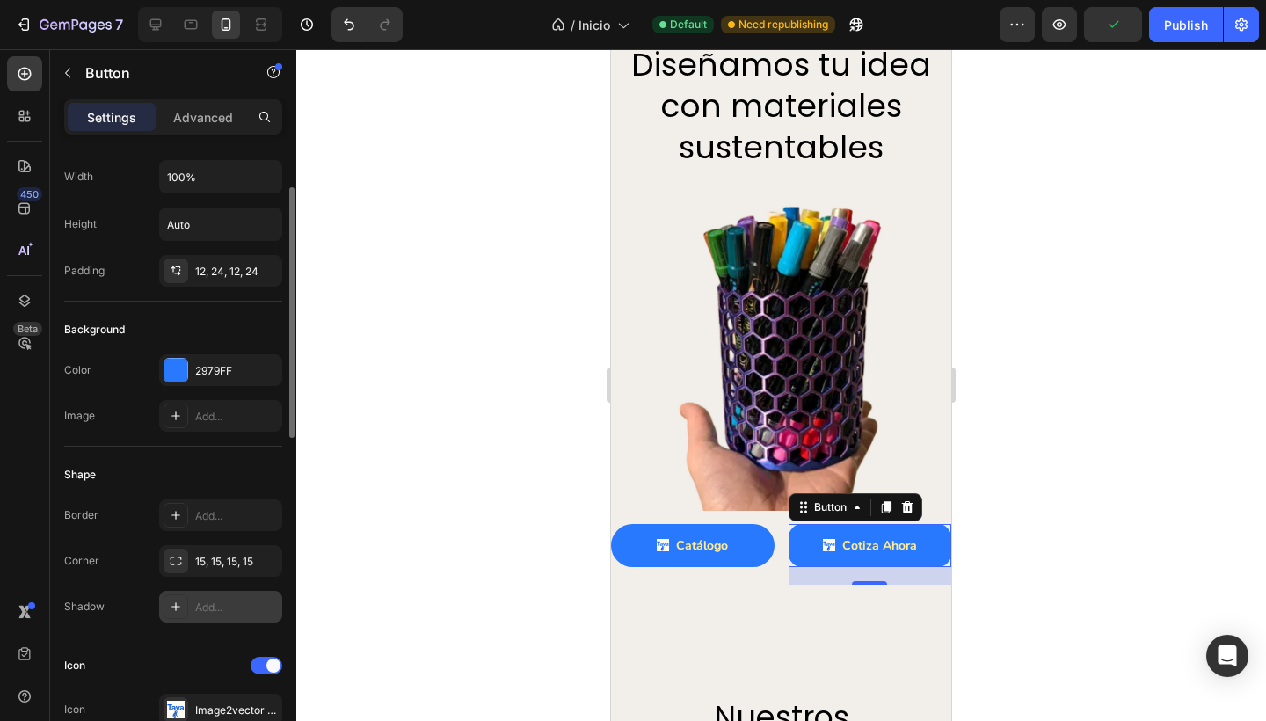
scroll to position [86, 0]
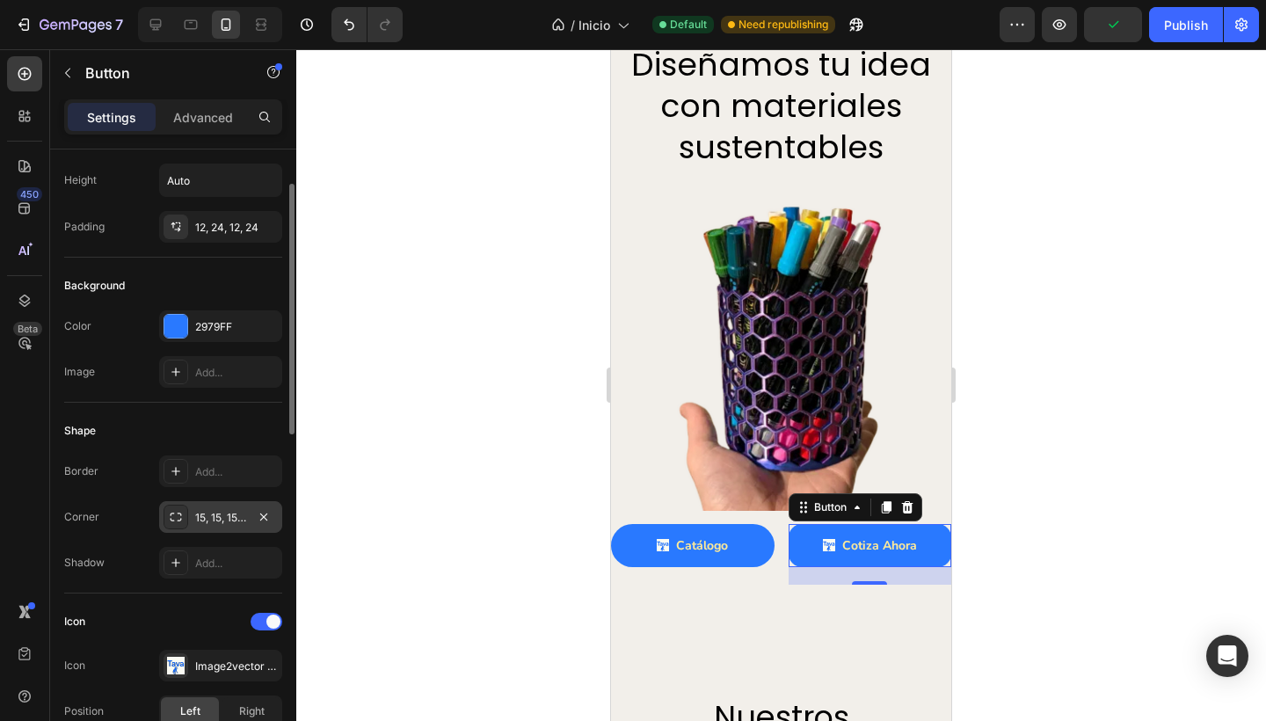
click at [209, 515] on div "15, 15, 15, 15" at bounding box center [220, 518] width 51 height 16
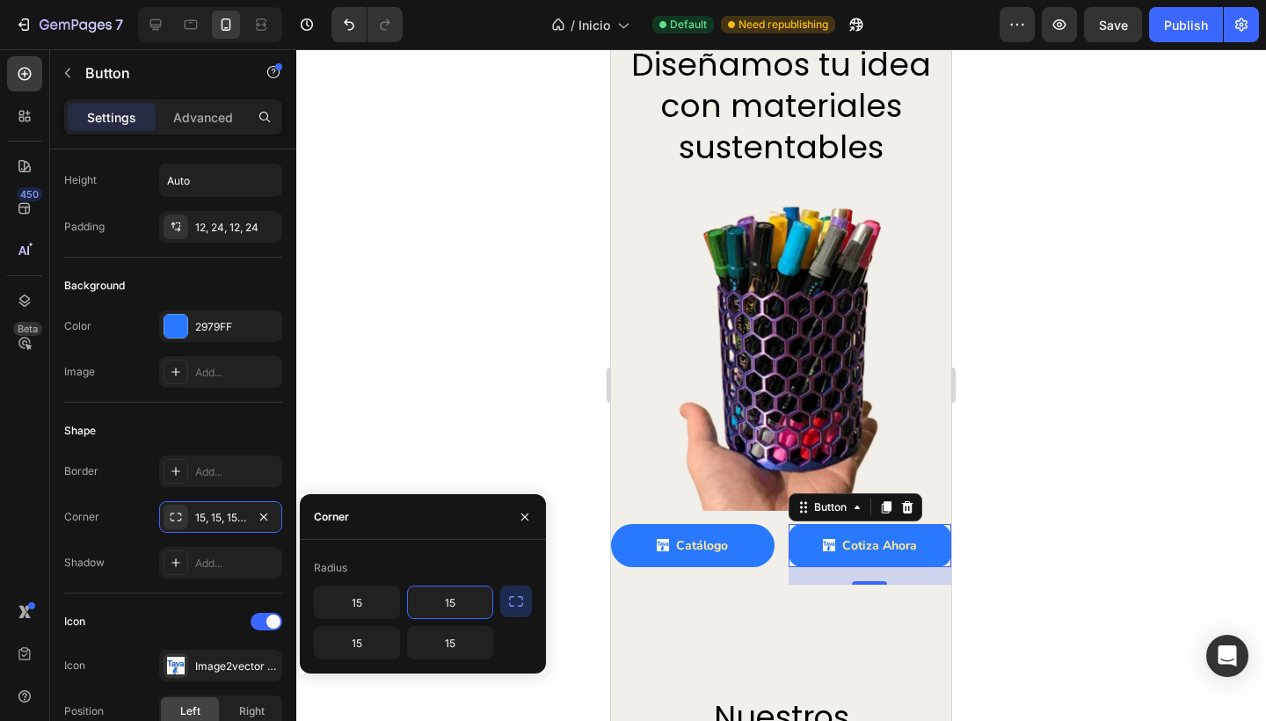
click at [444, 605] on input "15" at bounding box center [450, 602] width 84 height 32
click at [135, 512] on div "Corner 15, 15, 15, 15" at bounding box center [173, 517] width 218 height 32
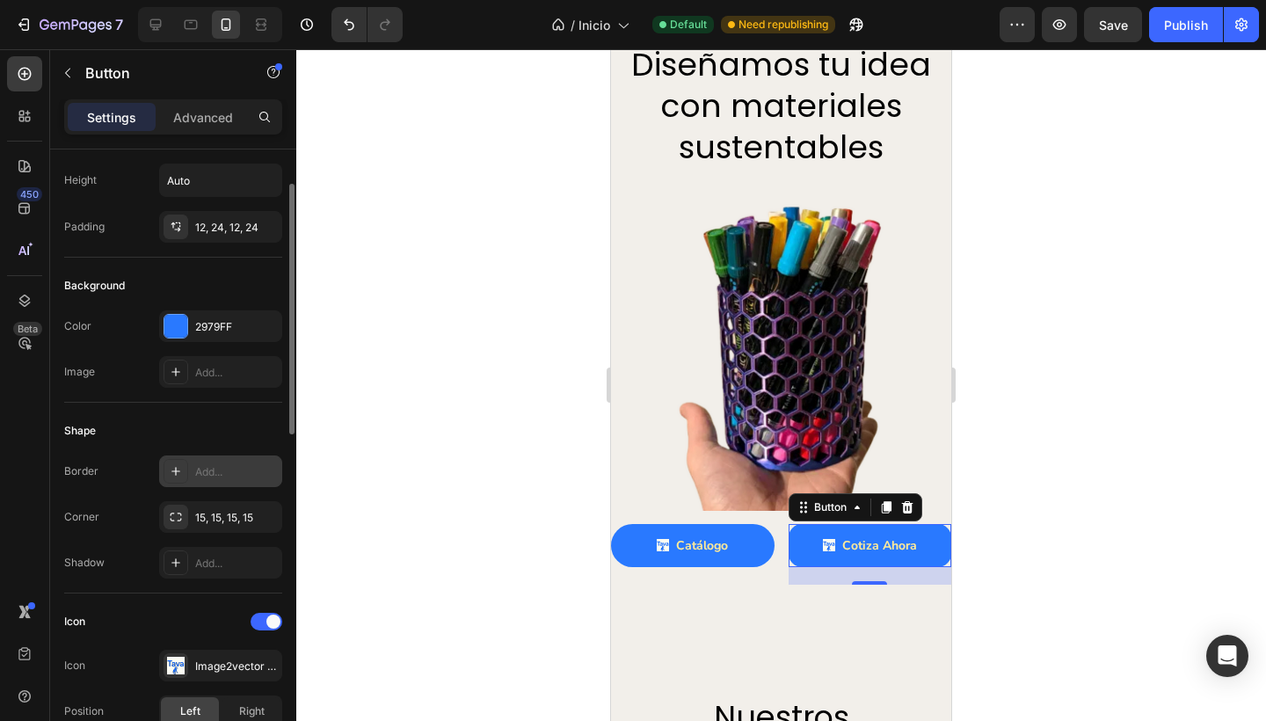
click at [188, 480] on div "Add..." at bounding box center [220, 471] width 123 height 32
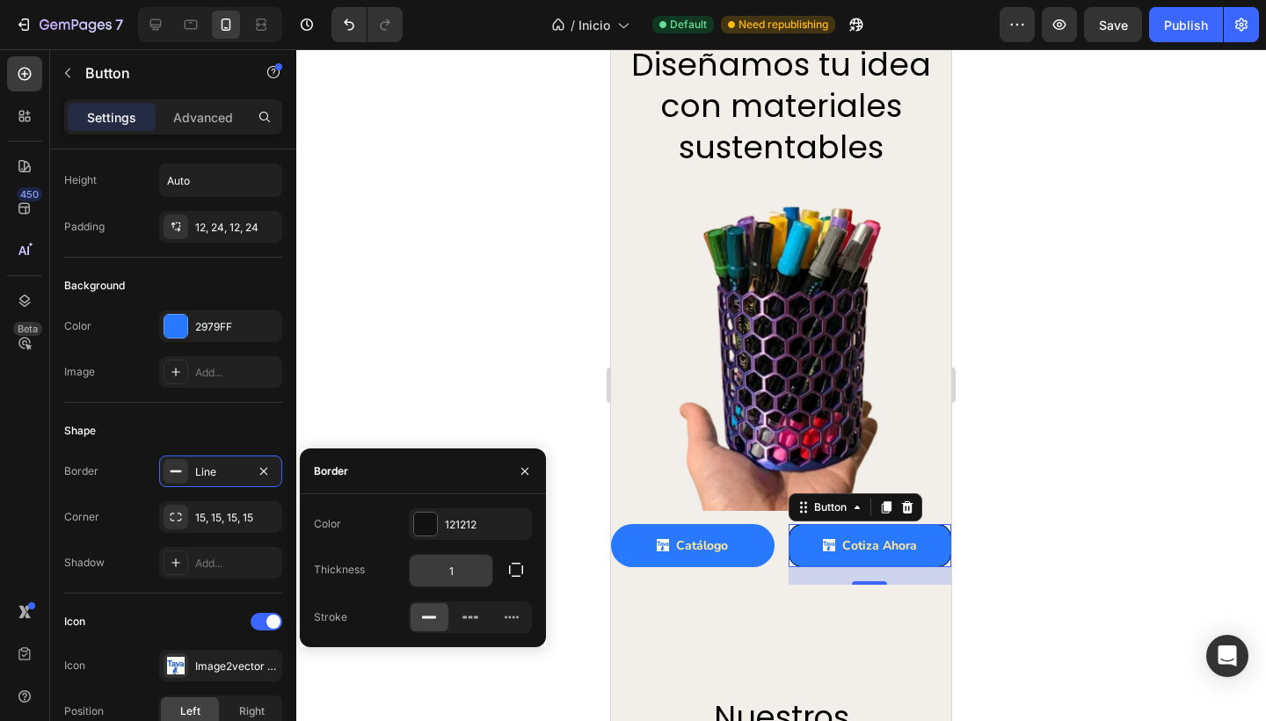
click at [463, 562] on input "1" at bounding box center [451, 571] width 83 height 32
click at [519, 570] on icon "button" at bounding box center [516, 570] width 18 height 18
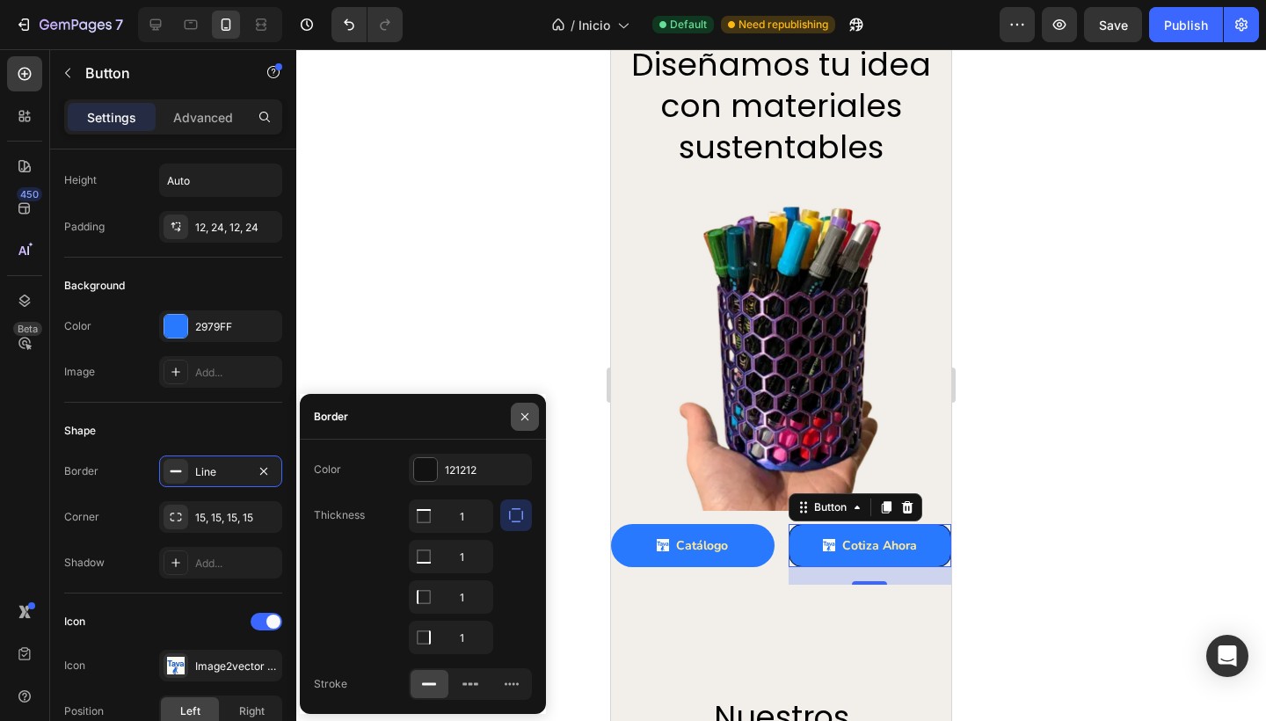
click at [523, 415] on icon "button" at bounding box center [524, 415] width 7 height 7
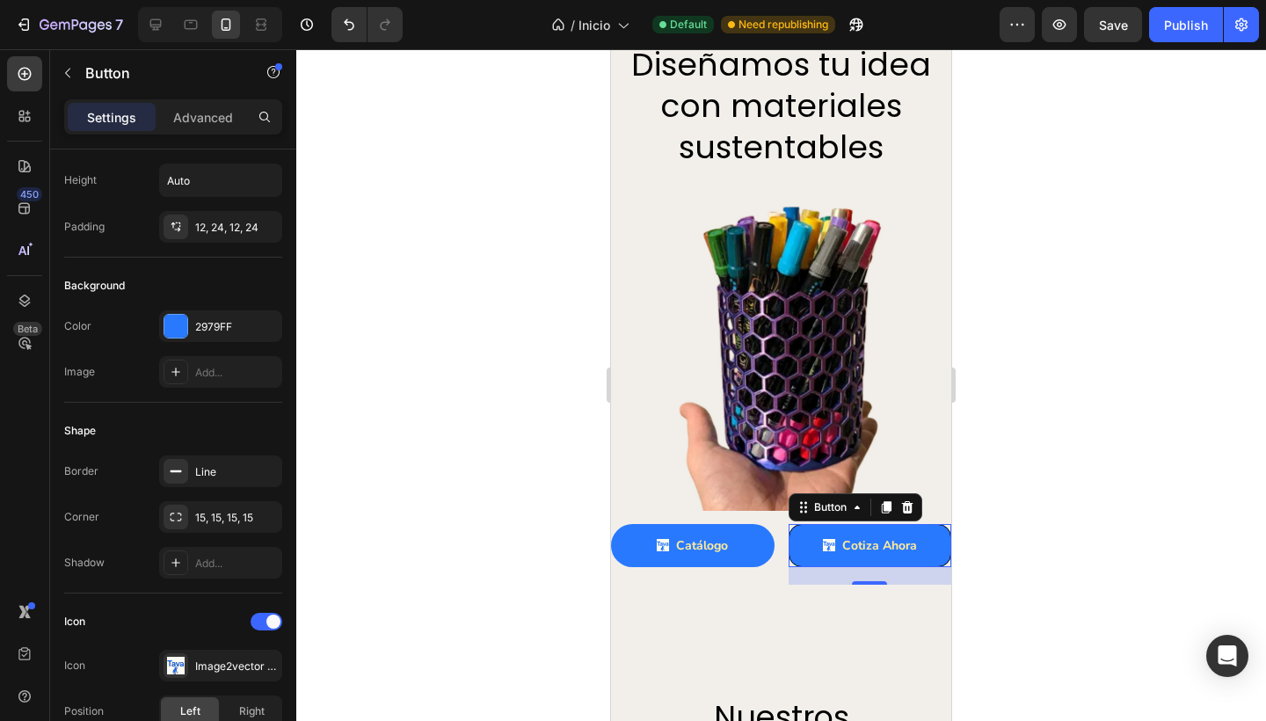
click at [472, 346] on div at bounding box center [781, 385] width 970 height 672
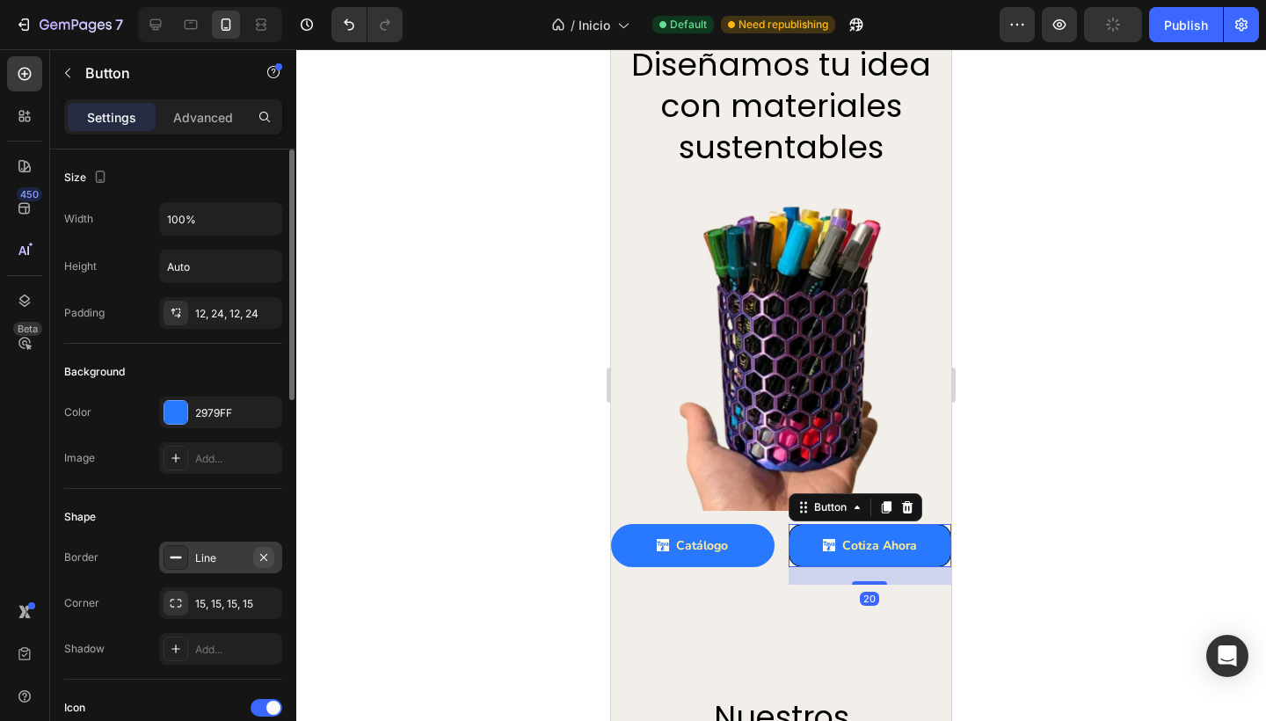
click at [263, 557] on icon "button" at bounding box center [263, 556] width 7 height 7
click at [237, 600] on div "15, 15, 15, 15" at bounding box center [220, 604] width 51 height 16
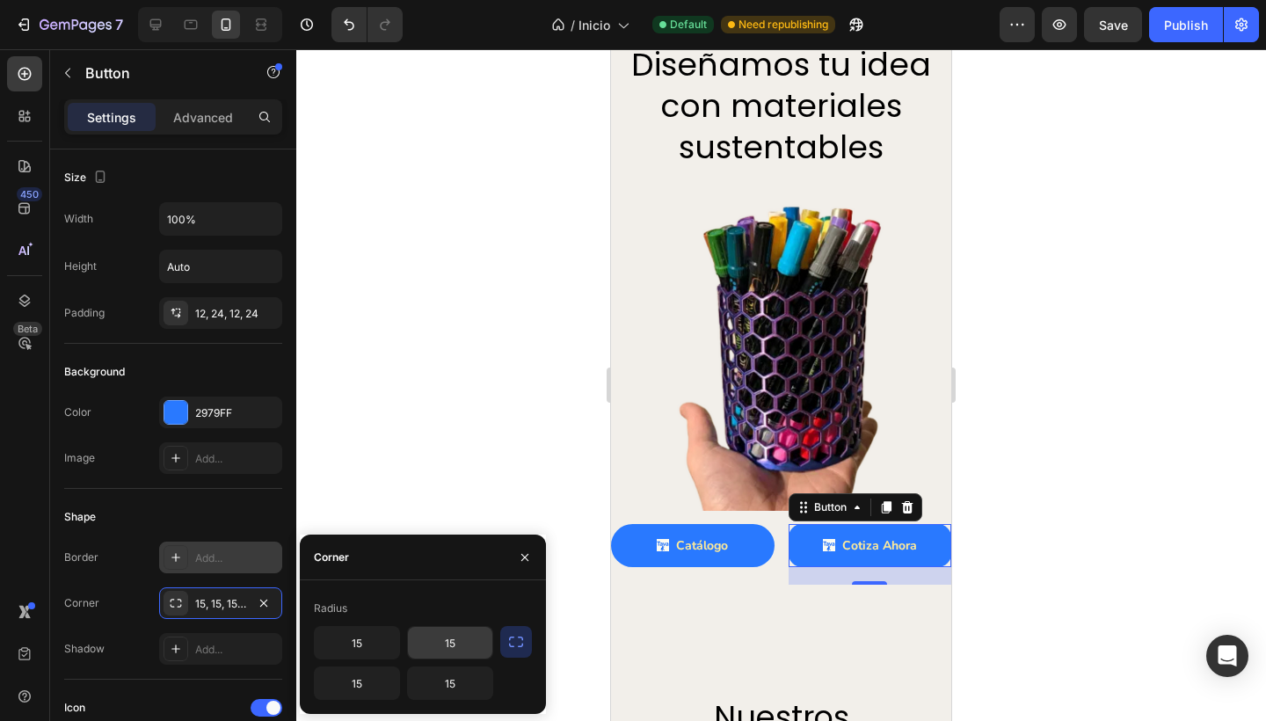
click at [464, 639] on input "15" at bounding box center [450, 643] width 84 height 32
click at [494, 470] on div at bounding box center [781, 385] width 970 height 672
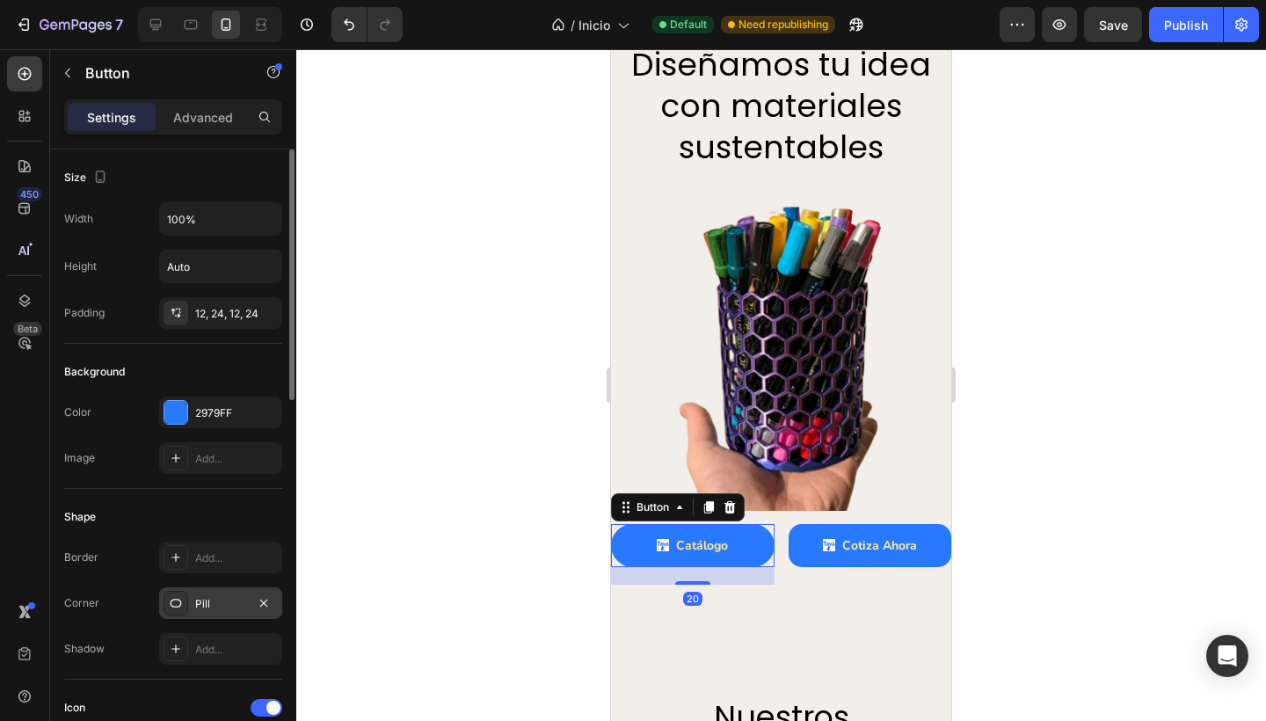
click at [216, 602] on div "Pill" at bounding box center [220, 604] width 51 height 16
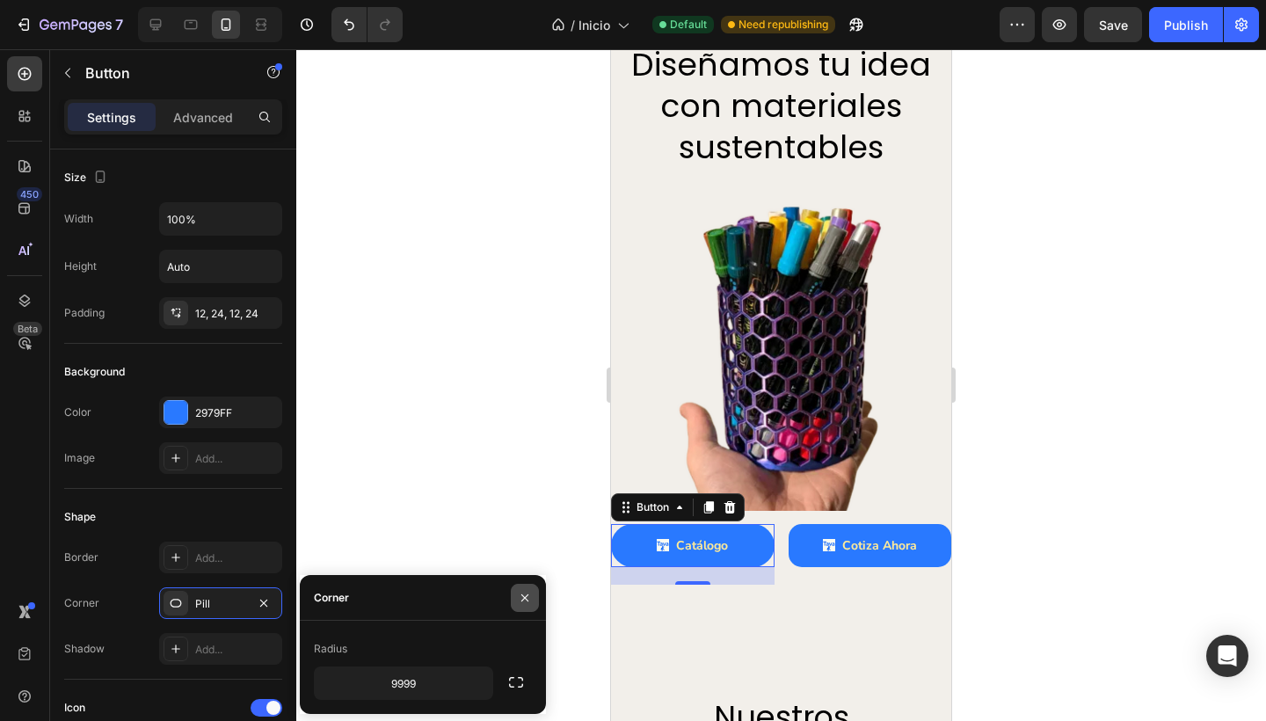
click at [526, 597] on icon "button" at bounding box center [524, 596] width 7 height 7
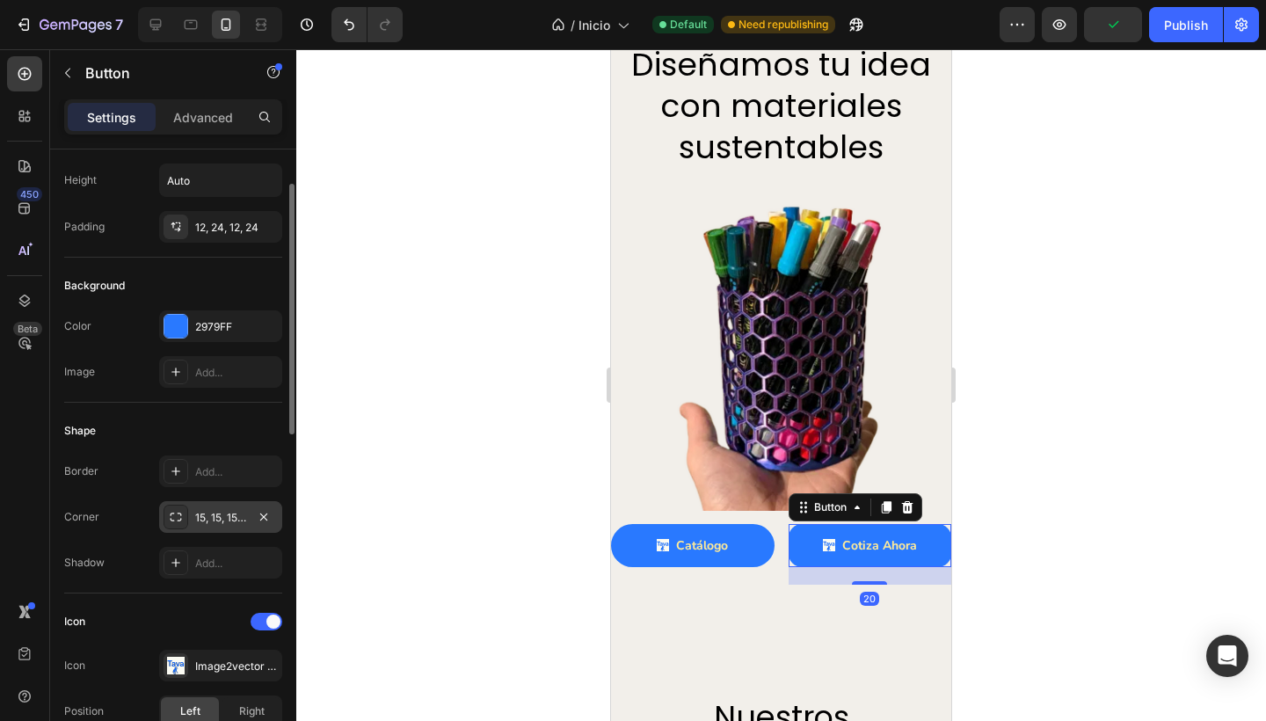
click at [202, 516] on div "15, 15, 15, 15" at bounding box center [220, 518] width 51 height 16
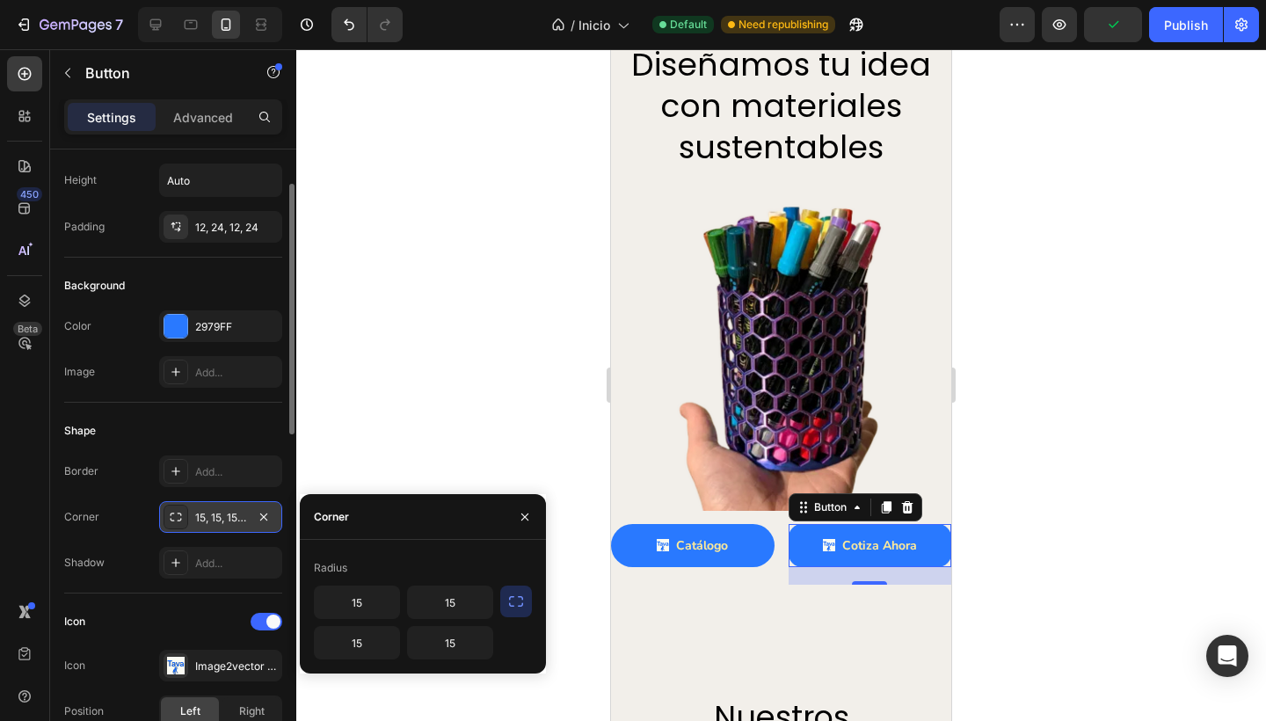
click at [175, 518] on icon at bounding box center [176, 517] width 14 height 14
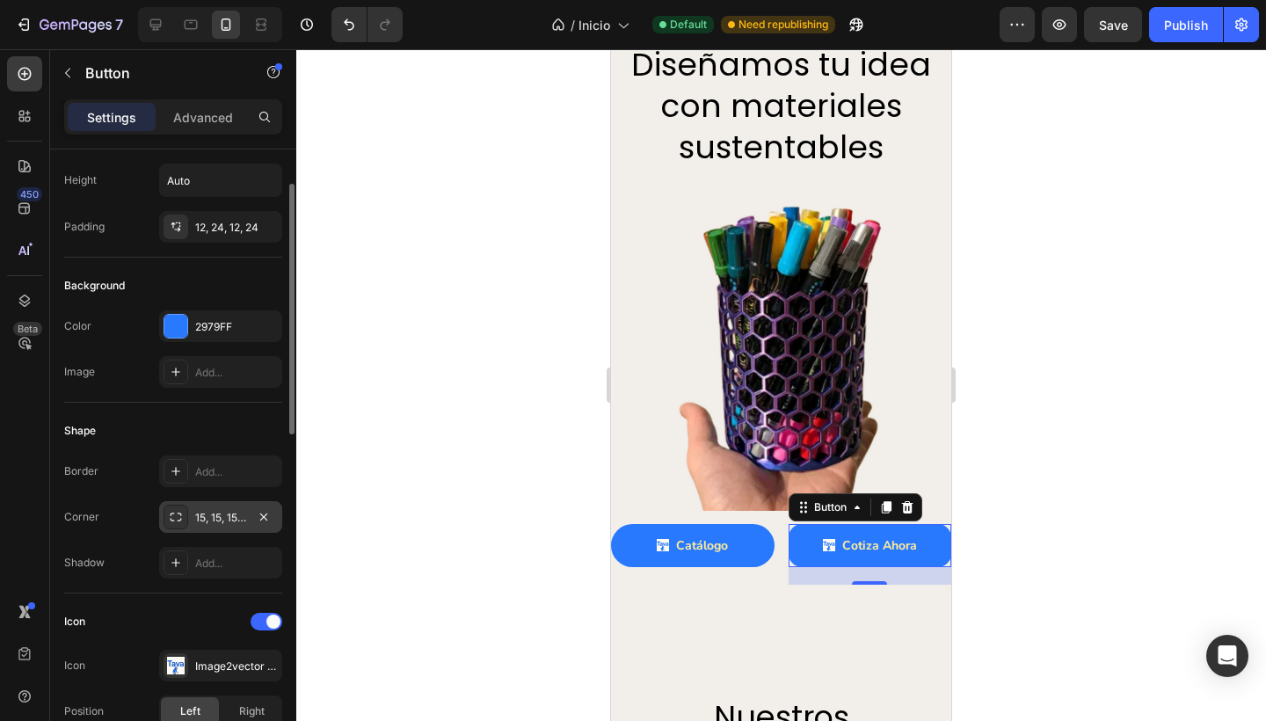
click at [175, 518] on icon at bounding box center [176, 517] width 14 height 14
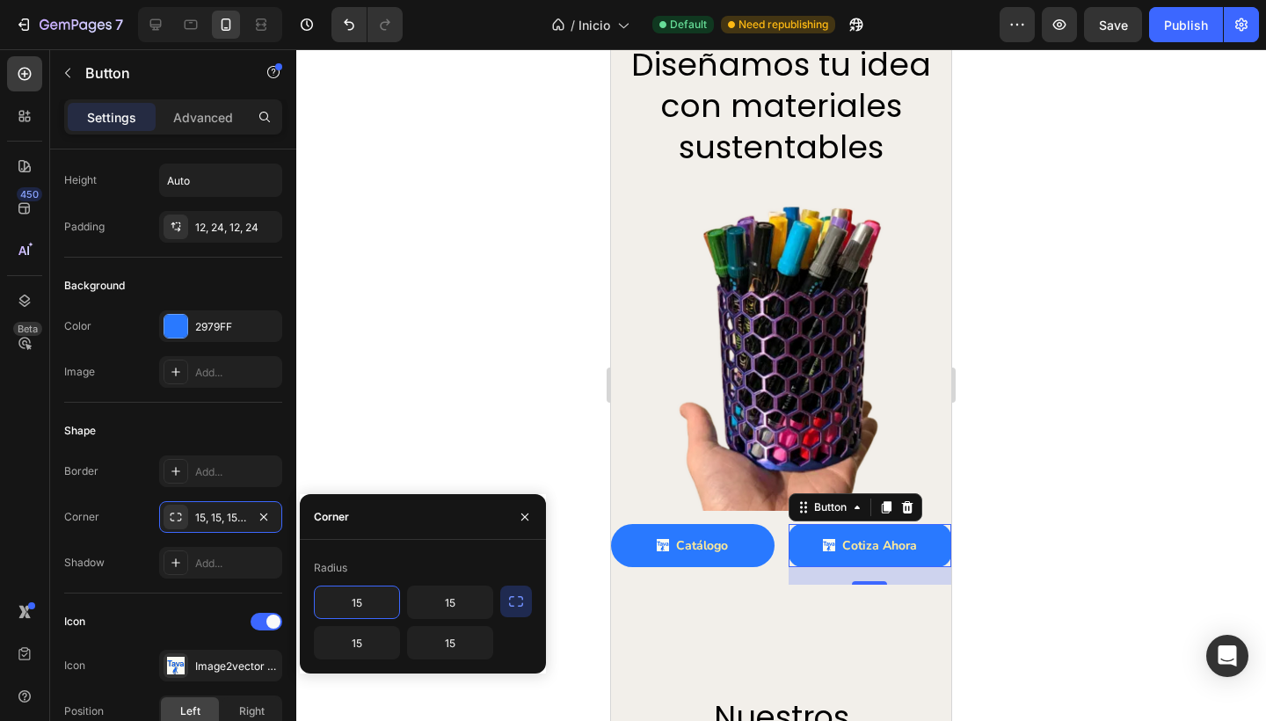
click at [506, 600] on button "button" at bounding box center [516, 602] width 32 height 32
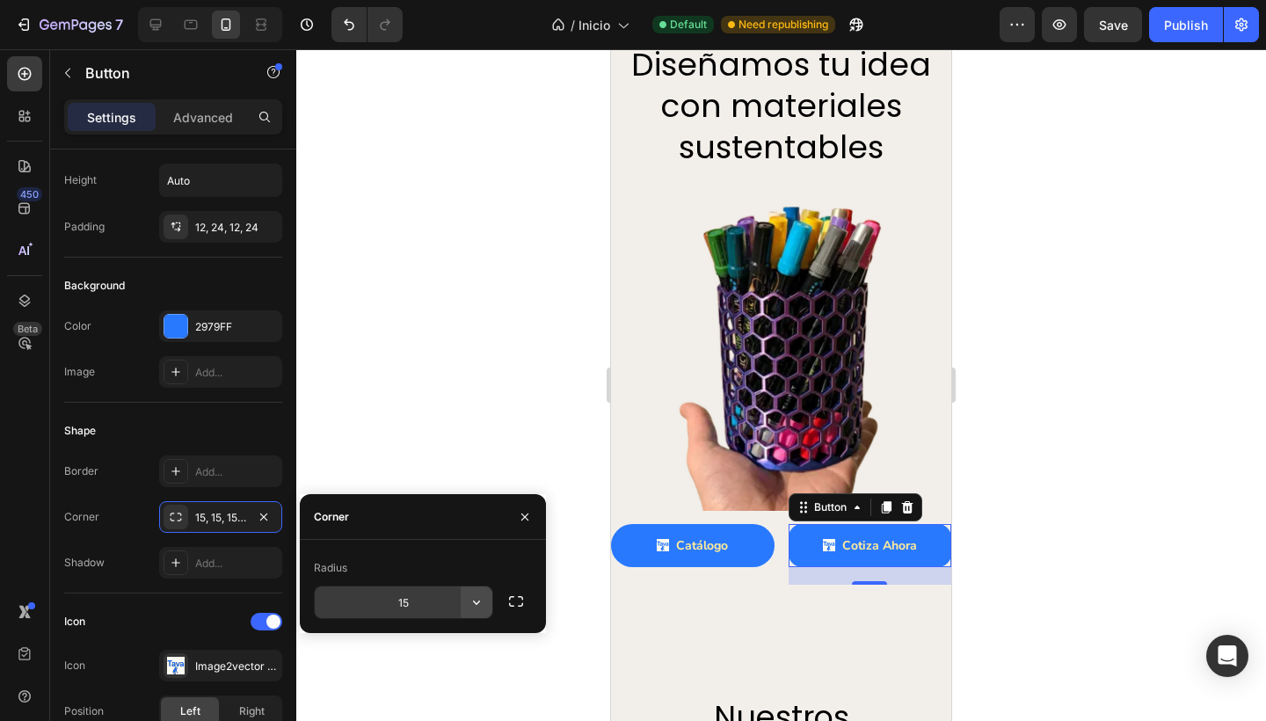
click at [469, 600] on icon "button" at bounding box center [477, 602] width 18 height 18
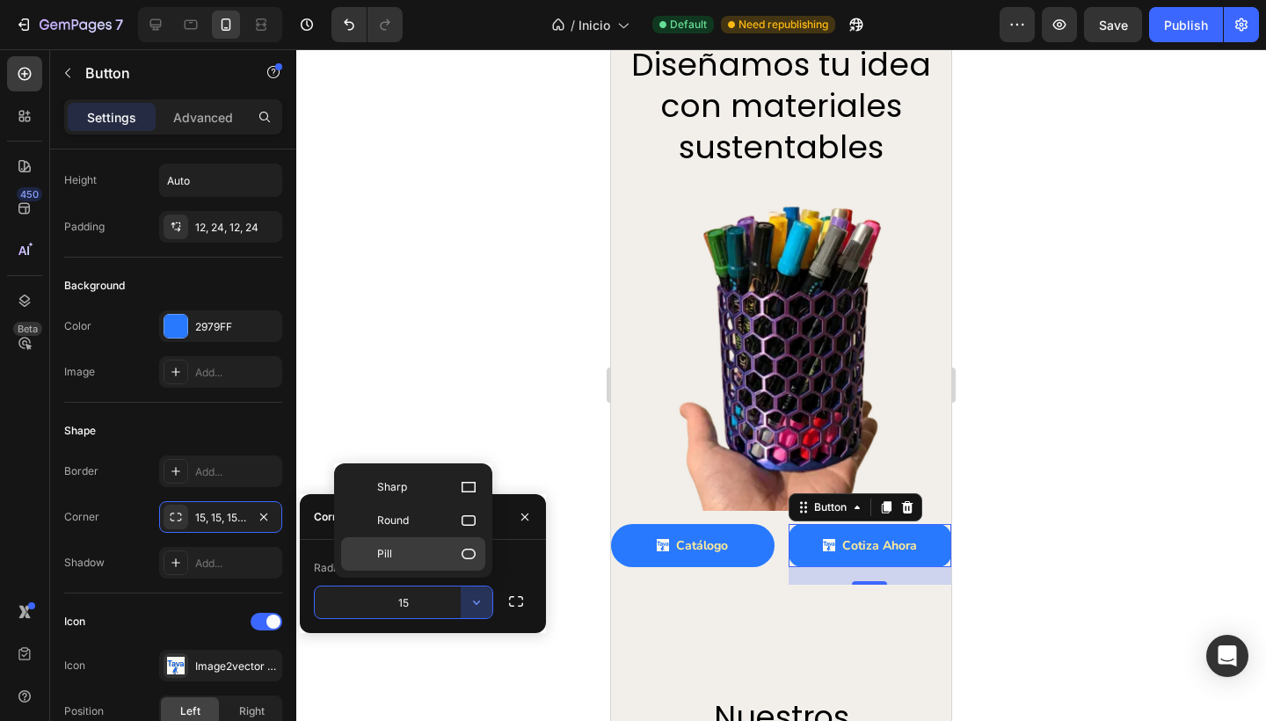
click at [434, 557] on p "Pill" at bounding box center [427, 554] width 100 height 18
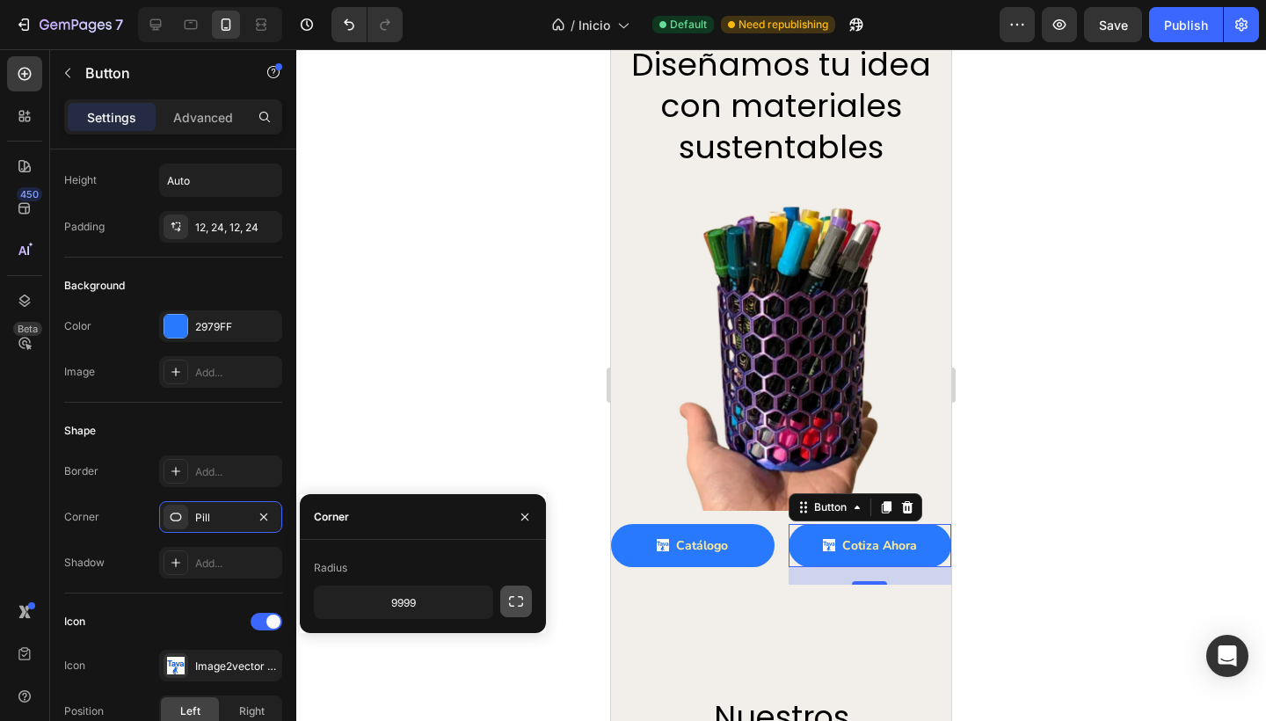
click at [518, 608] on icon "button" at bounding box center [516, 602] width 18 height 18
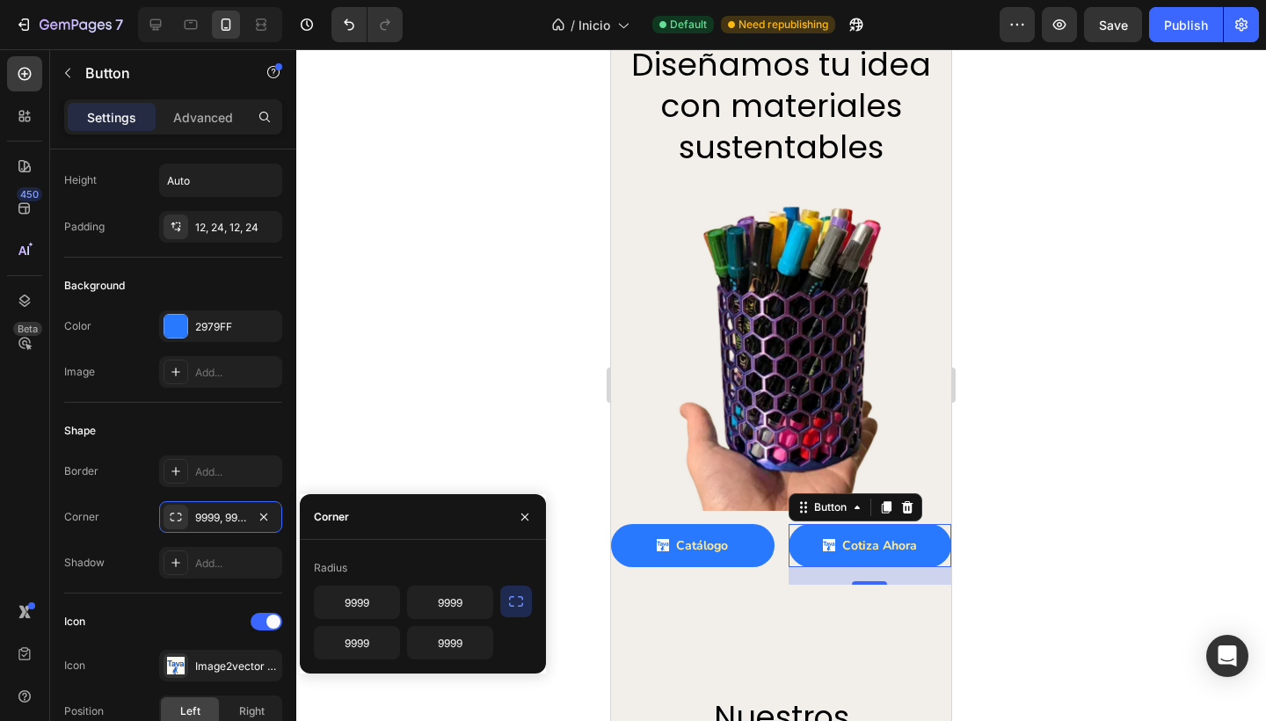
click at [518, 608] on icon "button" at bounding box center [516, 602] width 18 height 18
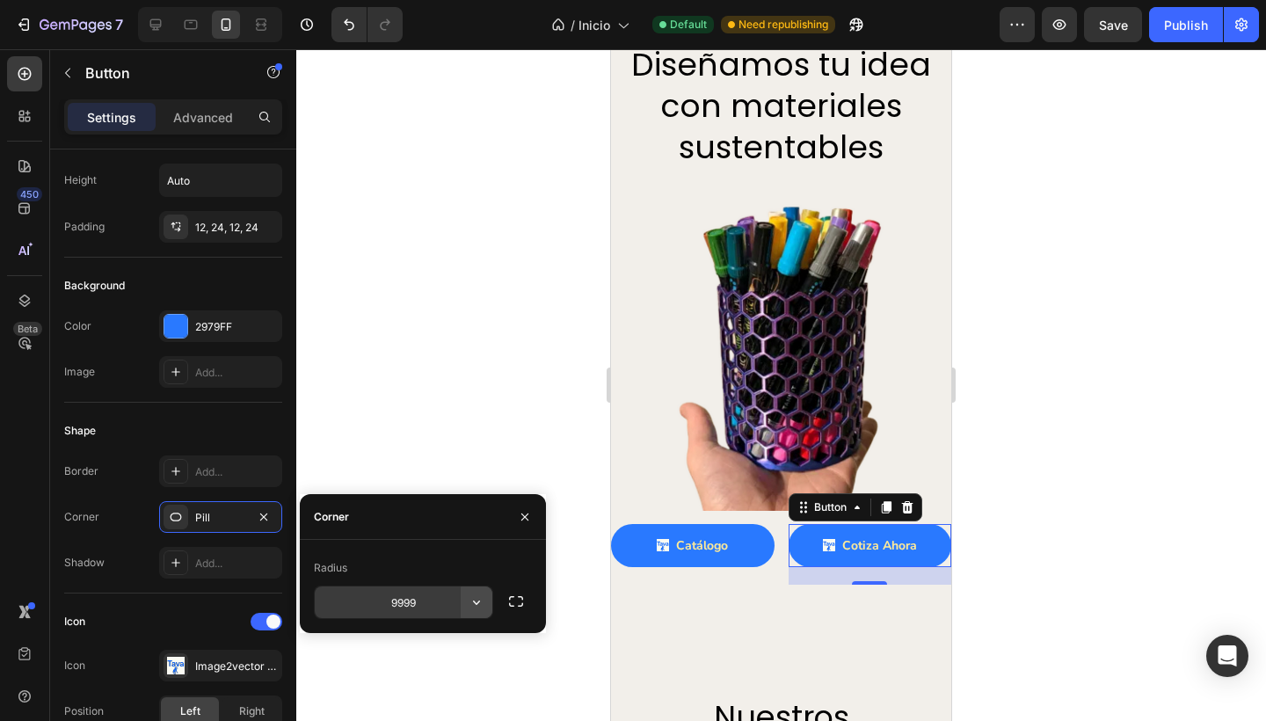
click at [473, 602] on icon "button" at bounding box center [477, 602] width 18 height 18
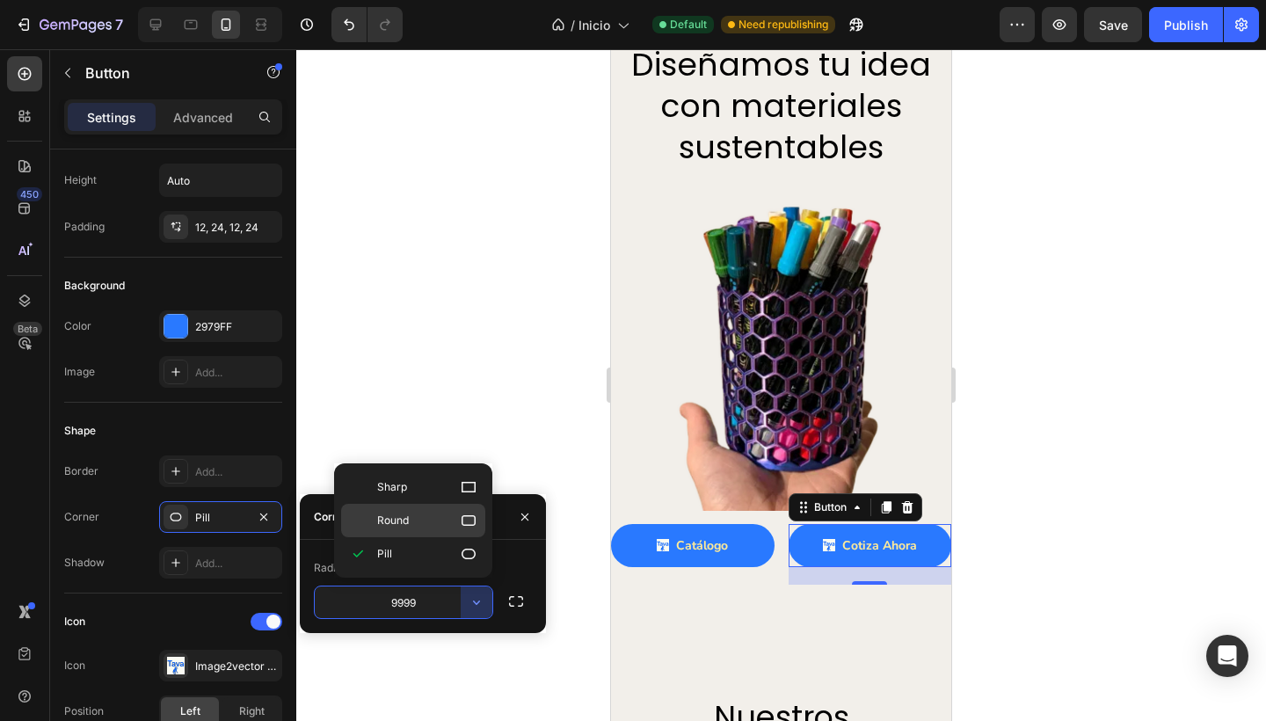
click at [415, 521] on p "Round" at bounding box center [427, 521] width 100 height 18
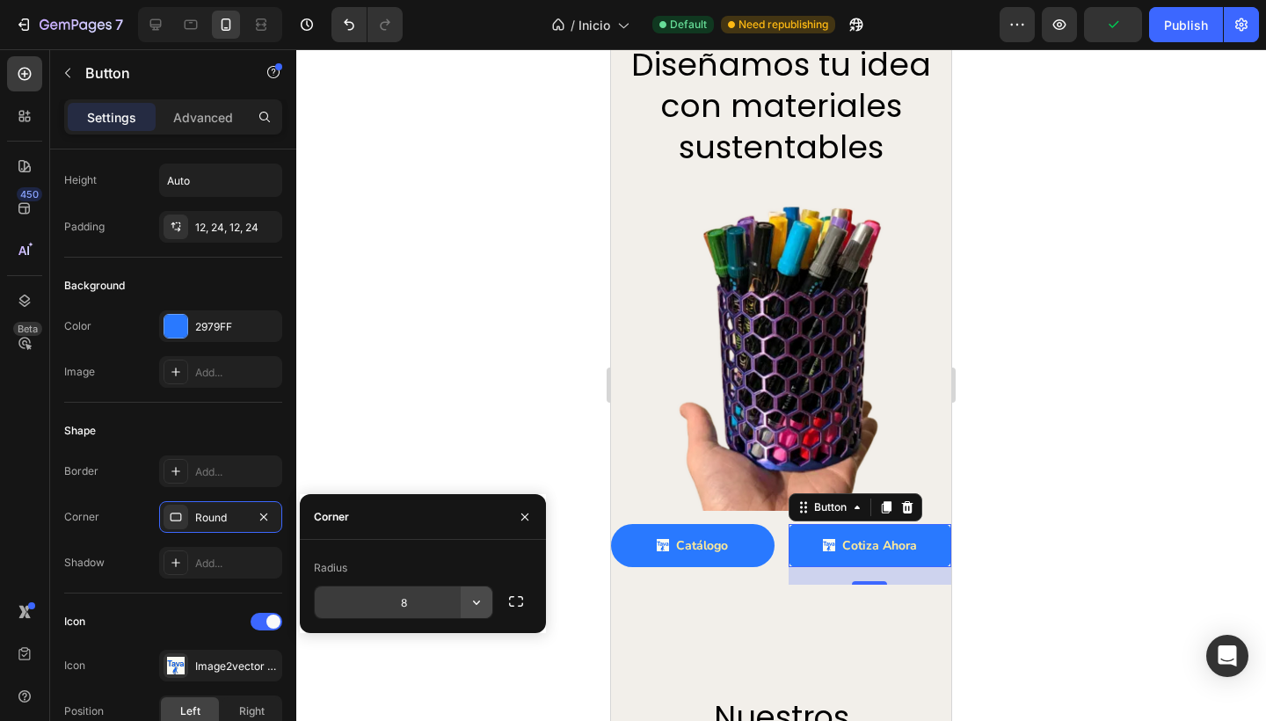
click at [484, 602] on icon "button" at bounding box center [477, 602] width 18 height 18
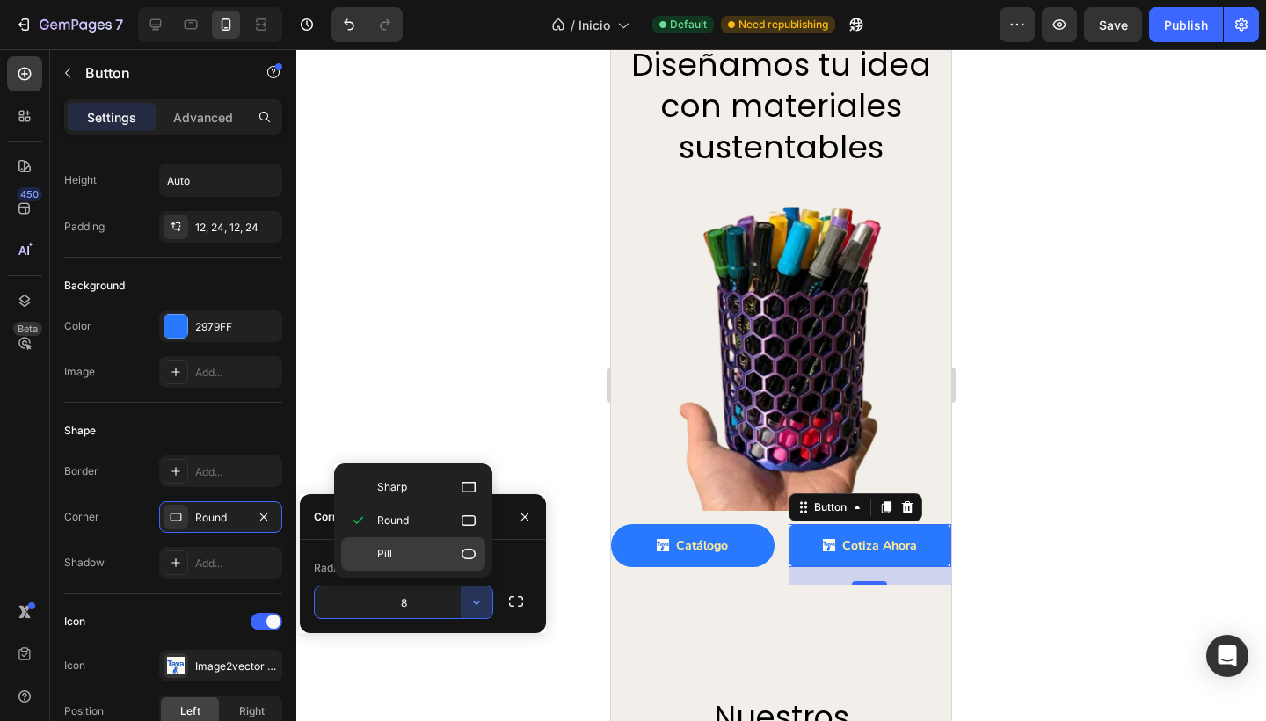
click at [465, 554] on icon at bounding box center [469, 554] width 18 height 18
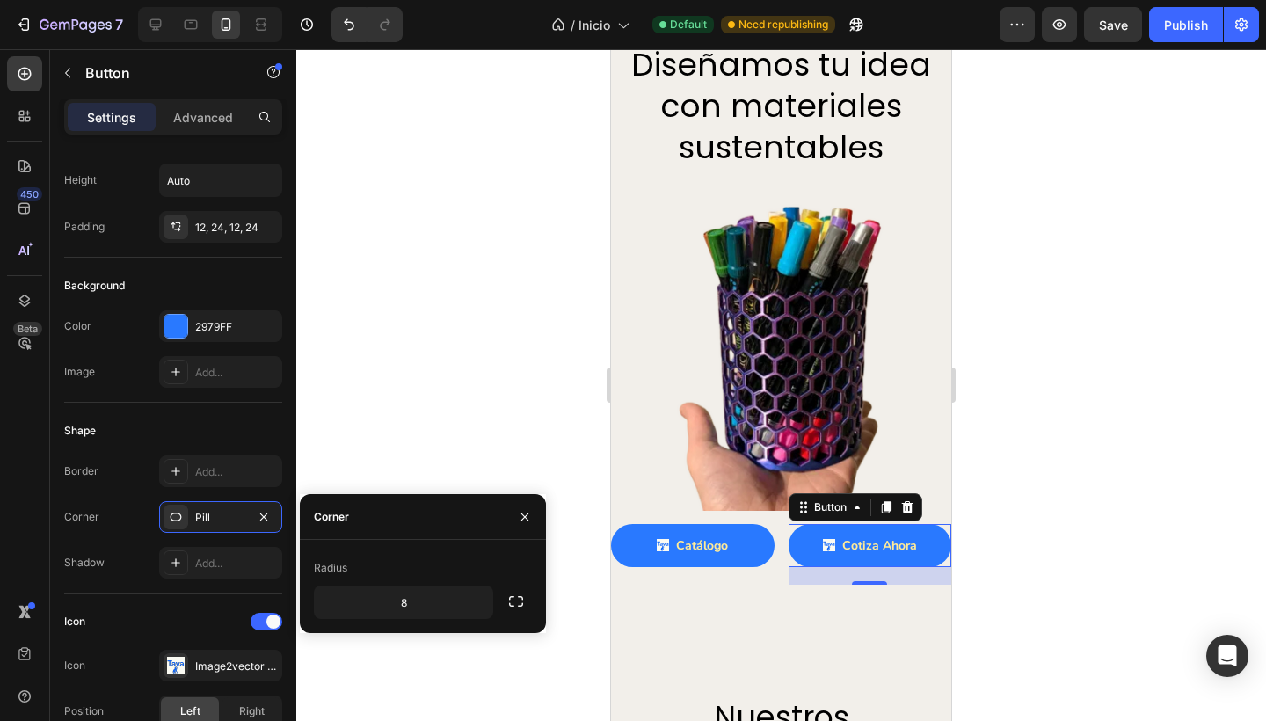
type input "9999"
click at [480, 385] on div at bounding box center [781, 385] width 970 height 672
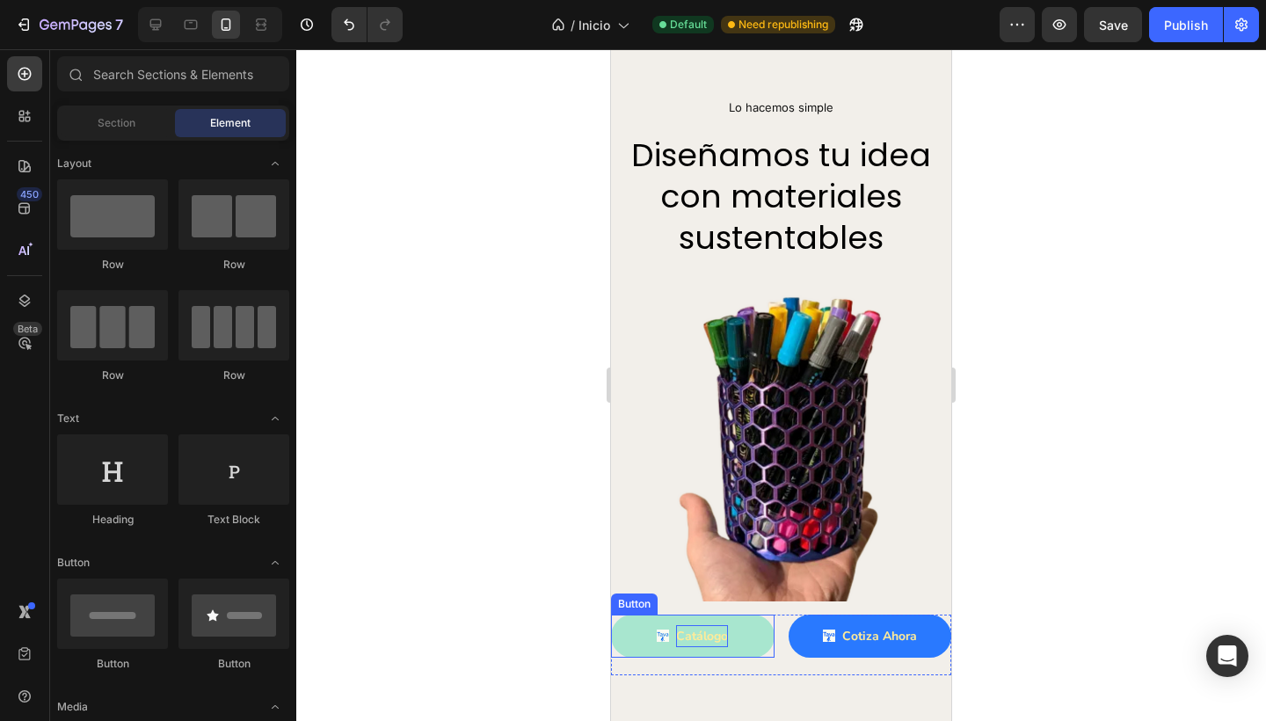
scroll to position [2738, 0]
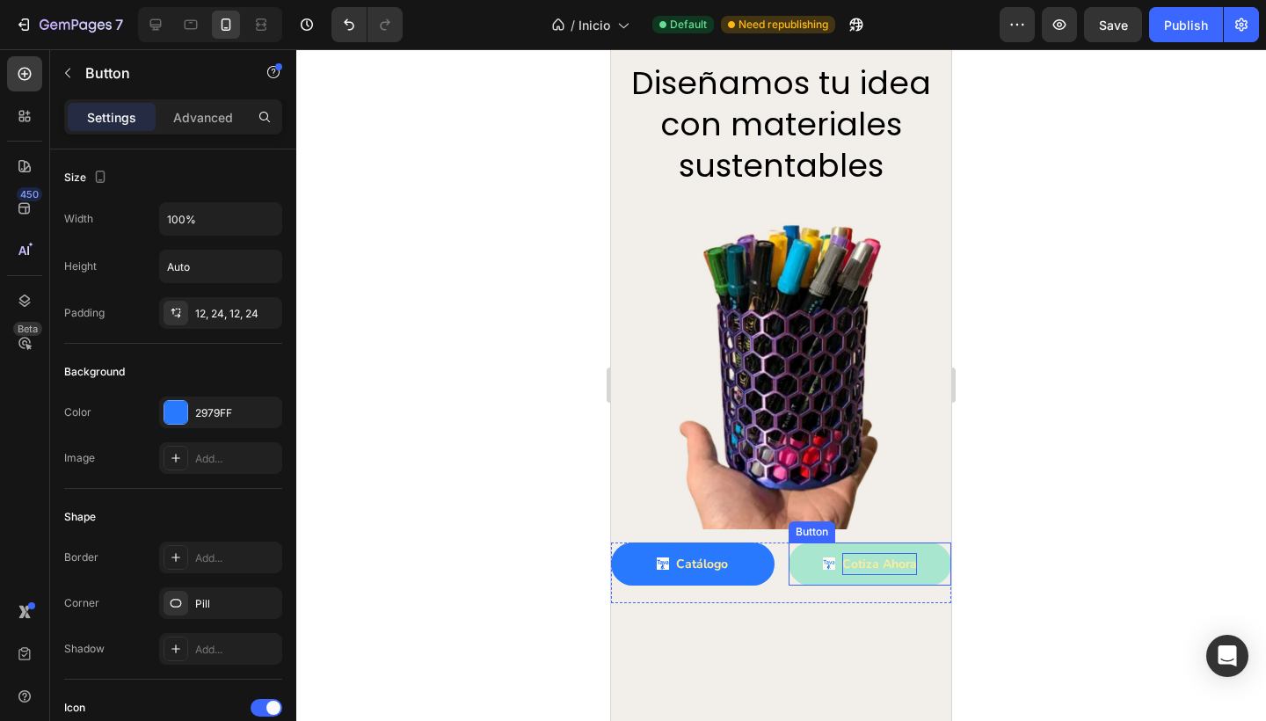
click at [852, 553] on p "Cotiza Ahora" at bounding box center [879, 564] width 75 height 22
click at [881, 553] on p "Cotiza Ahora" at bounding box center [879, 564] width 75 height 22
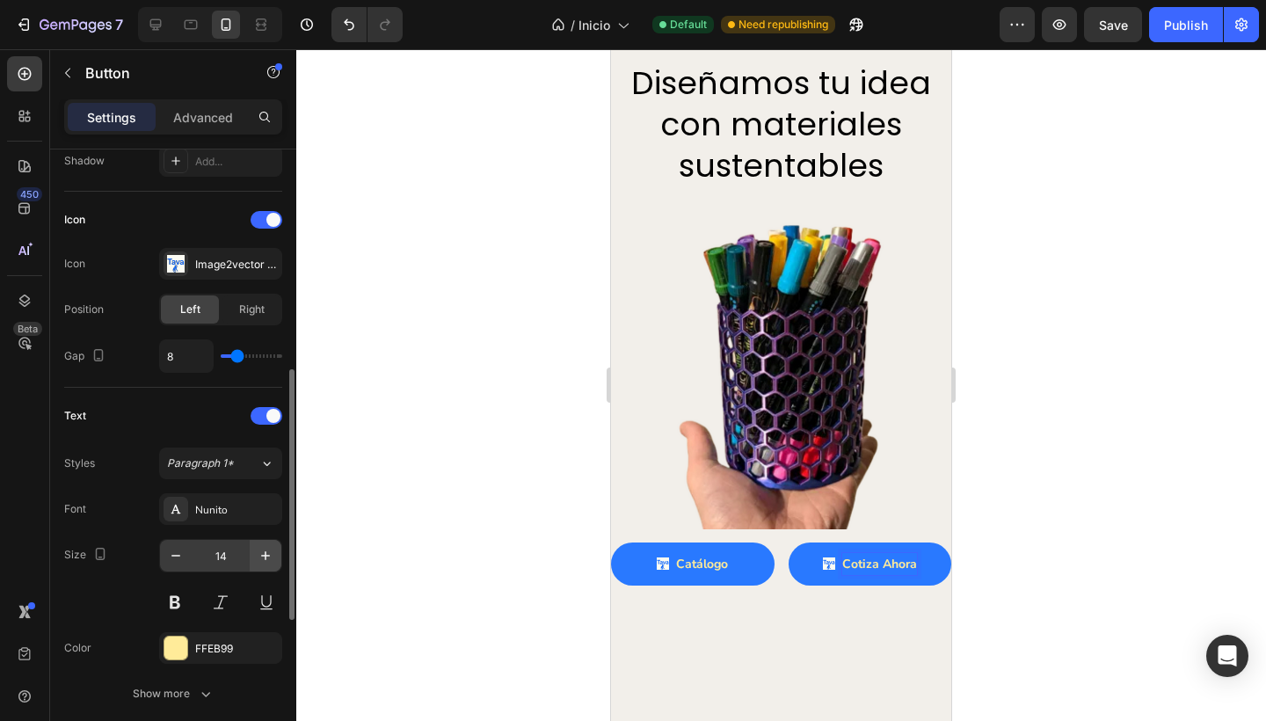
scroll to position [504, 0]
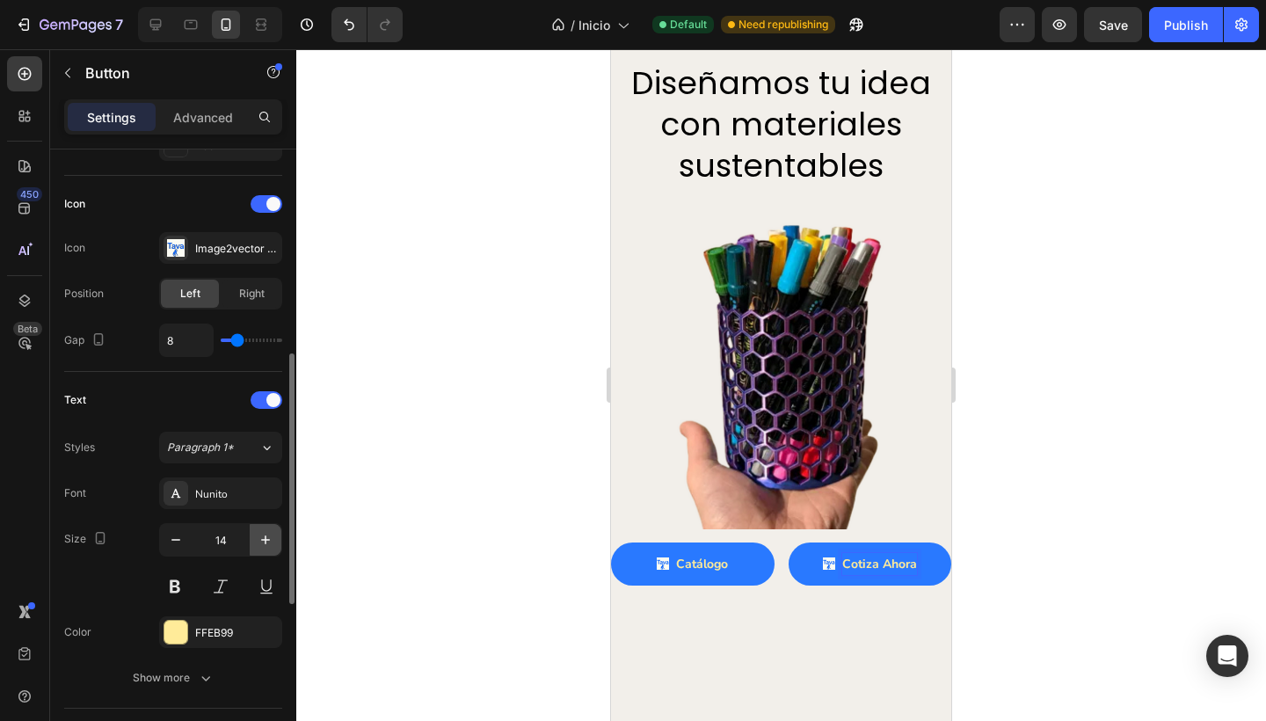
click at [267, 541] on icon "button" at bounding box center [266, 540] width 18 height 18
type input "15"
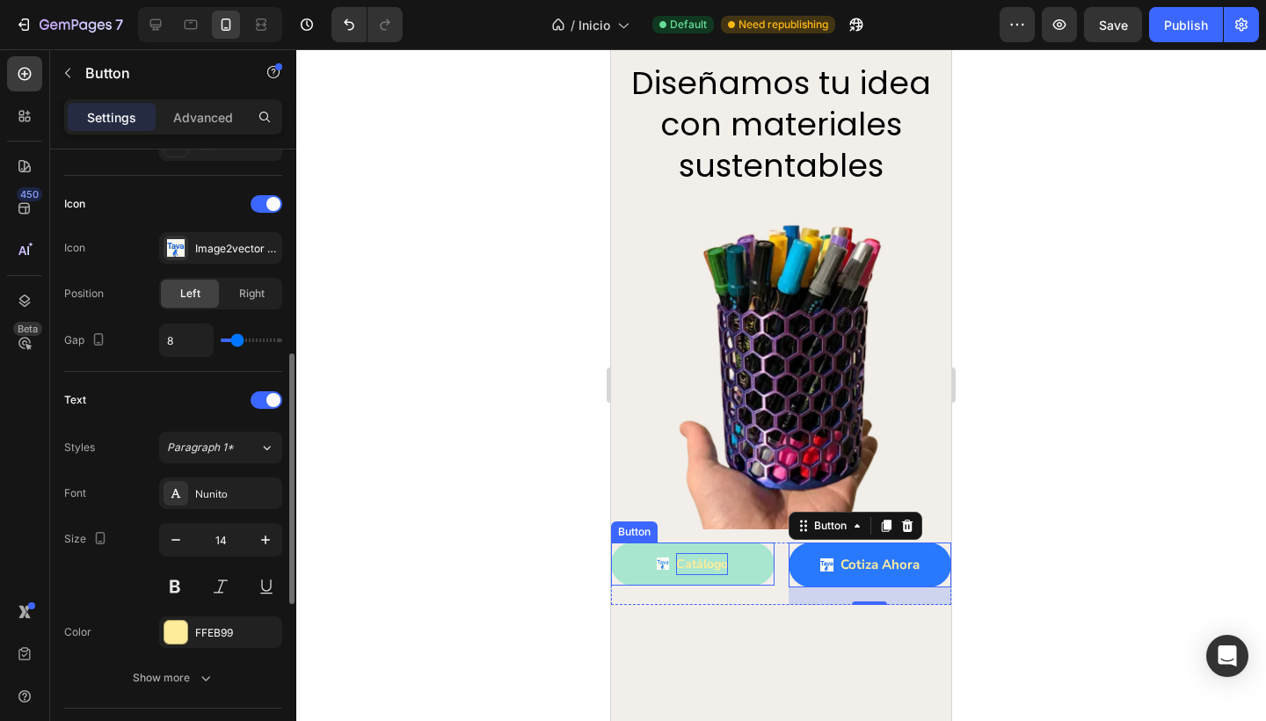
click at [695, 553] on p "Catálogo" at bounding box center [702, 564] width 52 height 22
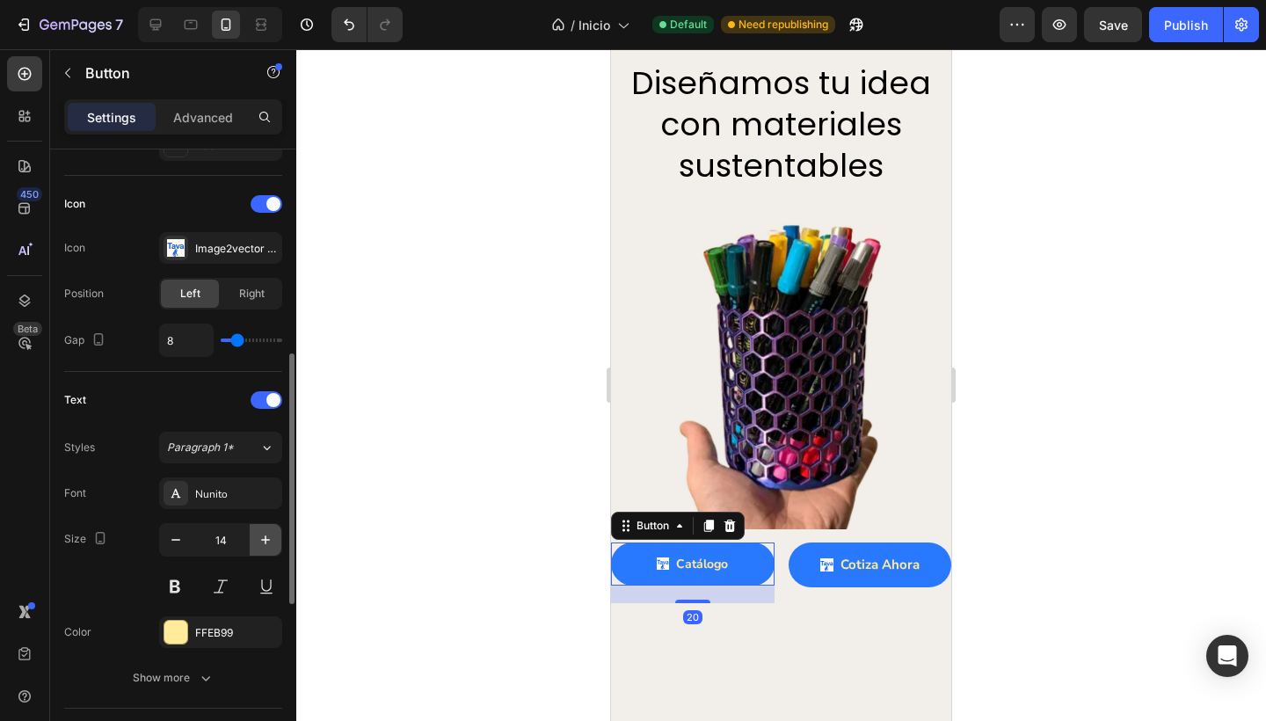
click at [269, 531] on icon "button" at bounding box center [266, 540] width 18 height 18
type input "15"
click at [448, 496] on div at bounding box center [781, 385] width 970 height 672
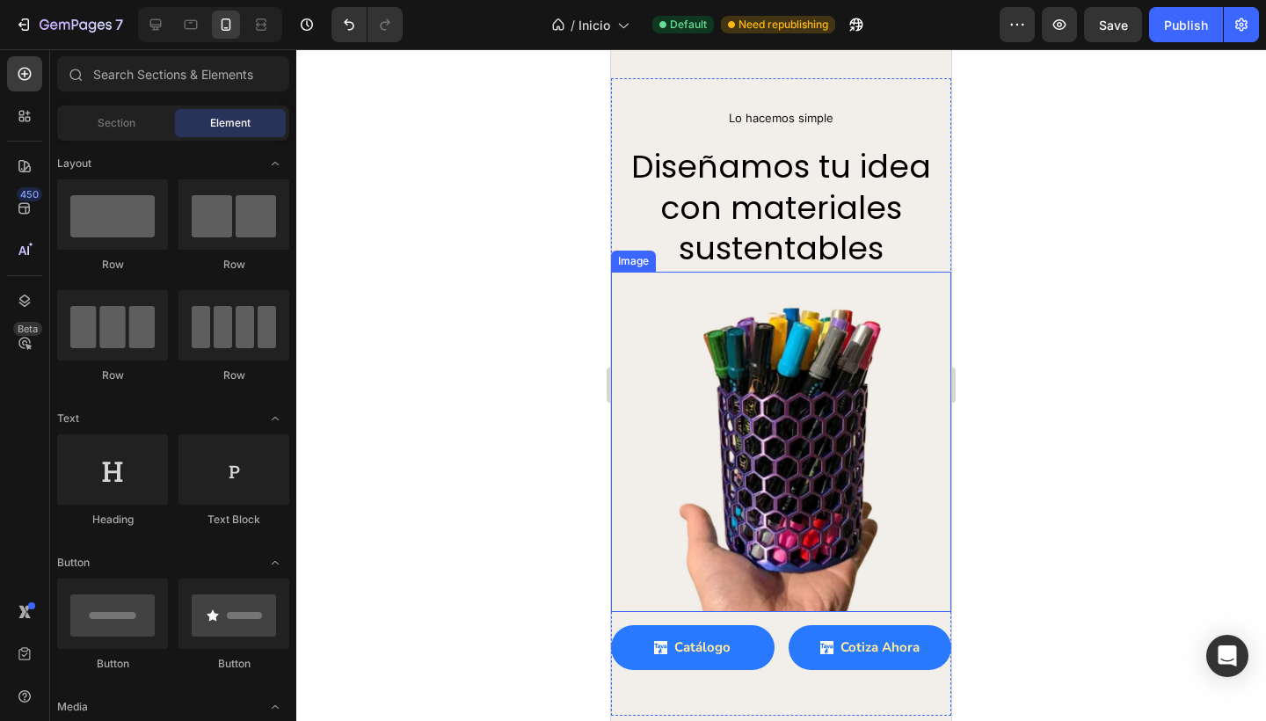
scroll to position [2804, 0]
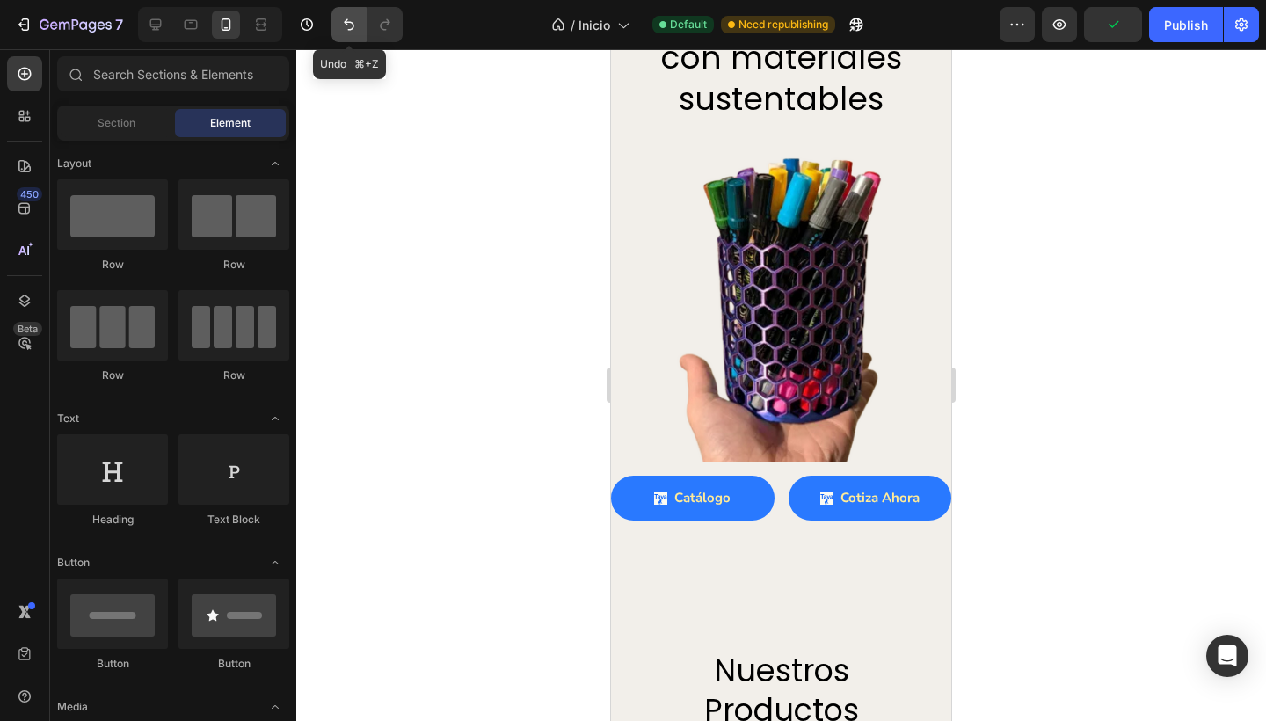
click at [338, 27] on button "Undo/Redo" at bounding box center [348, 24] width 35 height 35
click at [348, 33] on icon "Undo/Redo" at bounding box center [349, 25] width 18 height 18
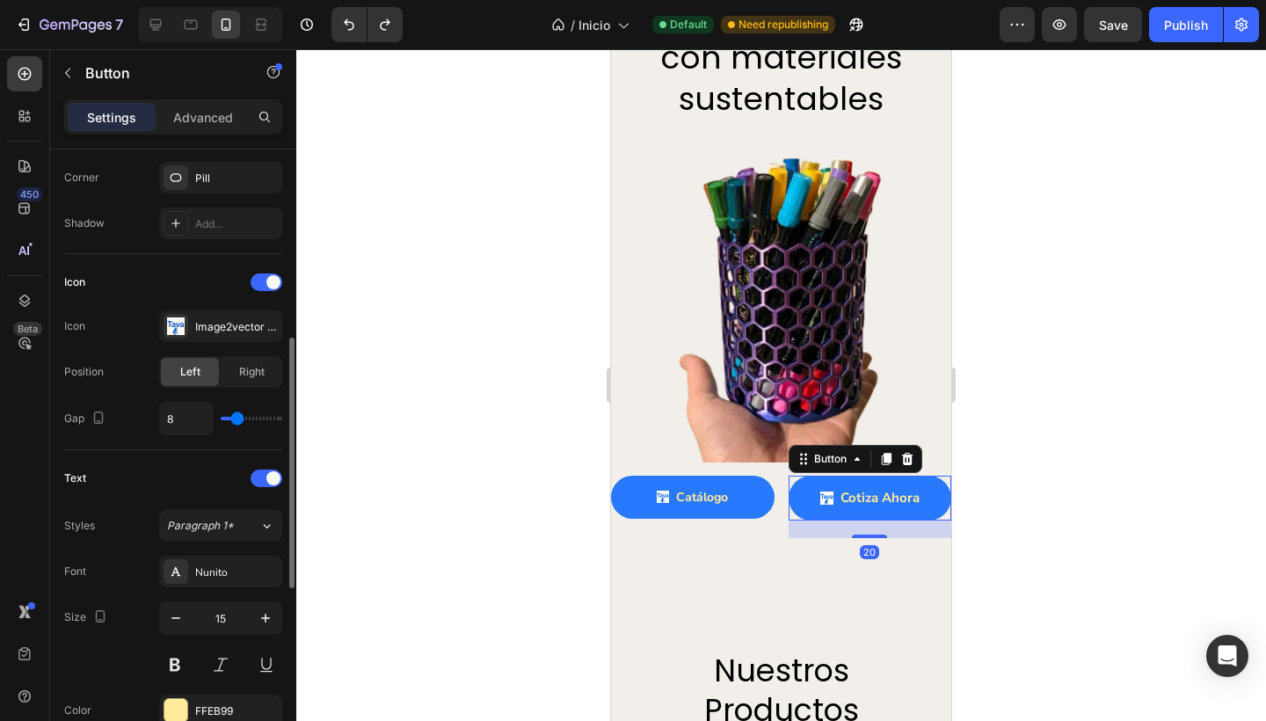
scroll to position [447, 0]
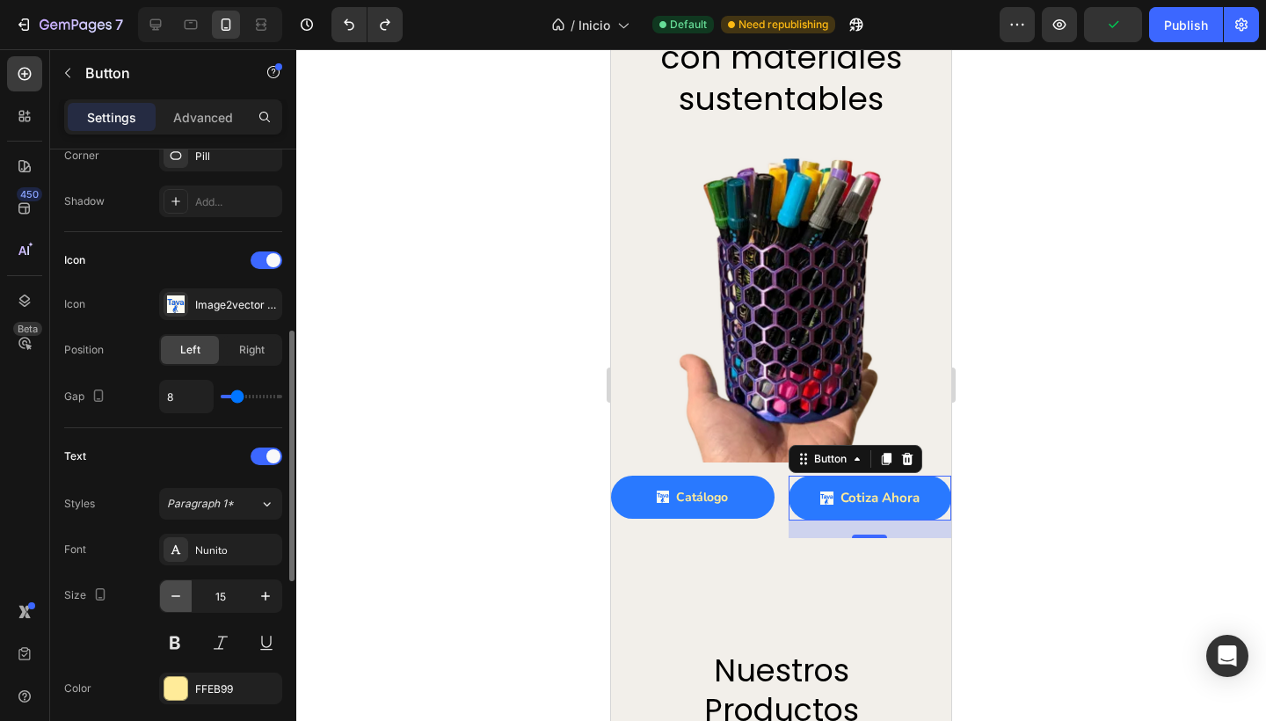
click at [176, 594] on icon "button" at bounding box center [176, 596] width 18 height 18
type input "14"
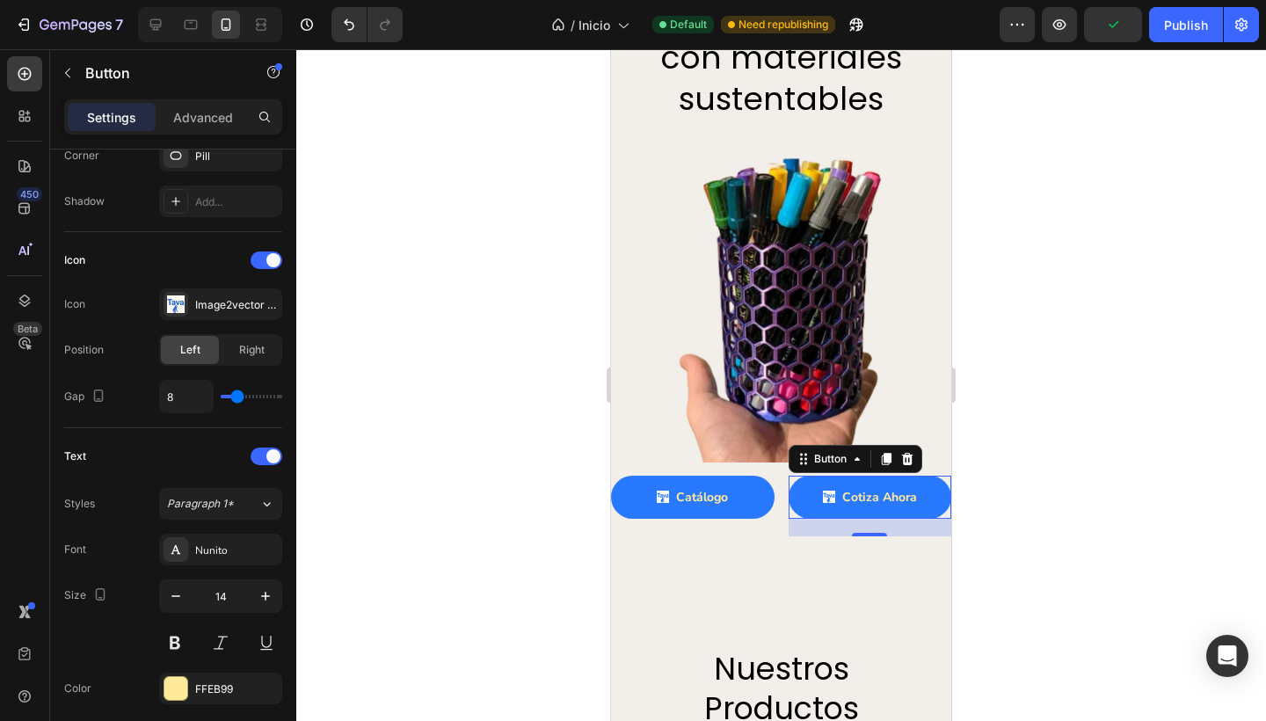
click at [461, 520] on div at bounding box center [781, 385] width 970 height 672
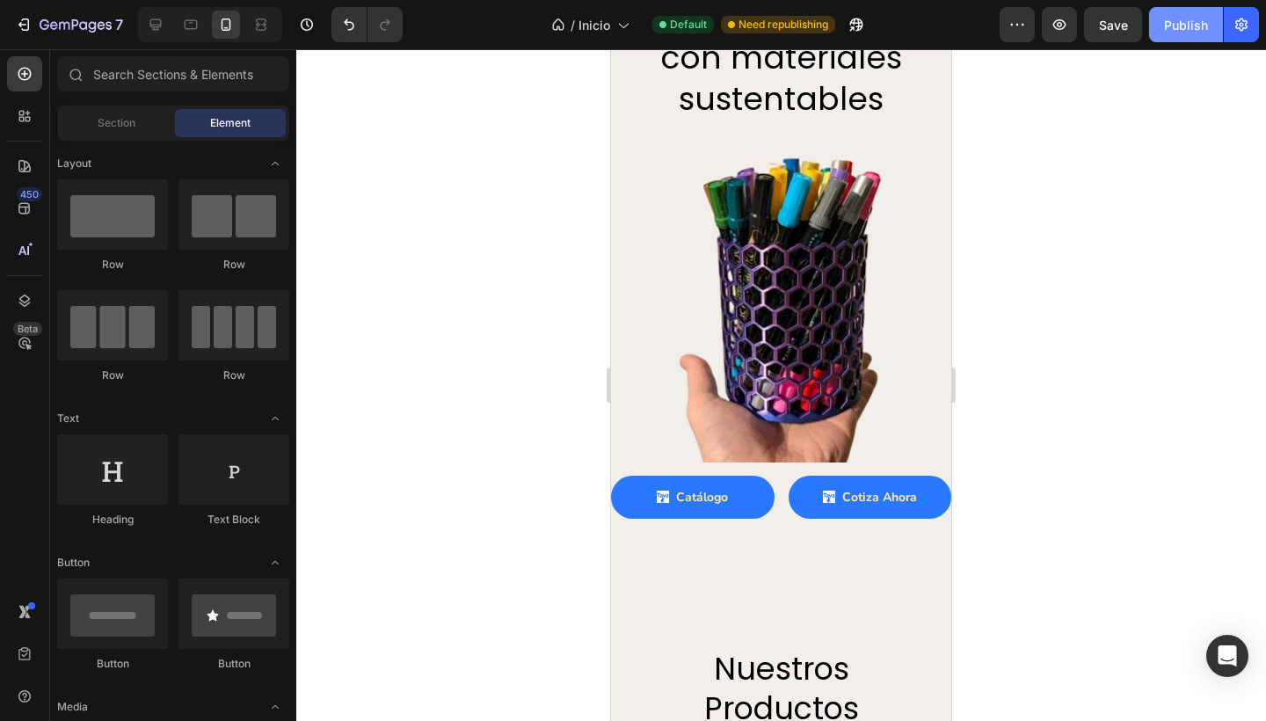
click at [1189, 31] on div "Publish" at bounding box center [1186, 25] width 44 height 18
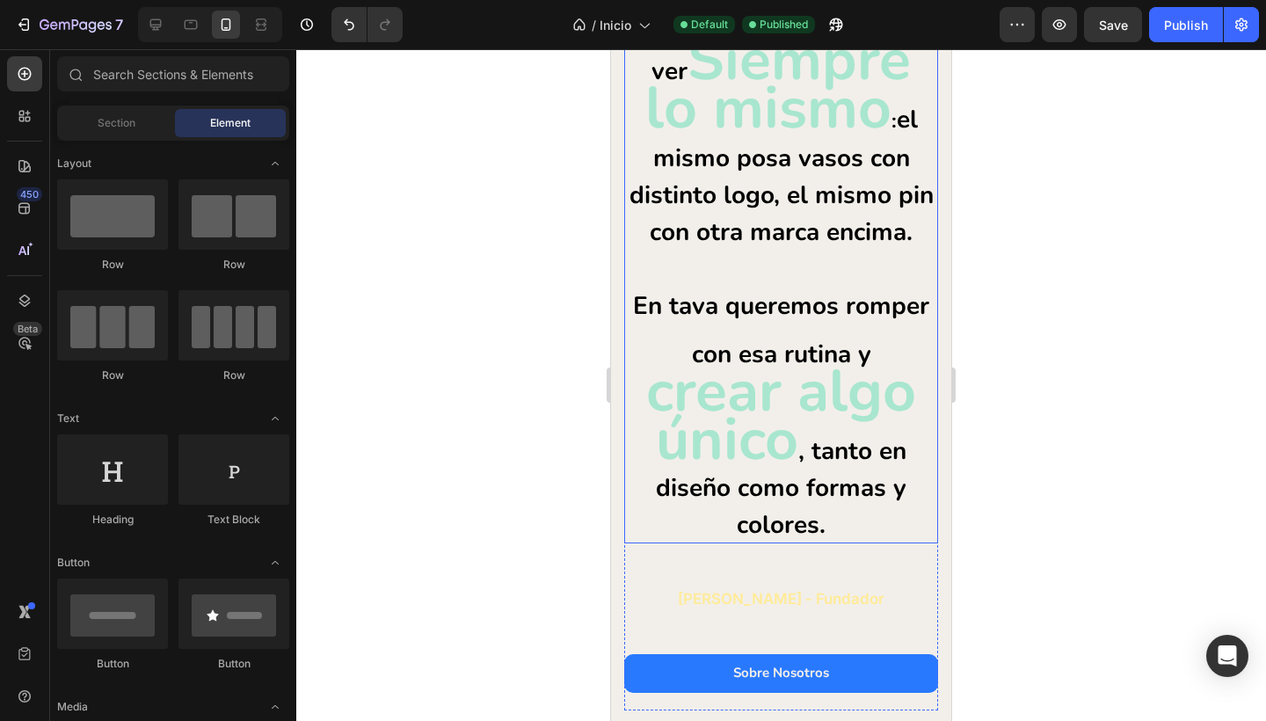
scroll to position [304, 0]
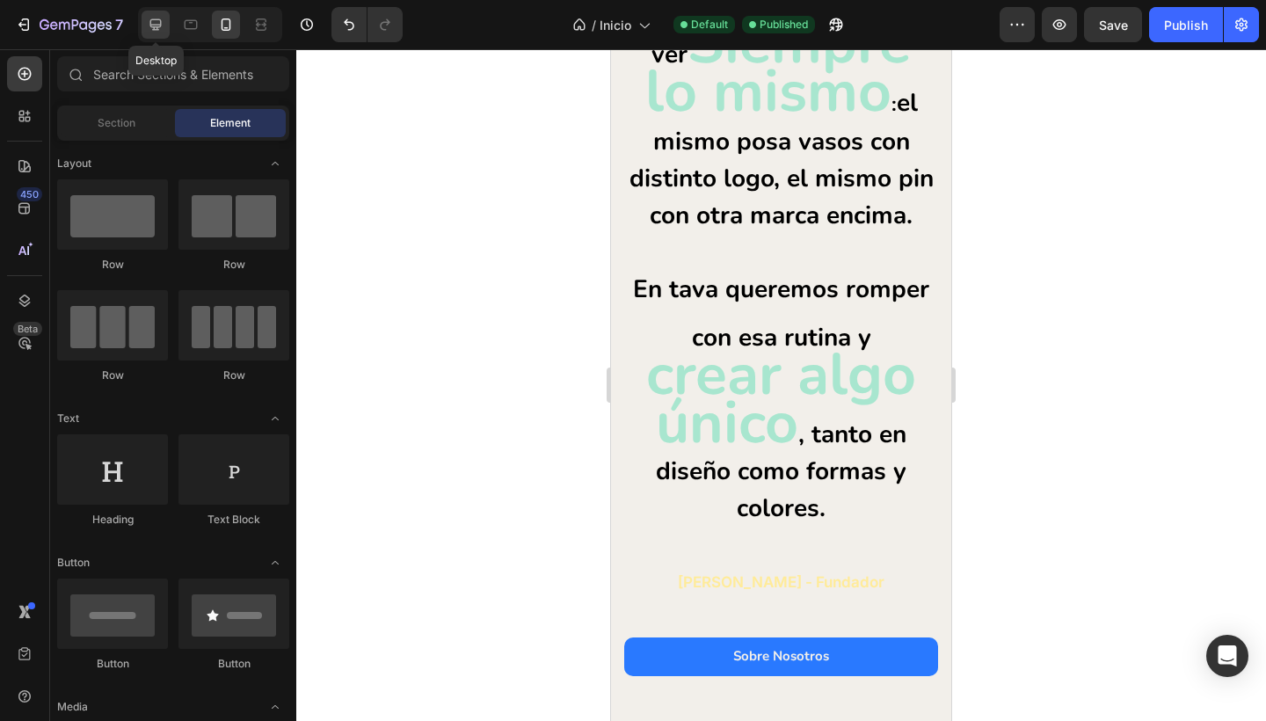
click at [155, 23] on icon at bounding box center [156, 25] width 18 height 18
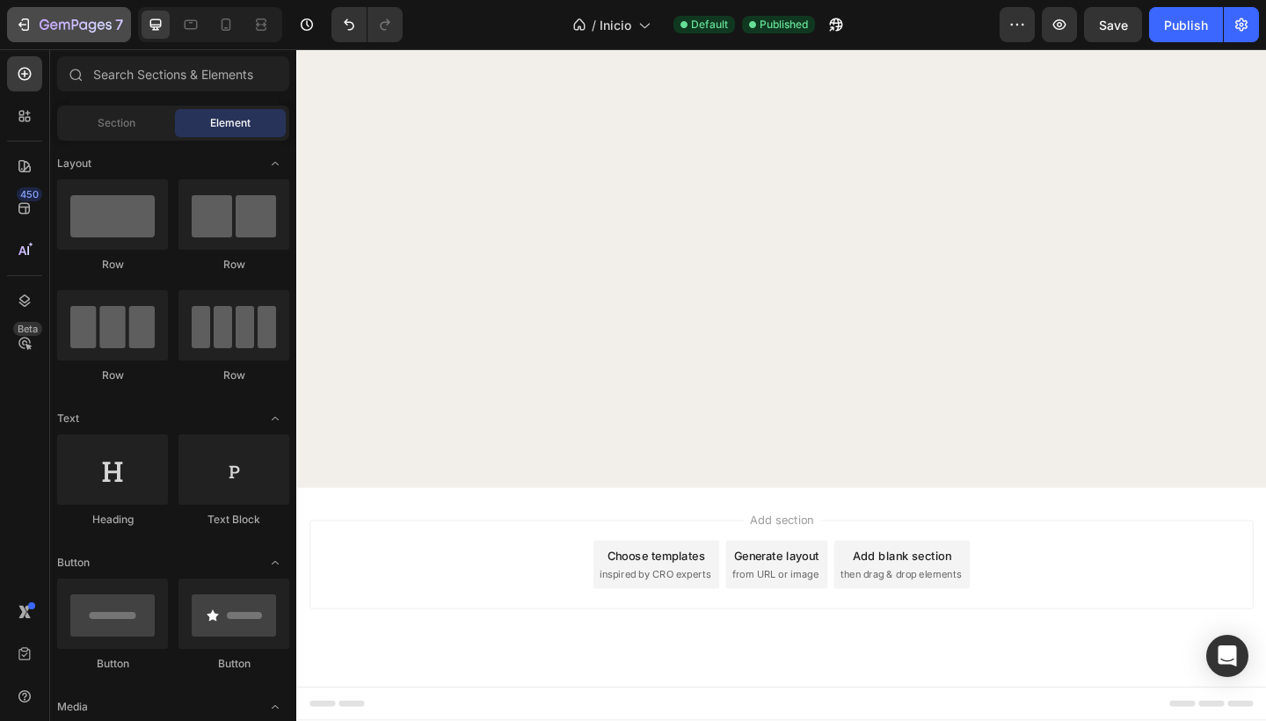
scroll to position [4804, 0]
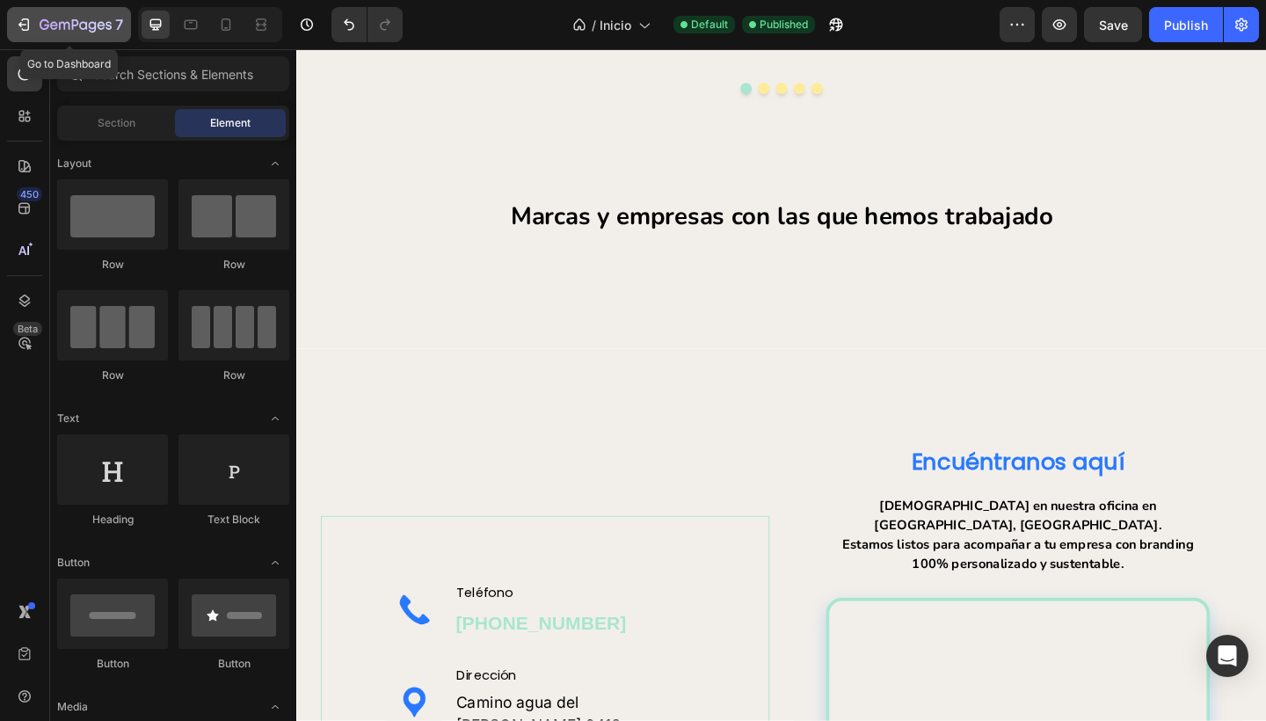
click at [59, 26] on icon "button" at bounding box center [64, 26] width 11 height 8
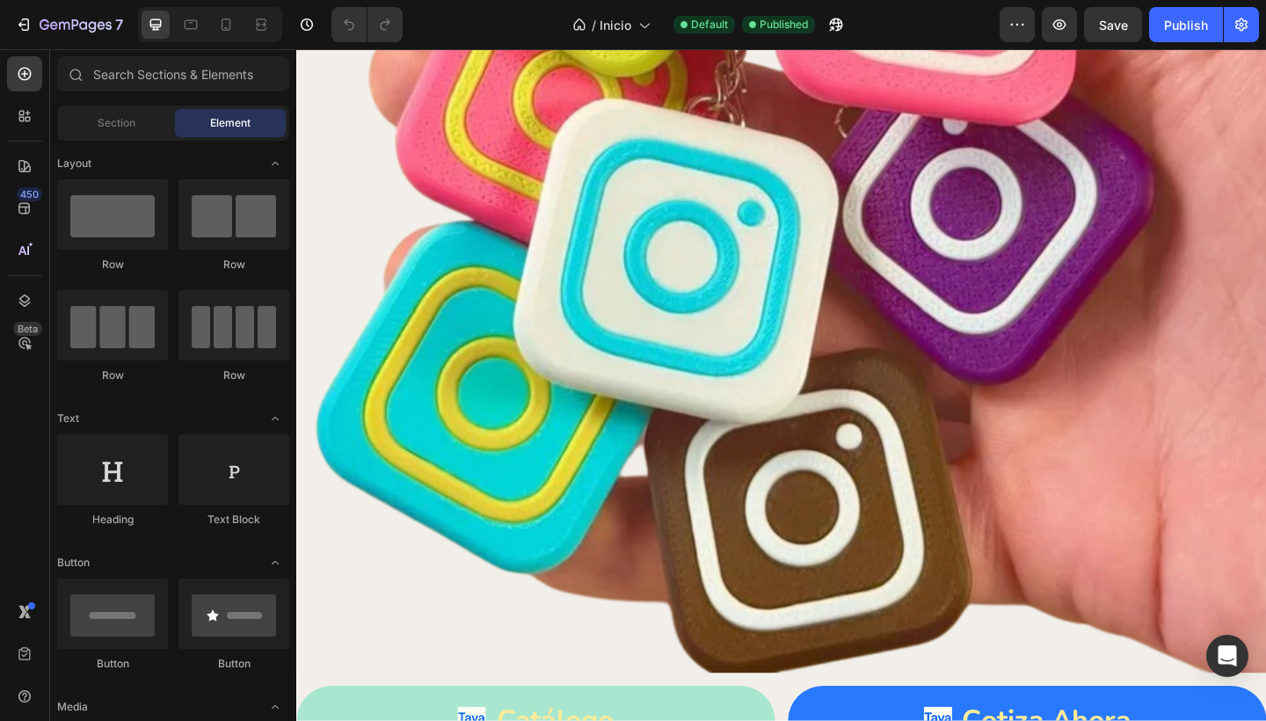
scroll to position [3776, 0]
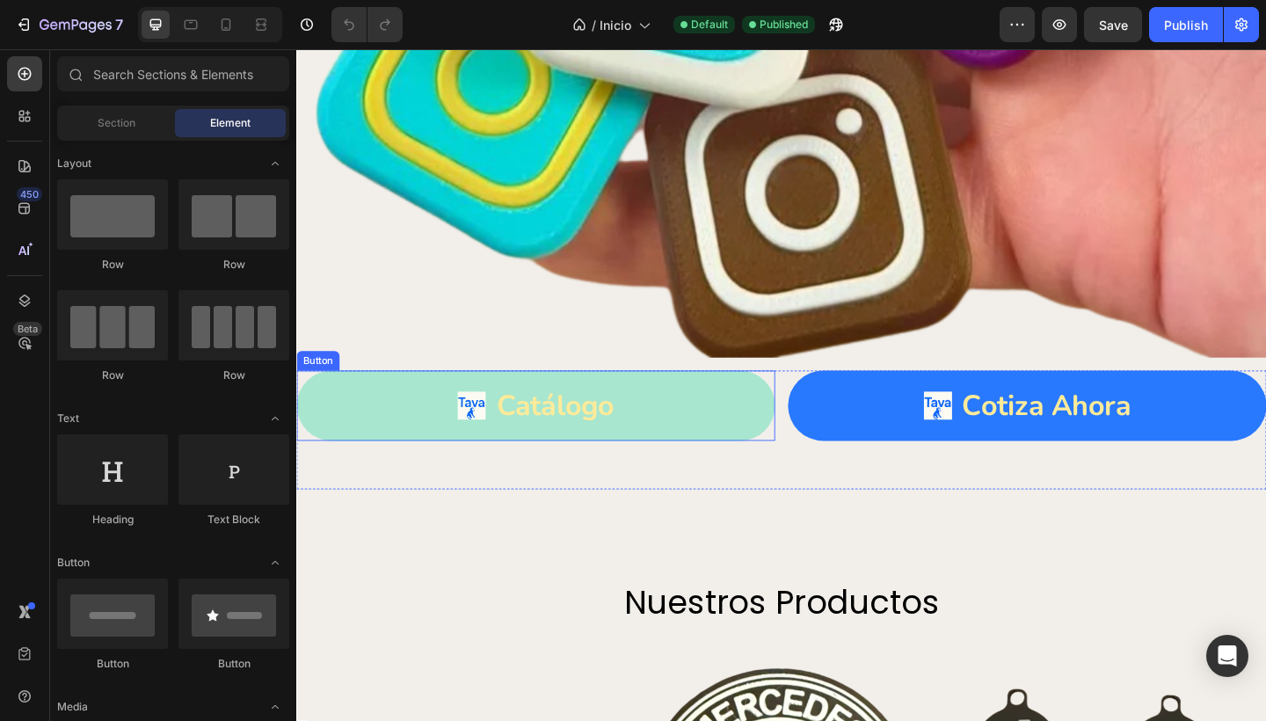
click at [675, 440] on link "Catálogo" at bounding box center [556, 437] width 520 height 76
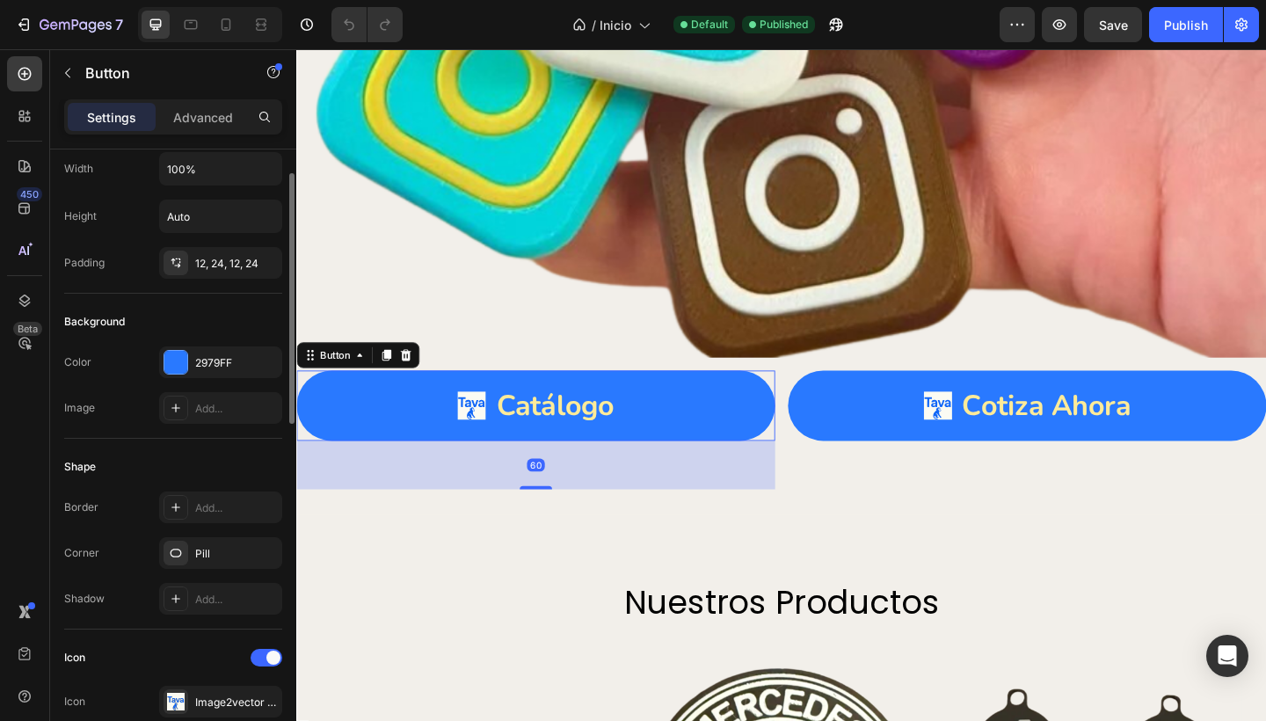
scroll to position [57, 0]
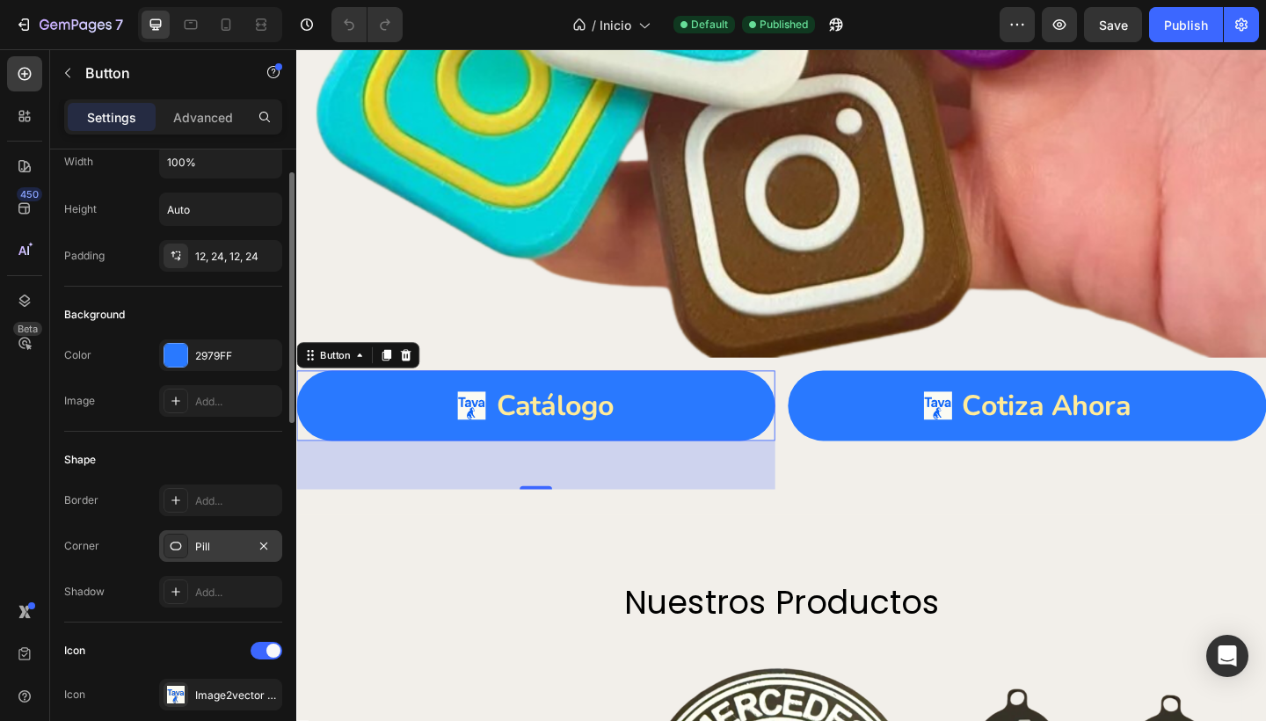
click at [215, 549] on div "Pill" at bounding box center [220, 547] width 51 height 16
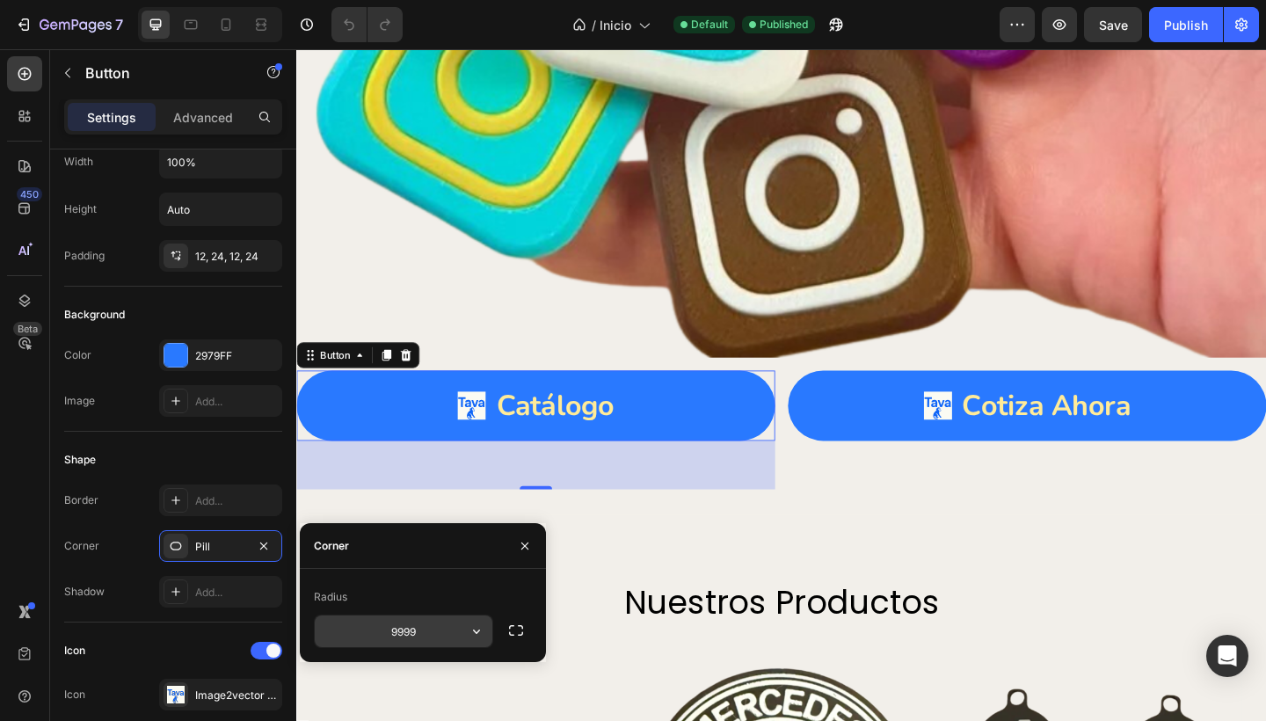
click at [484, 634] on icon "button" at bounding box center [477, 631] width 18 height 18
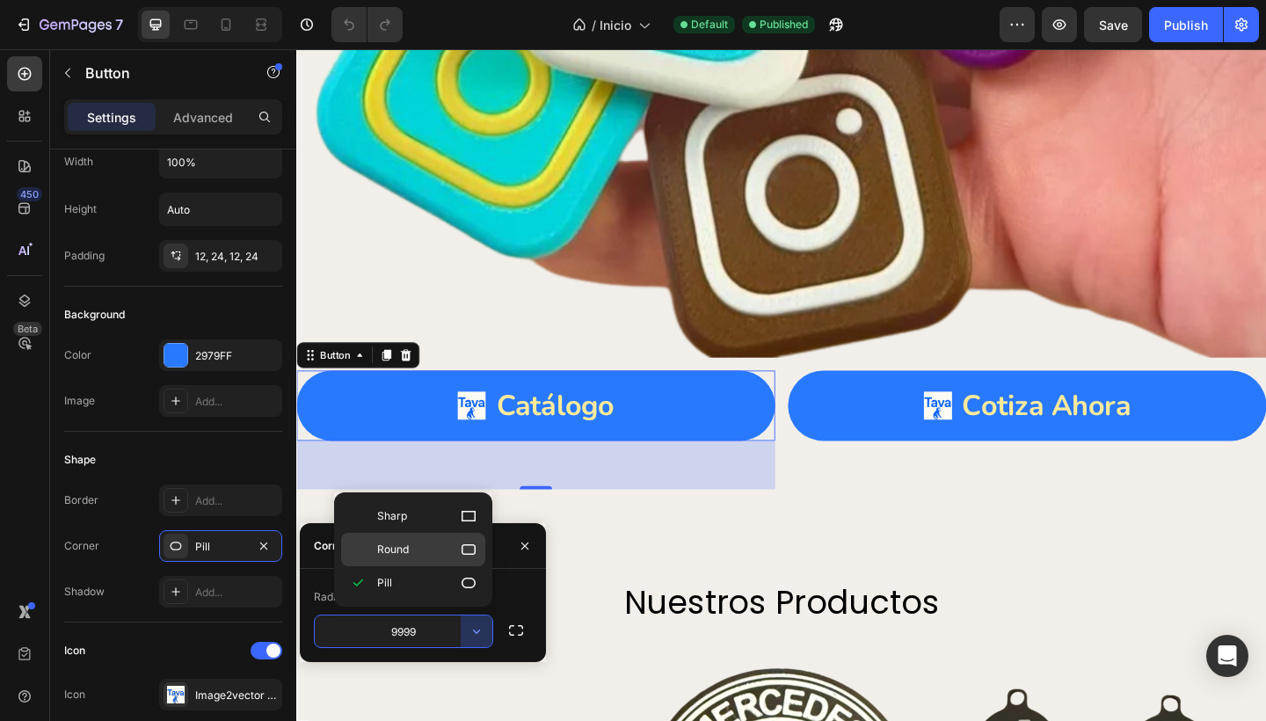
click at [454, 564] on div "Round" at bounding box center [413, 549] width 144 height 33
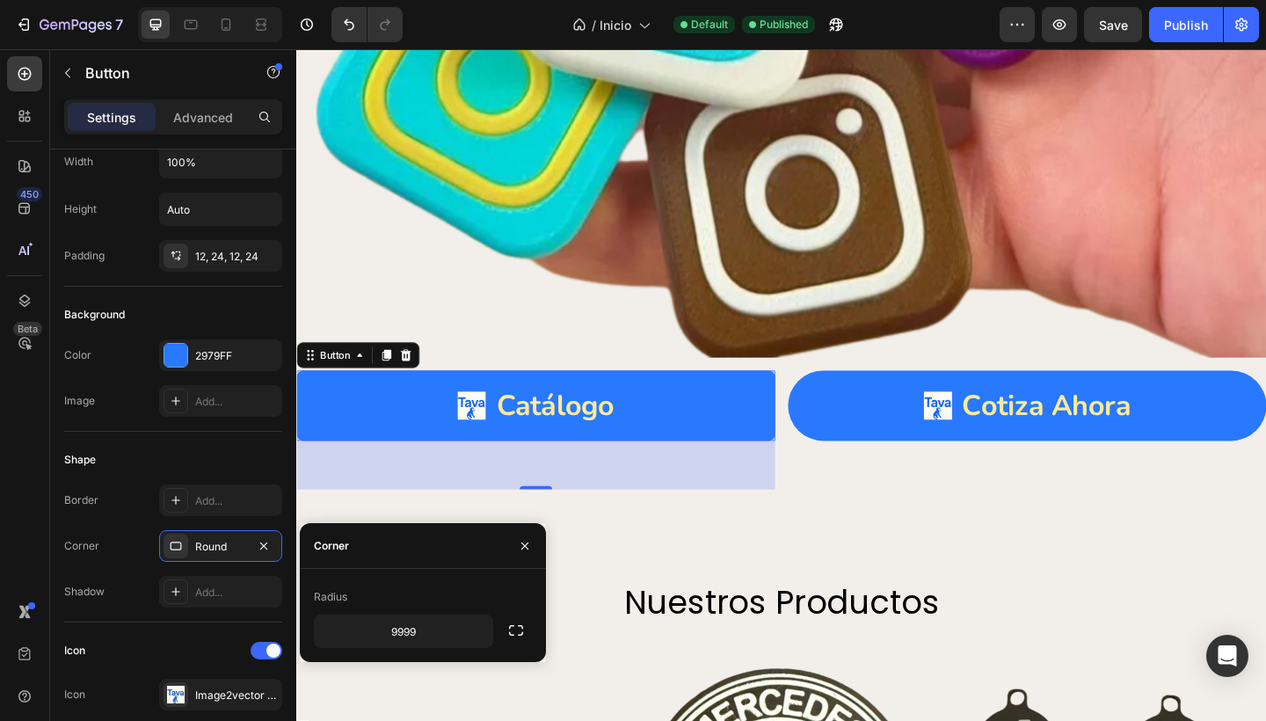
type input "8"
click at [438, 629] on input "8" at bounding box center [404, 631] width 178 height 32
type input "15"
click at [404, 557] on div "Corner" at bounding box center [423, 546] width 246 height 46
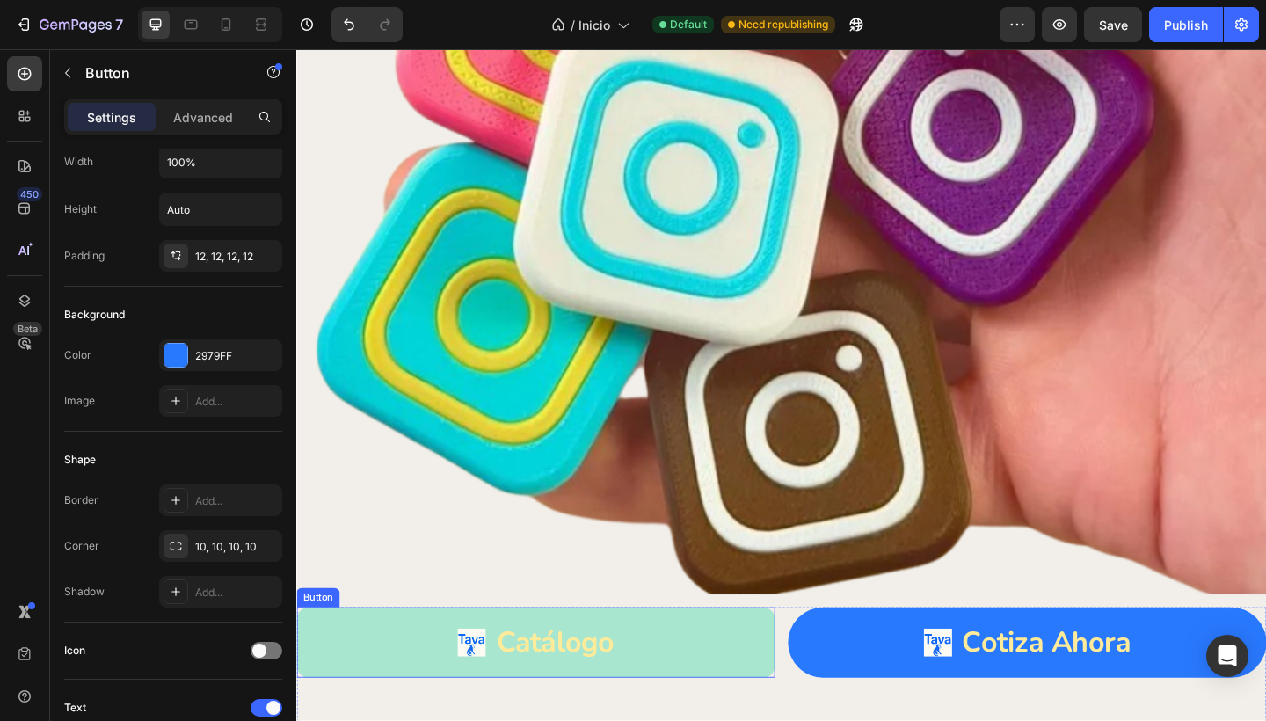
scroll to position [3691, 0]
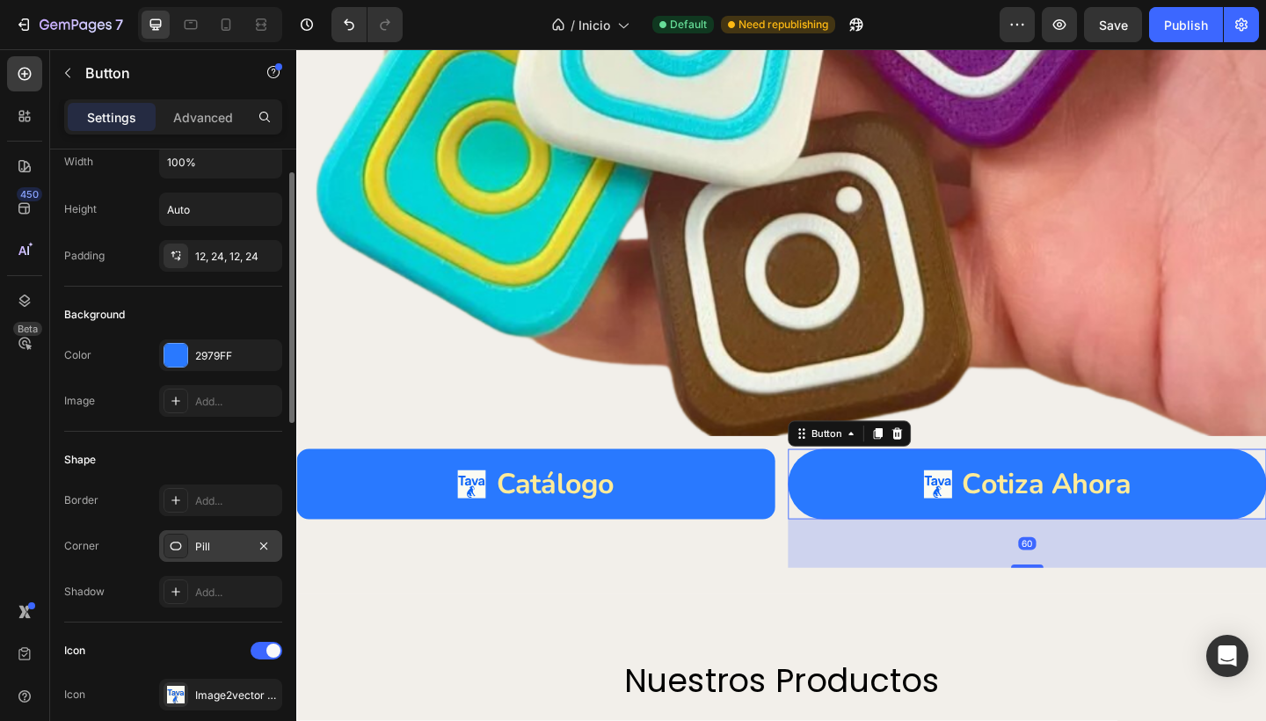
click at [212, 545] on div "Pill" at bounding box center [220, 547] width 51 height 16
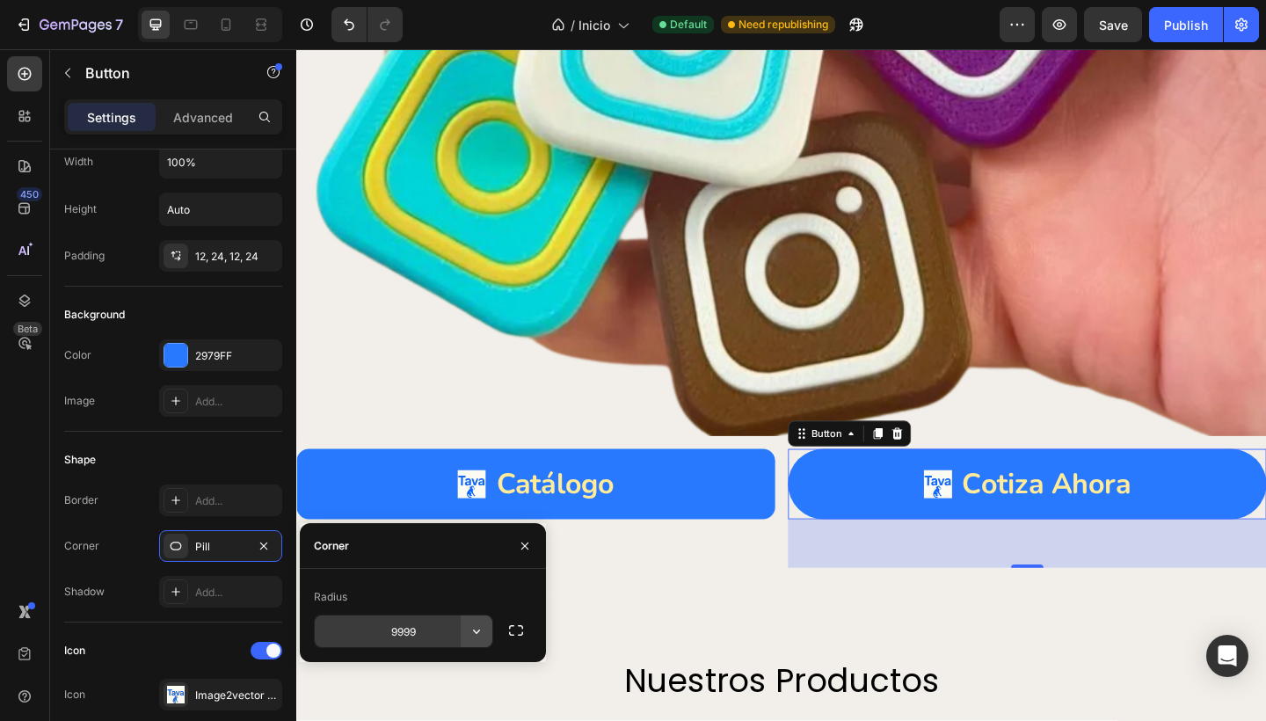
click at [486, 637] on button "button" at bounding box center [477, 631] width 32 height 32
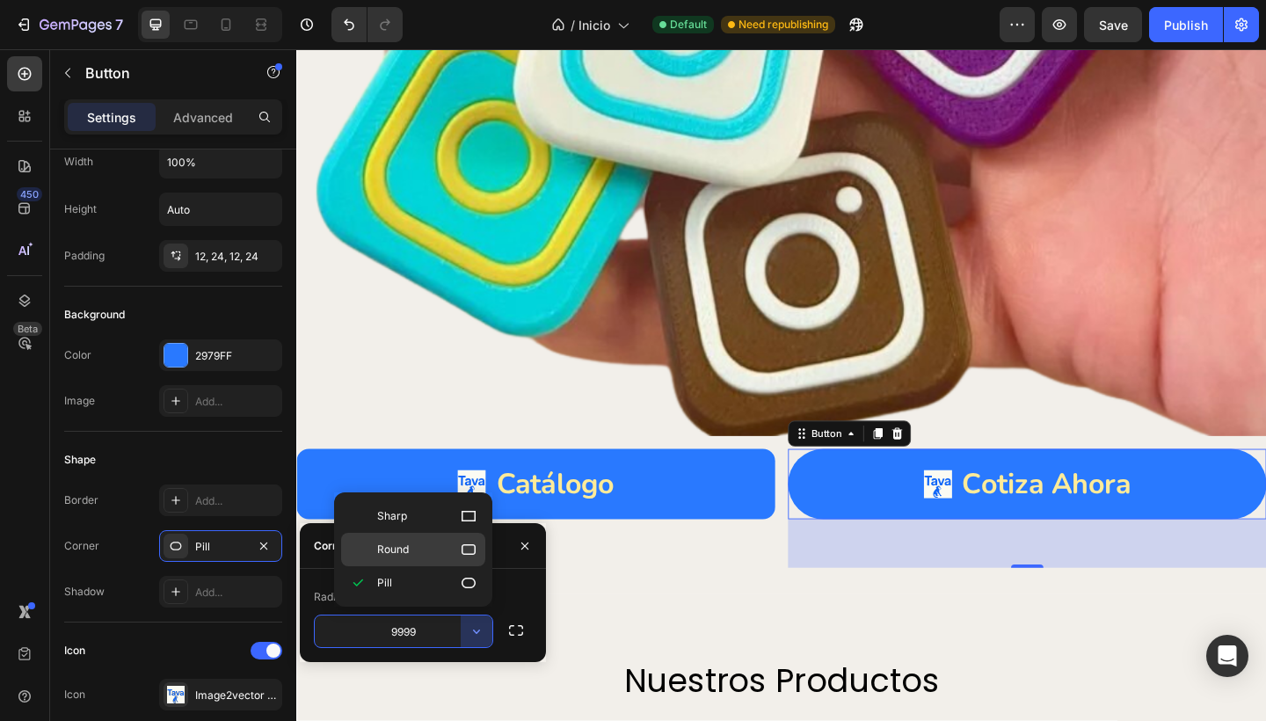
click at [406, 546] on span "Round" at bounding box center [393, 550] width 32 height 16
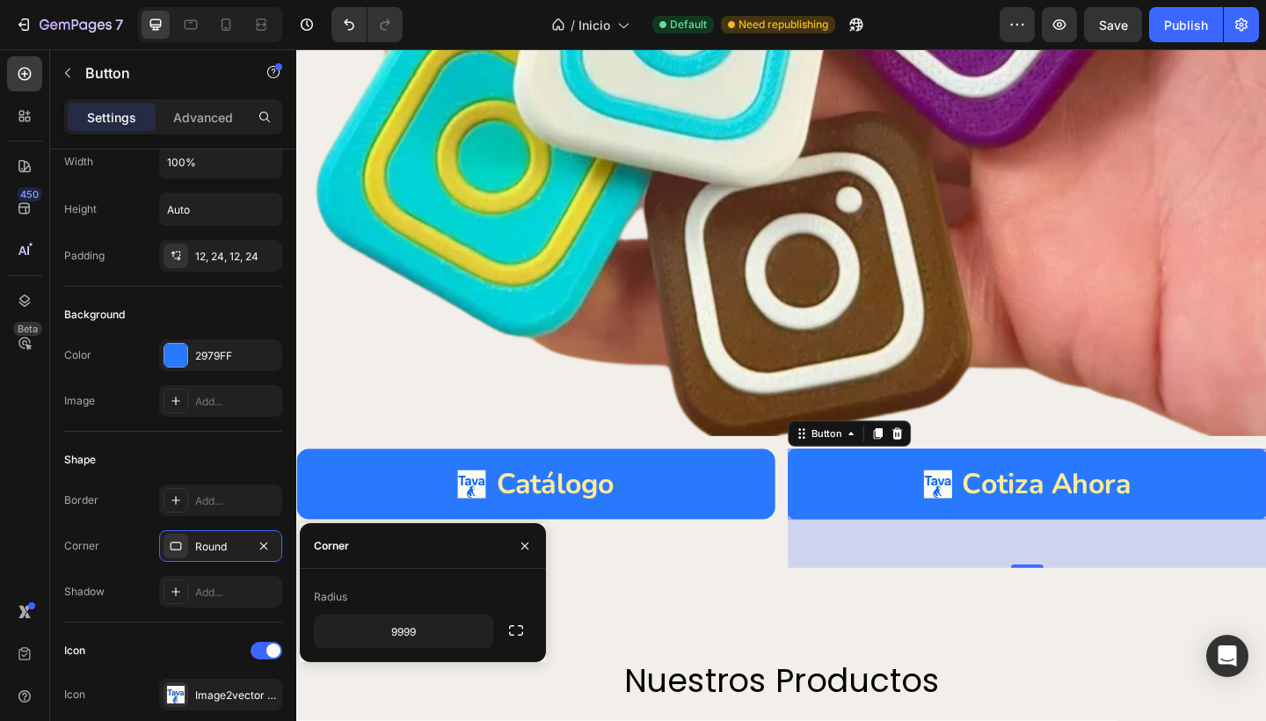
type input "8"
click at [426, 629] on input "8" at bounding box center [404, 631] width 178 height 32
type input "15"
click at [189, 442] on div "Shape Border Add... Corner 15, 15, 15, 15 Shadow Add..." at bounding box center [173, 527] width 218 height 191
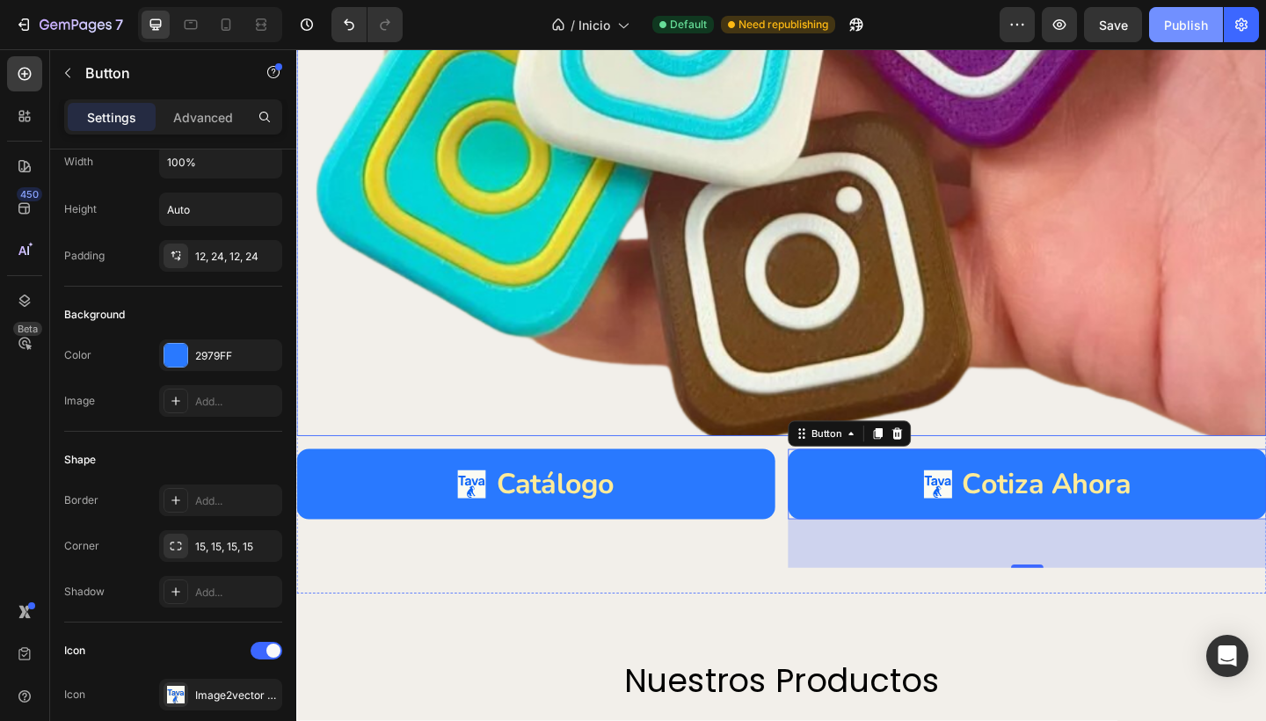
click at [1191, 19] on div "Publish" at bounding box center [1186, 25] width 44 height 18
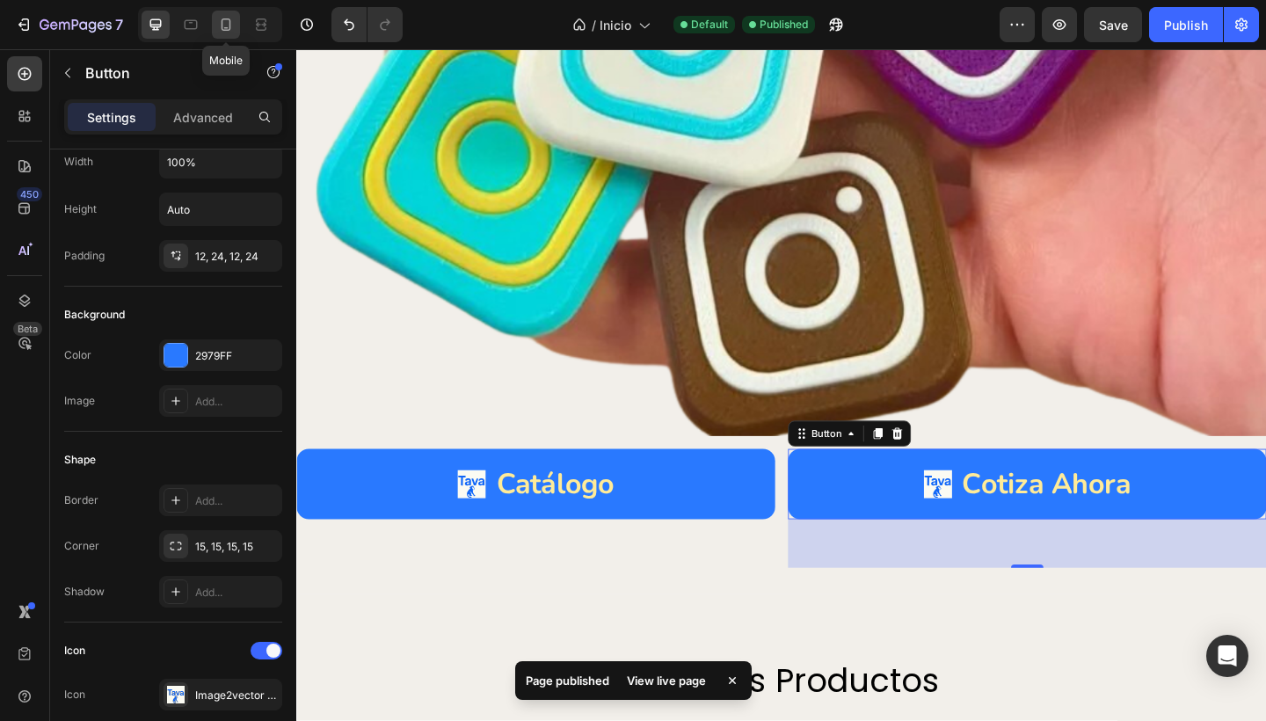
click at [228, 24] on icon at bounding box center [226, 25] width 18 height 18
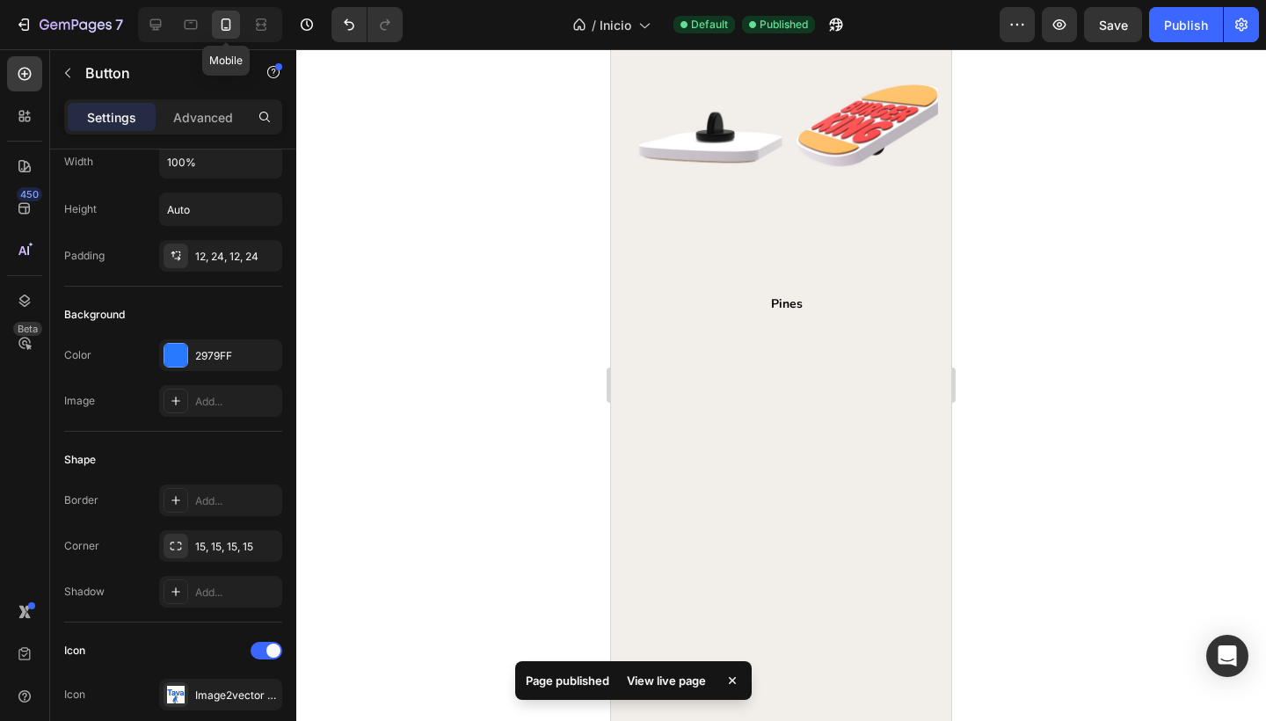
type input "8"
type input "14"
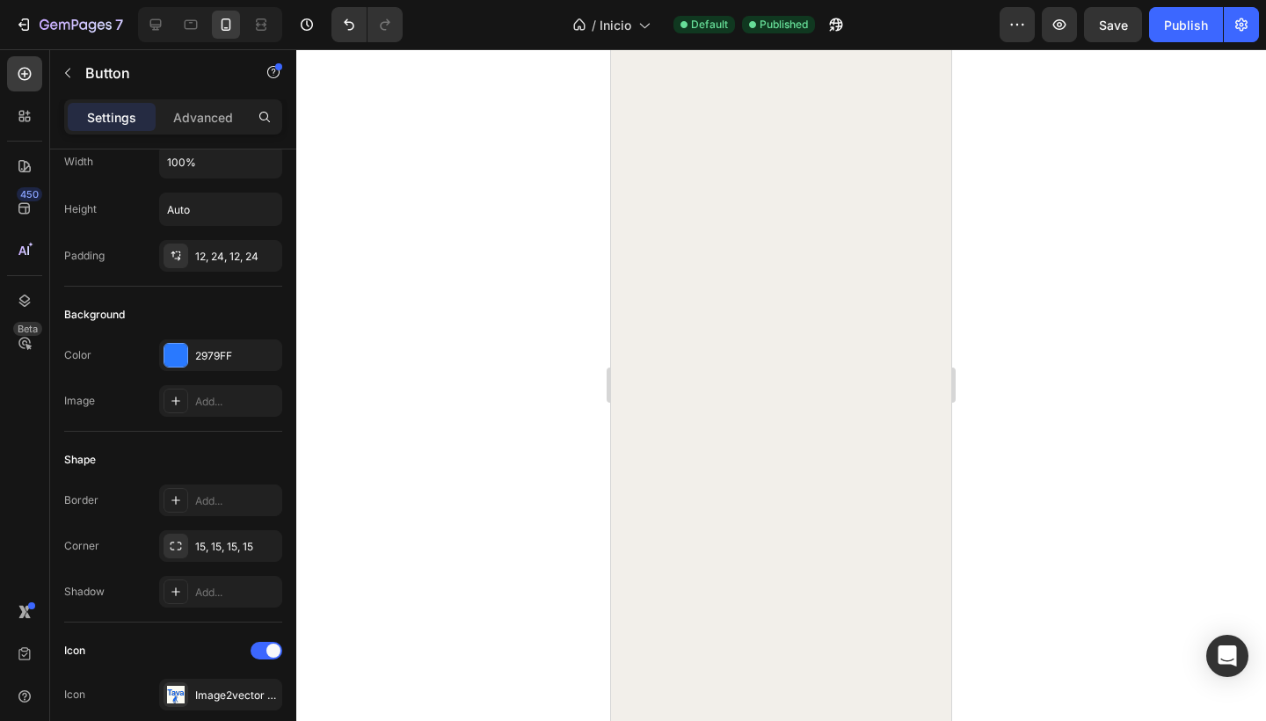
scroll to position [619, 0]
